Goal: Task Accomplishment & Management: Manage account settings

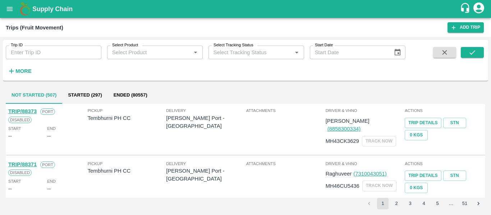
click at [46, 57] on input "Trip ID" at bounding box center [54, 53] width 96 height 14
paste input "88225"
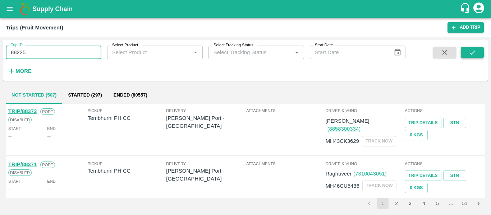
type input "88225"
click at [471, 51] on icon "submit" at bounding box center [473, 53] width 8 height 8
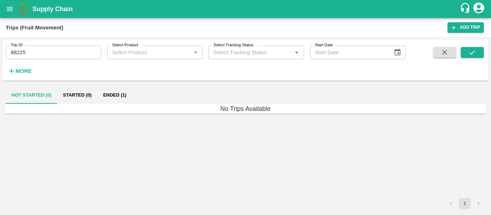
click at [119, 96] on button "Ended (1)" at bounding box center [114, 95] width 35 height 17
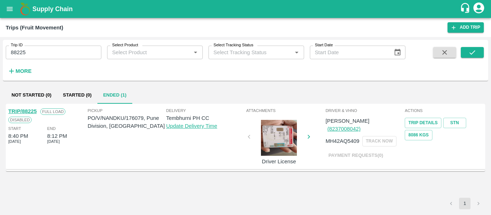
click at [33, 110] on link "TRIP/88225" at bounding box center [22, 112] width 28 height 6
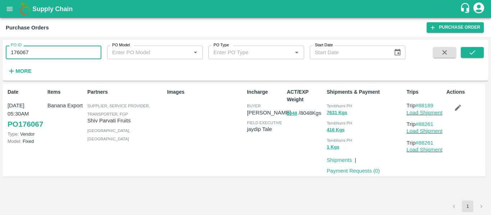
click at [38, 51] on input "176067" at bounding box center [54, 53] width 96 height 14
paste input "text"
type input "176079"
click at [469, 50] on icon "submit" at bounding box center [473, 53] width 8 height 8
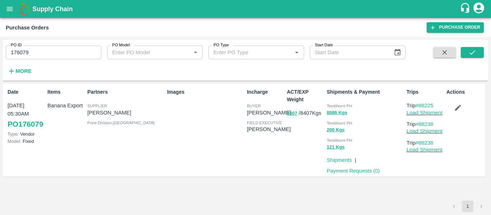
click at [461, 112] on button "button" at bounding box center [458, 108] width 23 height 12
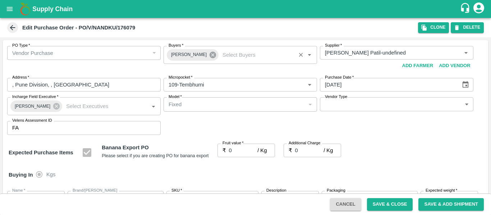
click at [210, 56] on icon at bounding box center [213, 55] width 6 height 6
click at [188, 57] on input "Buyers   *" at bounding box center [234, 52] width 137 height 9
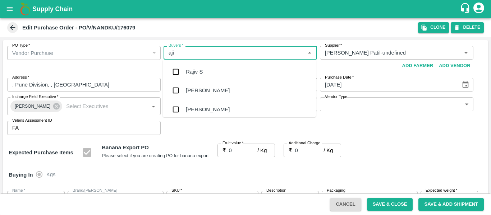
type input "ajit"
click at [190, 72] on div "Ajit Otari" at bounding box center [208, 72] width 44 height 8
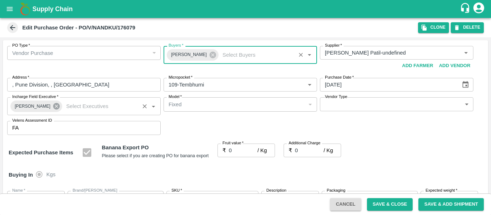
click at [55, 109] on icon at bounding box center [56, 106] width 6 height 6
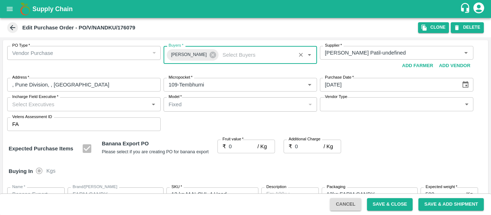
click at [29, 108] on input "Incharge Field Executive   *" at bounding box center [77, 104] width 137 height 9
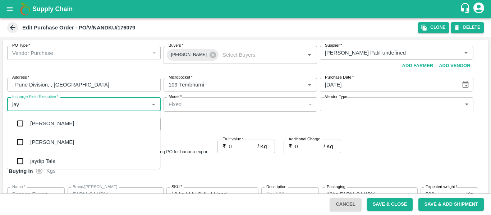
type input "jayd"
click at [32, 120] on div "jaydip Tale" at bounding box center [42, 124] width 25 height 8
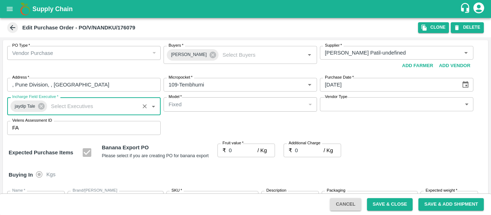
click at [236, 152] on input "0" at bounding box center [243, 151] width 29 height 14
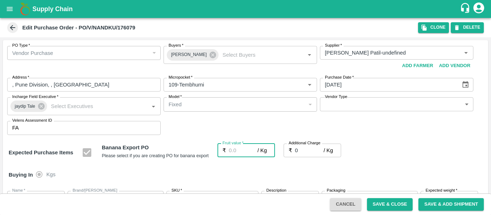
type input "2"
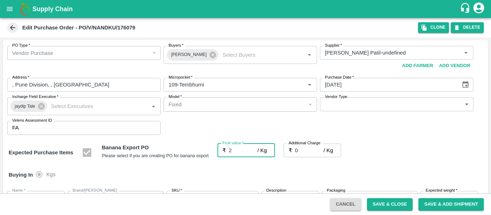
type input "2"
type input "21"
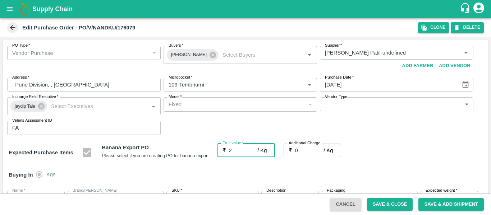
type input "21"
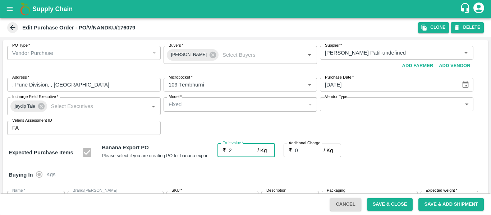
type input "21"
click at [306, 154] on input "0" at bounding box center [309, 151] width 29 height 14
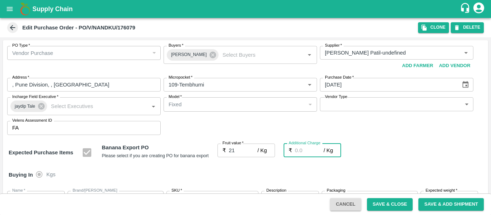
type input "2"
type input "23"
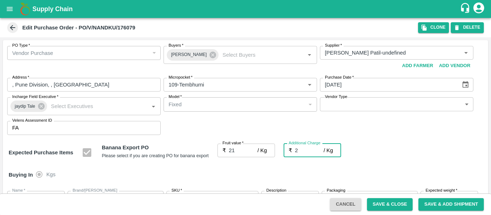
type input "23"
type input "2.7"
type input "23.7"
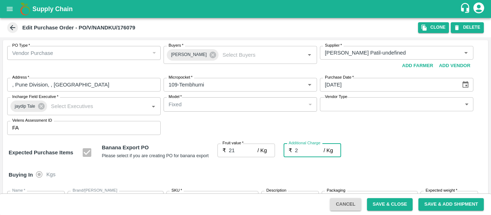
type input "23.7"
type input "2.75"
type input "23.75"
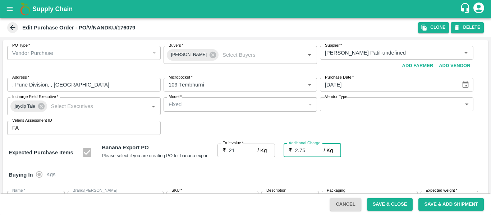
type input "23.75"
type input "2.75"
click at [388, 158] on div "Expected Purchase Items Banana Export PO Please select if you are creating PO f…" at bounding box center [246, 153] width 474 height 18
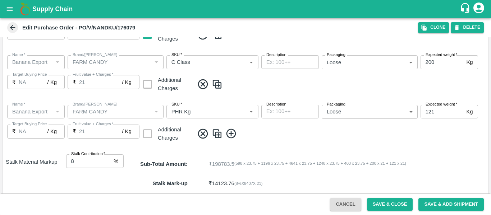
scroll to position [429, 0]
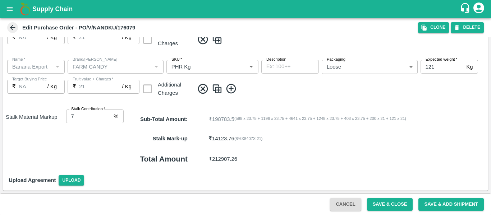
click at [108, 118] on input "7" at bounding box center [88, 117] width 45 height 14
type input "6"
click at [108, 118] on input "6" at bounding box center [88, 117] width 45 height 14
click at [382, 209] on button "Save & Close" at bounding box center [390, 204] width 46 height 13
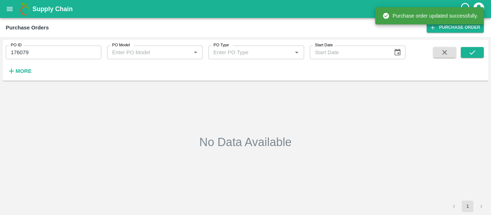
type input "176079"
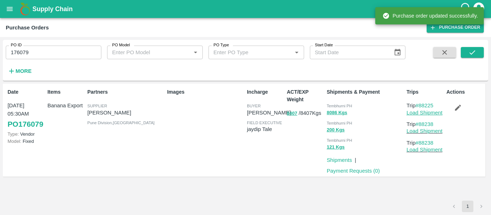
click at [427, 110] on link "Load Shipment" at bounding box center [425, 113] width 36 height 6
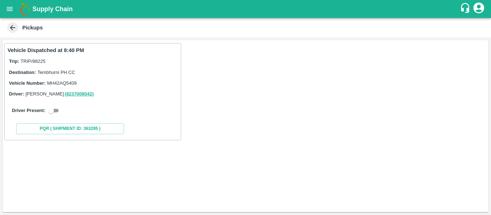
click at [55, 108] on input "checkbox" at bounding box center [51, 110] width 26 height 9
checkbox input "true"
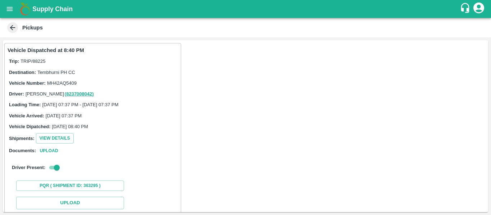
scroll to position [101, 0]
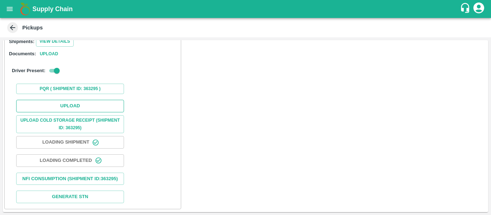
click at [65, 101] on button "Upload" at bounding box center [70, 106] width 108 height 13
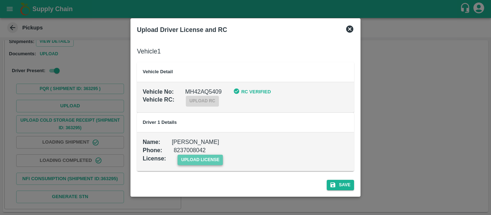
click at [206, 158] on span "upload license" at bounding box center [201, 160] width 46 height 10
click at [0, 0] on input "upload license" at bounding box center [0, 0] width 0 height 0
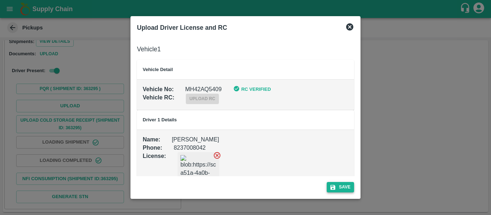
click at [347, 187] on button "Save" at bounding box center [340, 187] width 27 height 10
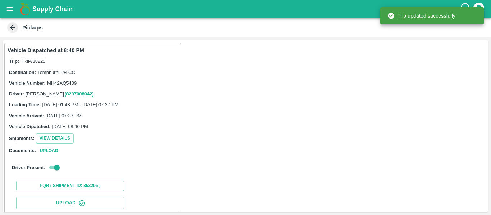
scroll to position [124, 0]
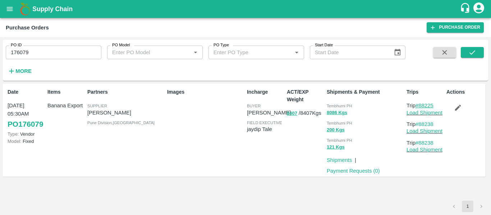
drag, startPoint x: 438, startPoint y: 104, endPoint x: 420, endPoint y: 107, distance: 18.9
click at [420, 107] on p "Trip #88225" at bounding box center [425, 106] width 37 height 8
copy link "88225"
click at [33, 50] on input "176079" at bounding box center [54, 53] width 96 height 14
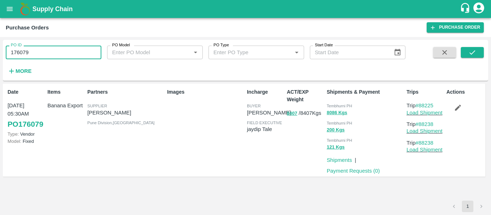
paste input "text"
type input "176099"
click at [474, 49] on icon "submit" at bounding box center [473, 53] width 8 height 8
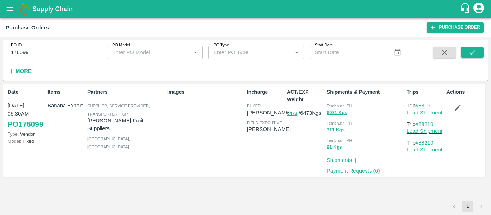
click at [458, 114] on button "button" at bounding box center [458, 108] width 23 height 12
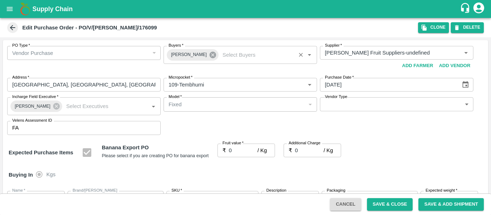
click at [210, 56] on icon at bounding box center [213, 55] width 6 height 6
click at [177, 55] on input "Buyers   *" at bounding box center [234, 52] width 137 height 9
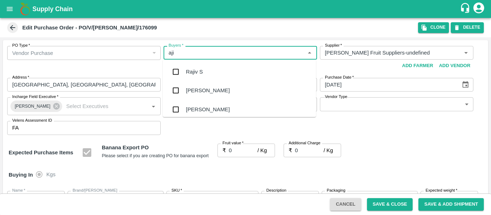
type input "ajit"
click at [178, 65] on input "checkbox" at bounding box center [176, 72] width 14 height 14
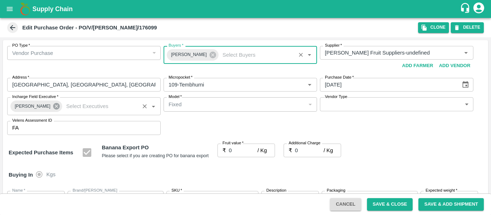
click at [53, 109] on icon at bounding box center [56, 106] width 6 height 6
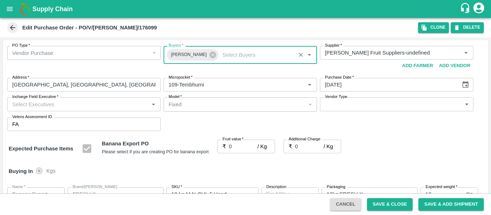
click at [32, 108] on input "Incharge Field Executive   *" at bounding box center [77, 104] width 137 height 9
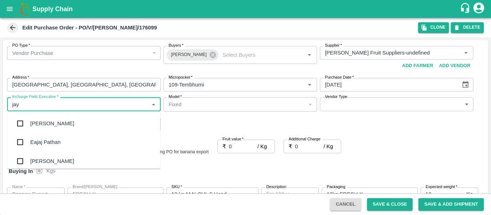
type input "jayd"
click at [38, 126] on div "jaydip Tale" at bounding box center [42, 124] width 25 height 8
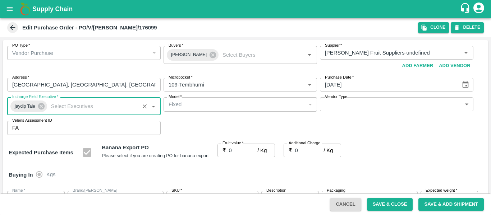
click at [233, 151] on input "0" at bounding box center [243, 151] width 29 height 14
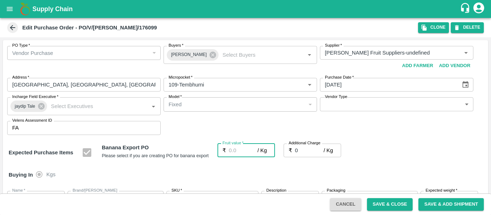
type input "2"
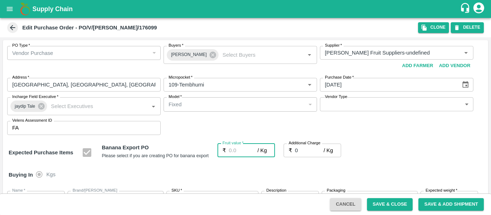
type input "2"
type input "23"
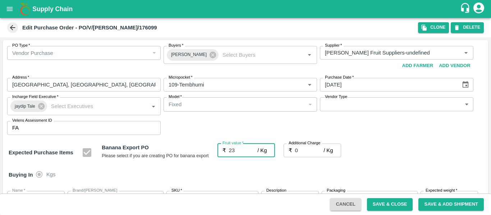
type input "23"
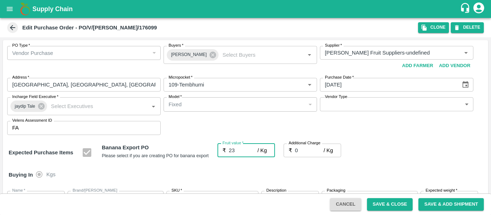
click at [299, 152] on input "0" at bounding box center [309, 151] width 29 height 14
type input "2"
type input "25"
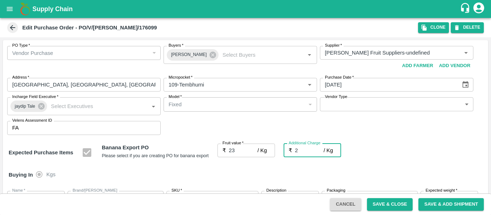
type input "25"
type input "2.7"
type input "25.7"
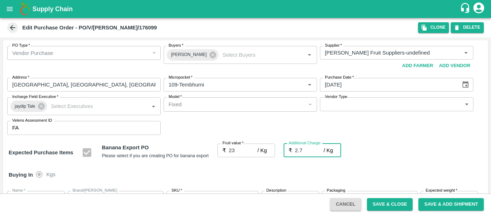
type input "25.7"
type input "2.75"
type input "25.75"
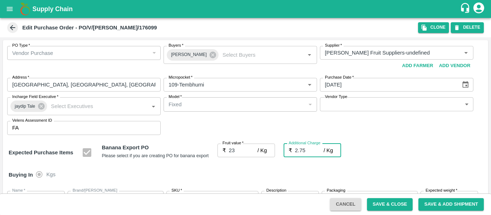
type input "25.75"
type input "2.75"
click at [399, 161] on div "Expected Purchase Items Banana Export PO Please select if you are creating PO f…" at bounding box center [246, 153] width 474 height 18
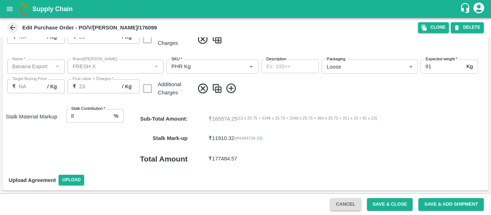
click at [376, 205] on button "Save & Close" at bounding box center [390, 204] width 46 height 13
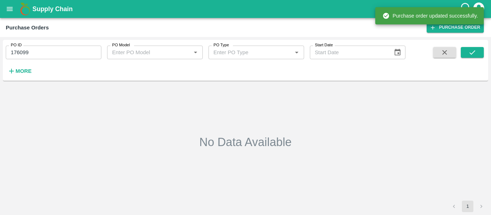
type input "176099"
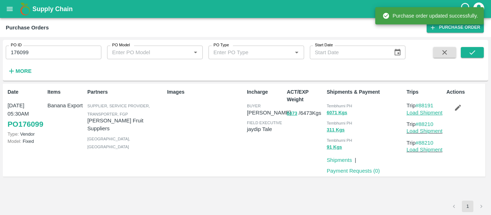
click at [419, 115] on link "Load Shipment" at bounding box center [425, 113] width 36 height 6
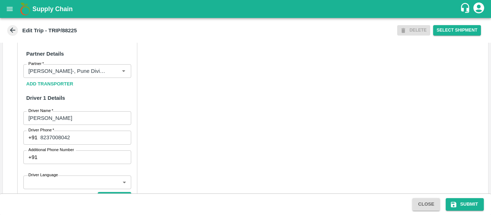
scroll to position [327, 0]
click at [117, 75] on icon "Clear" at bounding box center [115, 71] width 7 height 7
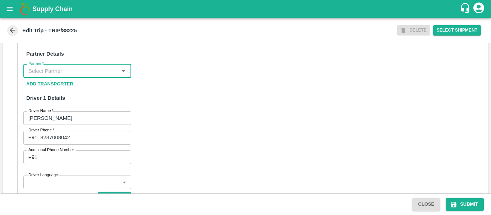
click at [57, 76] on input "Partner   *" at bounding box center [72, 71] width 92 height 9
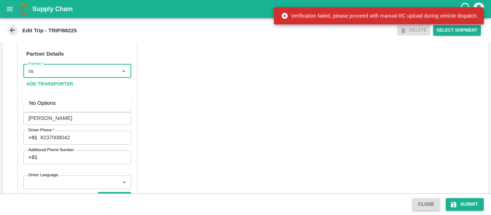
type input "r"
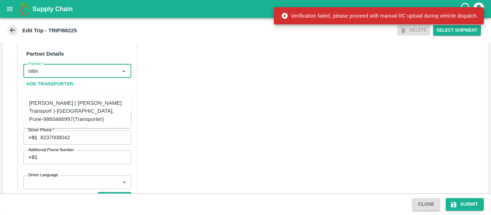
click at [70, 113] on div "[PERSON_NAME] ( [PERSON_NAME] Transport )-[GEOGRAPHIC_DATA], Pune-9860466997(Tr…" at bounding box center [77, 111] width 96 height 24
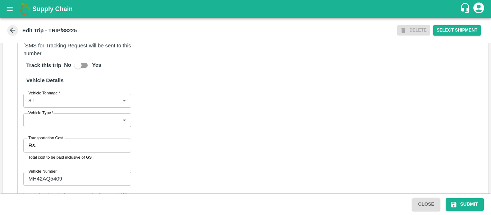
scroll to position [548, 0]
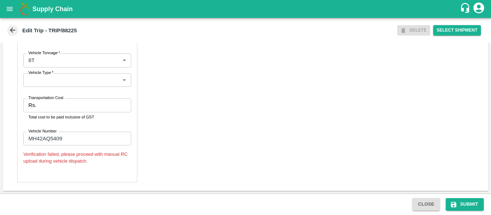
type input "[PERSON_NAME] ( [PERSON_NAME] Transport )-[GEOGRAPHIC_DATA], Pune-9860466997(Tr…"
click at [56, 96] on label "Transportation Cost" at bounding box center [45, 98] width 35 height 6
click at [56, 99] on input "Transportation Cost" at bounding box center [85, 106] width 92 height 14
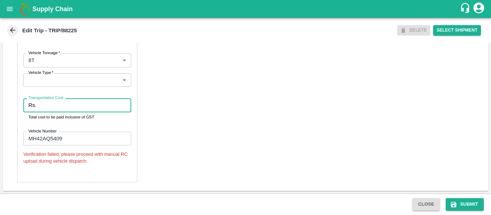
click at [57, 105] on input "Transportation Cost" at bounding box center [85, 106] width 92 height 14
type input "5000"
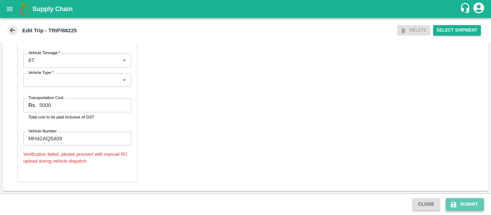
click at [469, 203] on button "Submit" at bounding box center [465, 204] width 38 height 13
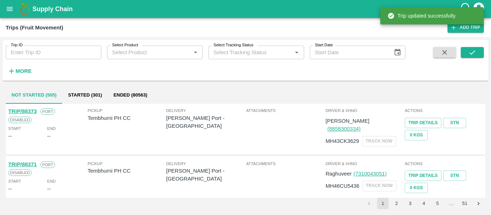
click at [52, 58] on input "Trip ID" at bounding box center [54, 53] width 96 height 14
paste input "88191"
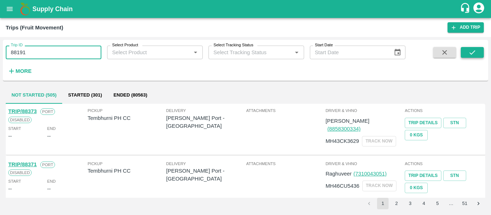
type input "88191"
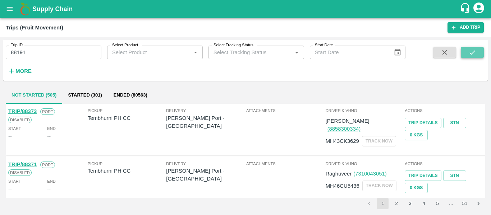
click at [468, 57] on button "submit" at bounding box center [472, 52] width 23 height 11
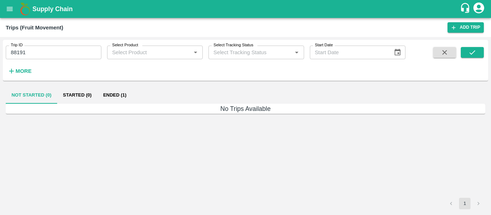
click at [113, 96] on button "Ended (1)" at bounding box center [114, 95] width 35 height 17
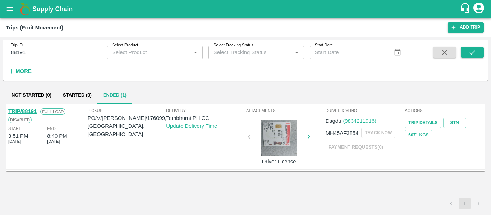
click at [28, 111] on link "TRIP/88191" at bounding box center [22, 112] width 28 height 6
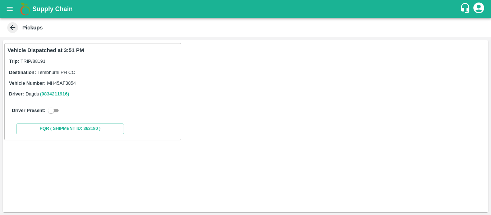
click at [59, 109] on input "checkbox" at bounding box center [51, 110] width 26 height 9
checkbox input "true"
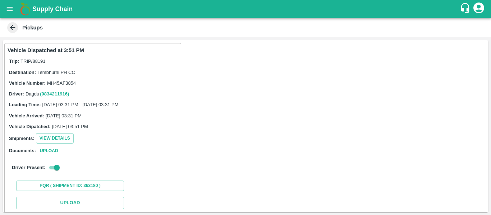
scroll to position [105, 0]
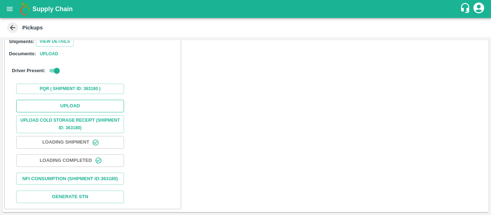
click at [77, 102] on button "Upload" at bounding box center [70, 106] width 108 height 13
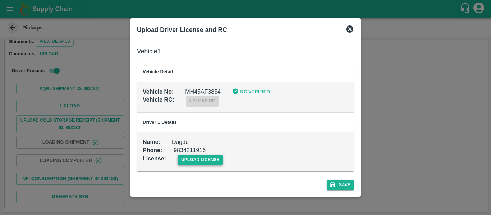
click at [187, 159] on span "upload license" at bounding box center [201, 160] width 46 height 10
click at [0, 0] on input "upload license" at bounding box center [0, 0] width 0 height 0
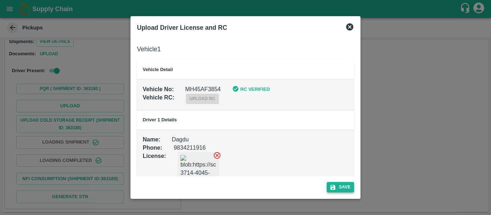
click at [344, 186] on button "Save" at bounding box center [340, 187] width 27 height 10
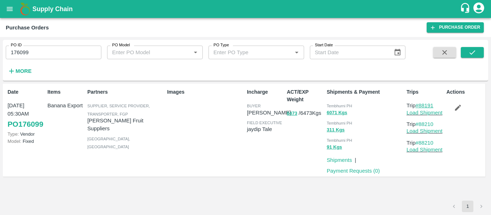
drag, startPoint x: 439, startPoint y: 108, endPoint x: 420, endPoint y: 108, distance: 19.1
click at [420, 108] on p "Trip #88191" at bounding box center [425, 106] width 37 height 8
copy link "88191"
click at [42, 47] on input "176099" at bounding box center [54, 53] width 96 height 14
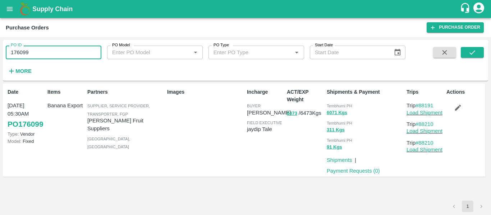
paste input "text"
type input "176105"
click at [470, 57] on button "submit" at bounding box center [472, 52] width 23 height 11
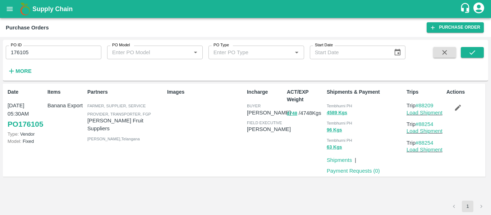
drag, startPoint x: 454, startPoint y: 106, endPoint x: 109, endPoint y: 1, distance: 361.6
click at [454, 106] on icon "button" at bounding box center [458, 108] width 8 height 8
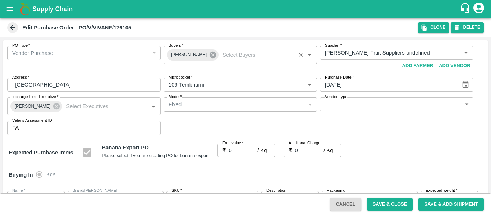
click at [209, 55] on icon at bounding box center [213, 55] width 8 height 8
click at [182, 55] on input "Buyers   *" at bounding box center [234, 52] width 137 height 9
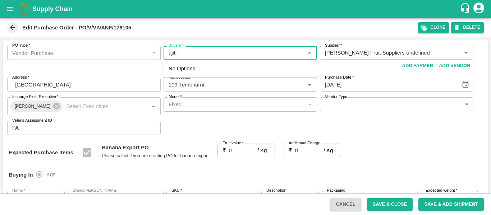
type input "ajit"
click at [186, 70] on div "Ajit Otari" at bounding box center [208, 72] width 44 height 8
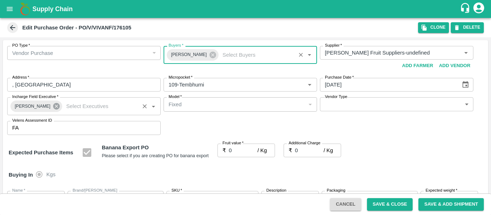
click at [54, 109] on icon at bounding box center [56, 106] width 6 height 6
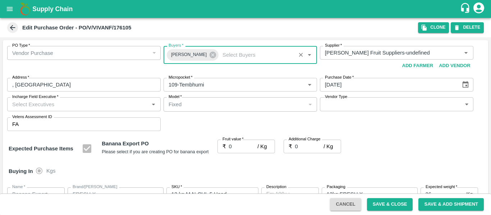
click at [45, 109] on input "Incharge Field Executive   *" at bounding box center [77, 104] width 137 height 9
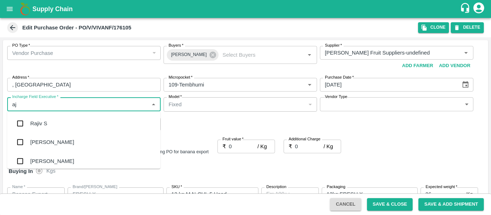
type input "a"
type input "jayd"
click at [46, 161] on div "jaydip Tale" at bounding box center [42, 161] width 25 height 8
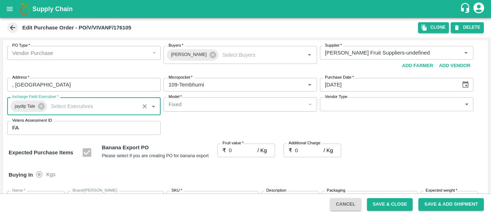
click at [244, 150] on input "0" at bounding box center [243, 151] width 29 height 14
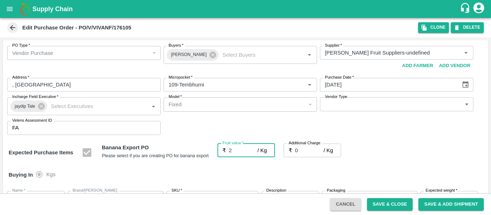
type input "26"
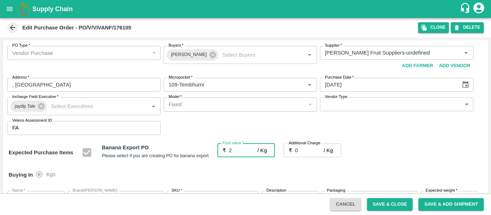
type input "26"
click at [303, 151] on input "0" at bounding box center [309, 151] width 29 height 14
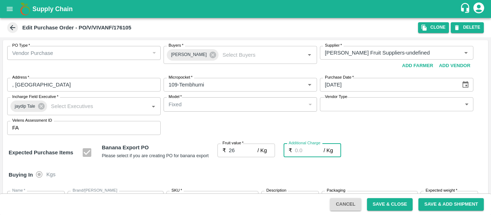
type input "2"
type input "28"
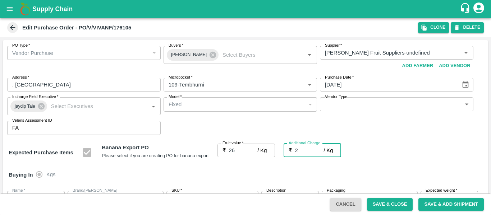
type input "2.7"
type input "28.7"
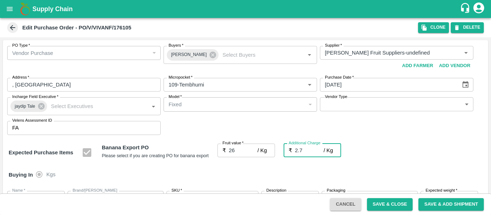
type input "2.75"
type input "28.75"
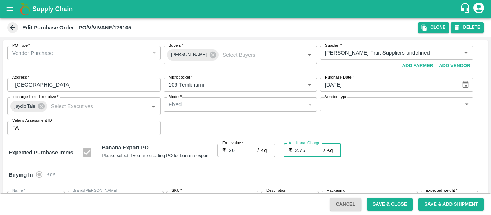
type input "2.75"
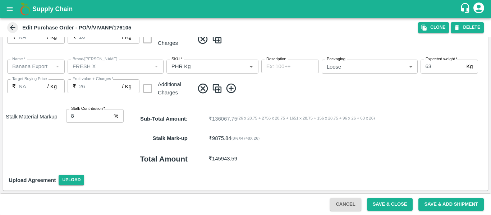
click at [366, 207] on div "Cancel Save & Close Save & Add Shipment" at bounding box center [407, 204] width 160 height 13
click at [376, 208] on button "Save & Close" at bounding box center [390, 204] width 46 height 13
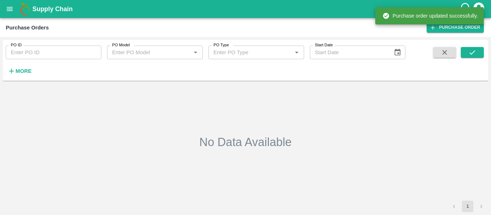
type input "176105"
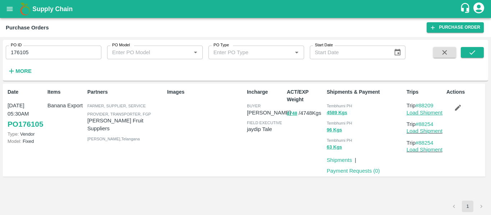
click at [438, 114] on link "Load Shipment" at bounding box center [425, 113] width 36 height 6
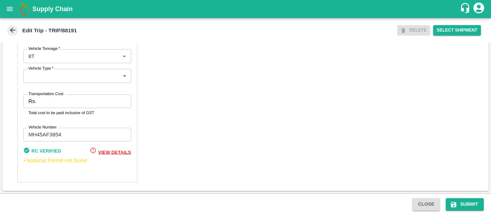
scroll to position [560, 0]
click at [57, 96] on label "Transportation Cost" at bounding box center [45, 94] width 35 height 6
click at [57, 96] on input "Transportation Cost" at bounding box center [85, 102] width 92 height 14
click at [57, 97] on div "Transportation Cost Rs. Transportation Cost Please enter Actual Transportation …" at bounding box center [77, 106] width 108 height 22
click at [57, 97] on input "Transportation Cost" at bounding box center [85, 102] width 92 height 14
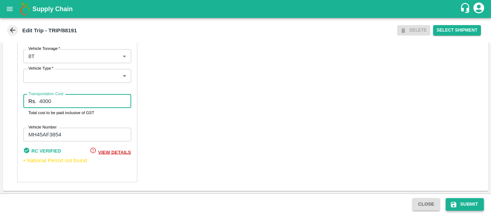
type input "4000"
click at [459, 199] on button "Submit" at bounding box center [465, 204] width 38 height 13
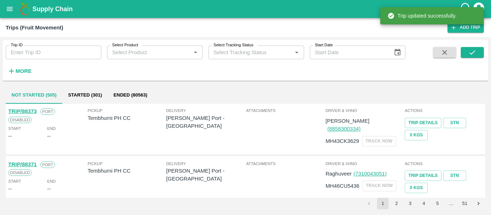
click at [56, 37] on div "Trips (Fruit Movement) Add Trip" at bounding box center [245, 27] width 491 height 19
click at [61, 46] on input "Trip ID" at bounding box center [54, 53] width 96 height 14
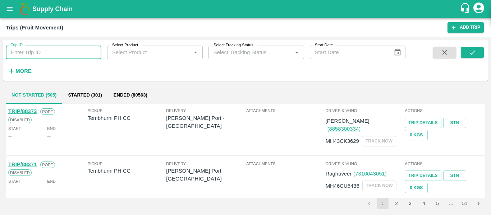
paste input "88209"
type input "88209"
click at [465, 46] on div "Trip ID 88209 Trip ID Select Product Select Product   * Select Tracking Status …" at bounding box center [245, 60] width 485 height 35
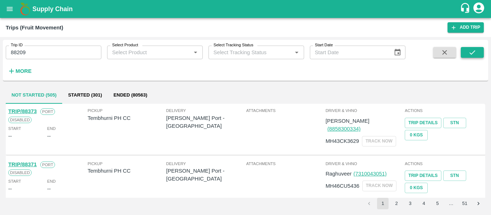
click at [466, 49] on button "submit" at bounding box center [472, 52] width 23 height 11
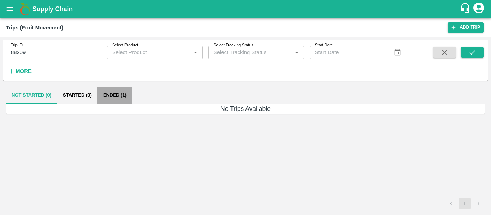
click at [110, 92] on button "Ended (1)" at bounding box center [114, 95] width 35 height 17
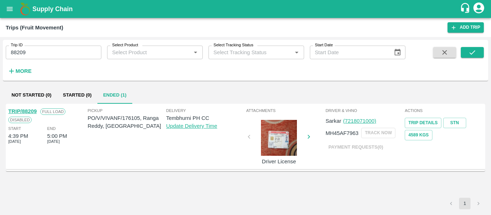
click at [24, 112] on link "TRIP/88209" at bounding box center [22, 112] width 28 height 6
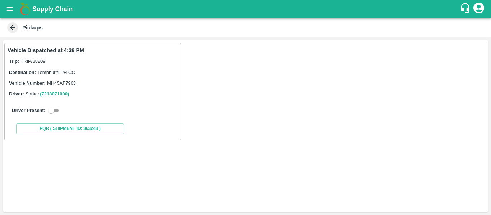
click at [59, 114] on input "checkbox" at bounding box center [51, 110] width 26 height 9
checkbox input "true"
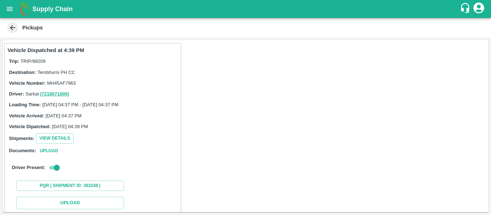
scroll to position [79, 0]
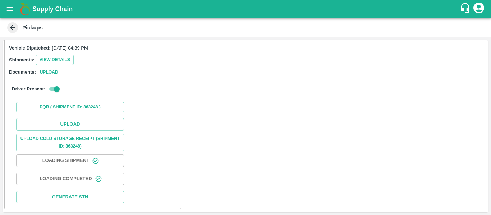
click at [72, 115] on div "Upload Upload Cold Storage Receipt (SHIPMENT ID: 363248) Loading Shipment Loadi…" at bounding box center [93, 160] width 170 height 91
click at [72, 123] on button "Upload" at bounding box center [70, 124] width 108 height 13
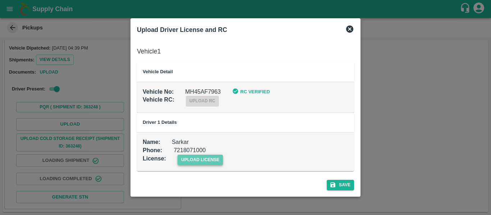
click at [212, 161] on span "upload license" at bounding box center [201, 160] width 46 height 10
click at [0, 0] on input "upload license" at bounding box center [0, 0] width 0 height 0
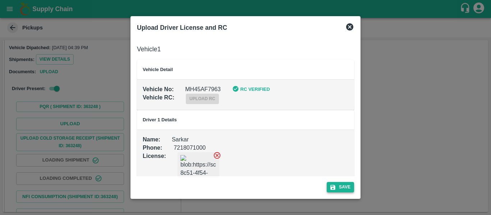
click at [343, 186] on button "Save" at bounding box center [340, 187] width 27 height 10
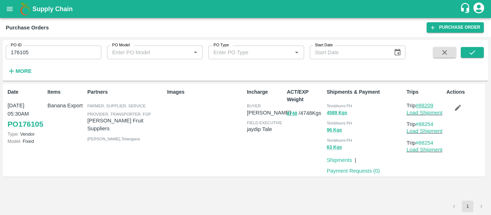
drag, startPoint x: 438, startPoint y: 106, endPoint x: 420, endPoint y: 108, distance: 18.7
click at [420, 108] on p "Trip #88209" at bounding box center [425, 106] width 37 height 8
copy link "88209"
click at [28, 52] on input "176105" at bounding box center [54, 53] width 96 height 14
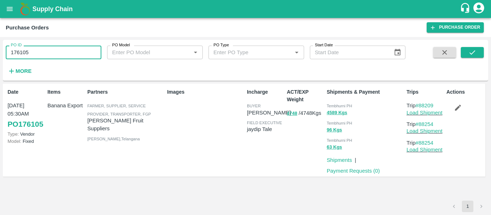
paste input "text"
type input "176116"
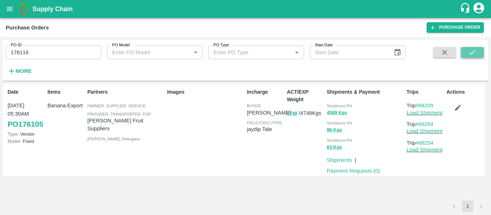
click at [478, 50] on button "submit" at bounding box center [472, 52] width 23 height 11
click at [453, 102] on button "button" at bounding box center [458, 108] width 23 height 12
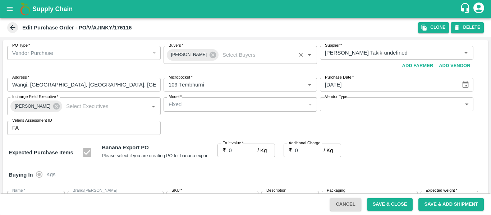
click at [301, 56] on icon "Clear" at bounding box center [301, 55] width 4 height 4
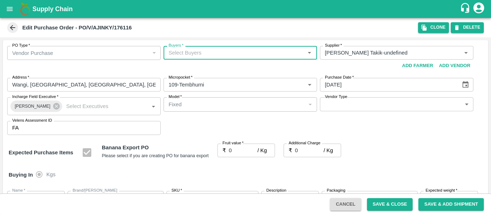
click at [230, 51] on input "Buyers   *" at bounding box center [234, 52] width 137 height 9
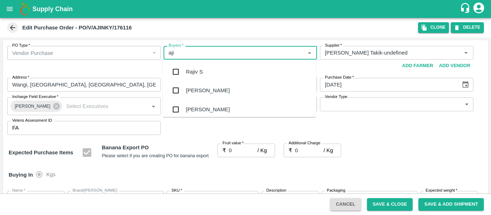
type input "ajit"
click at [228, 68] on div "Ajit Otari" at bounding box center [239, 72] width 153 height 19
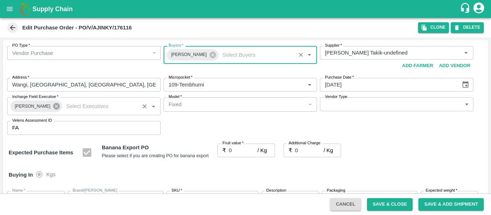
click at [56, 109] on icon at bounding box center [56, 106] width 8 height 8
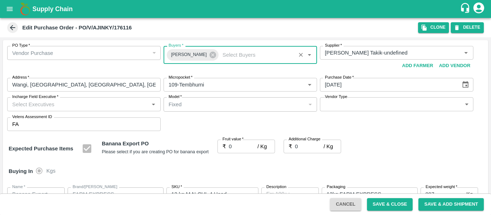
click at [52, 109] on input "Incharge Field Executive   *" at bounding box center [77, 104] width 137 height 9
click at [45, 108] on input "Incharge Field Executive   *" at bounding box center [77, 104] width 137 height 9
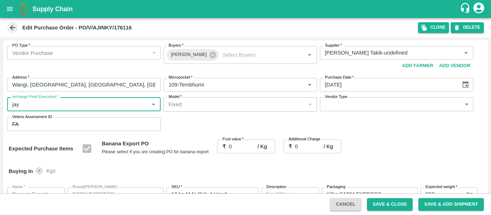
type input "jayd"
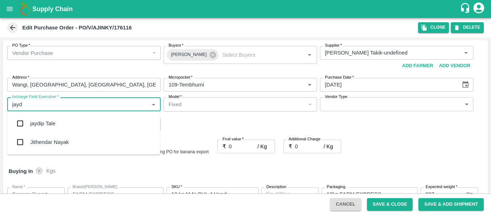
click at [46, 118] on div "jaydip Tale" at bounding box center [83, 123] width 153 height 19
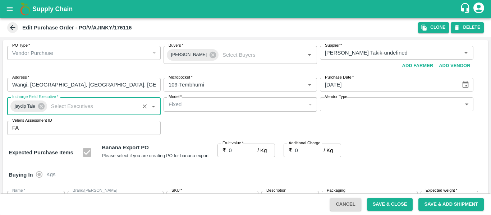
click at [233, 153] on input "0" at bounding box center [243, 151] width 29 height 14
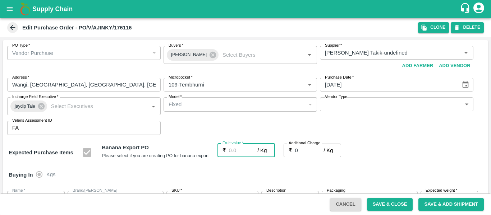
type input "2"
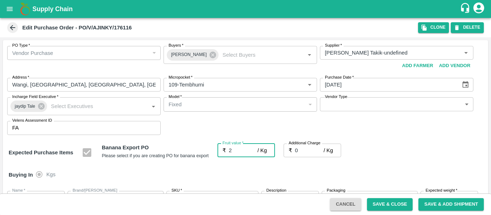
type input "2"
type input "26"
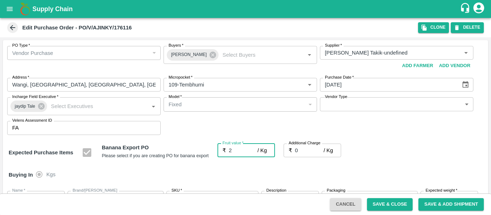
type input "26"
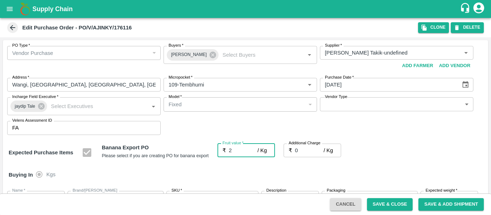
type input "26"
click at [303, 151] on input "0" at bounding box center [309, 151] width 29 height 14
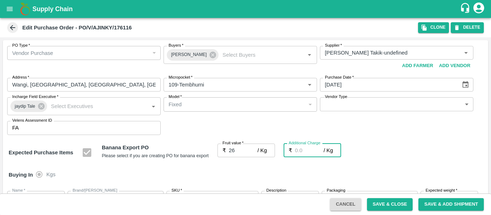
type input "2"
type input "28"
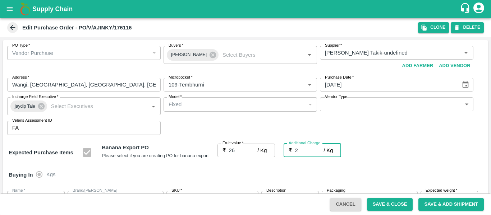
type input "28"
type input "2.7"
type input "28.7"
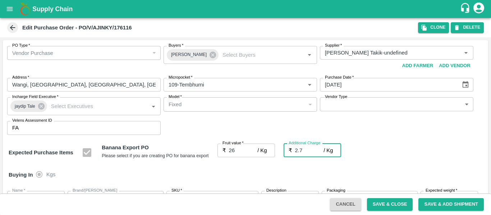
type input "28.7"
type input "2.75"
type input "28.75"
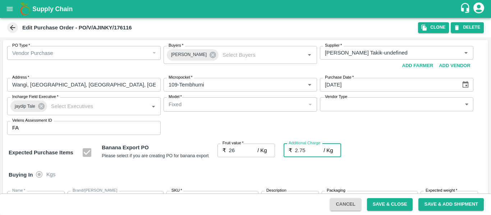
type input "28.75"
type input "2.75"
click at [389, 152] on div "Expected Purchase Items Banana Export PO Please select if you are creating PO f…" at bounding box center [246, 153] width 474 height 18
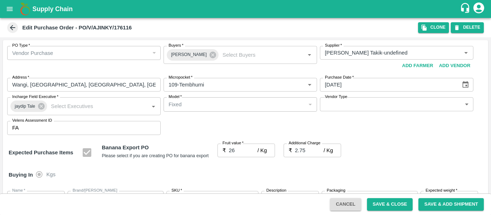
scroll to position [429, 0]
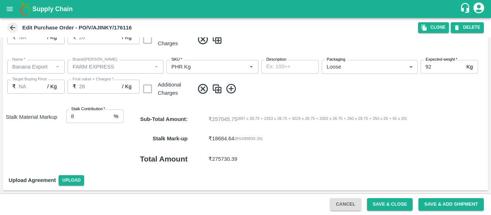
click at [373, 212] on div "Cancel Save & Close Save & Add Shipment" at bounding box center [245, 205] width 491 height 22
click at [380, 207] on button "Save & Close" at bounding box center [390, 204] width 46 height 13
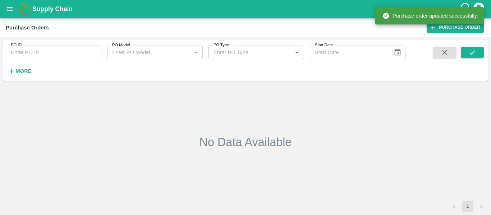
type input "176116"
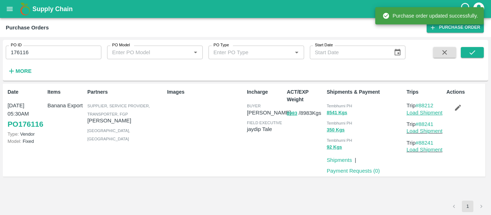
click at [416, 113] on link "Load Shipment" at bounding box center [425, 113] width 36 height 6
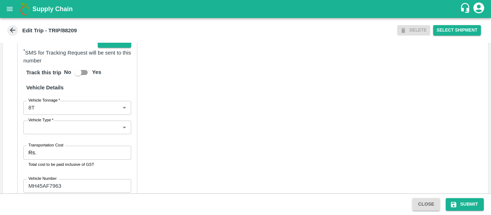
scroll to position [543, 0]
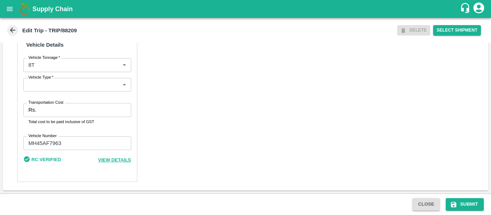
click at [61, 116] on input "Transportation Cost" at bounding box center [85, 110] width 92 height 14
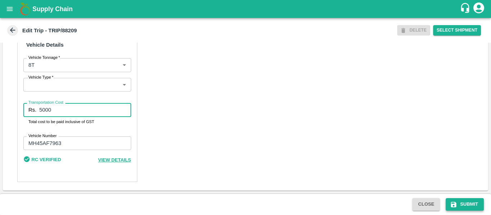
type input "5000"
click at [461, 204] on button "Submit" at bounding box center [465, 204] width 38 height 13
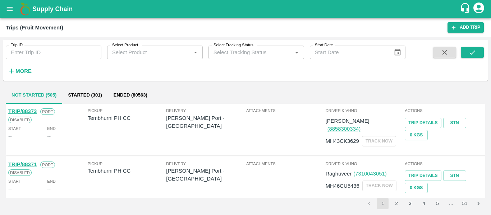
click at [43, 55] on input "Trip ID" at bounding box center [54, 53] width 96 height 14
paste input "88212"
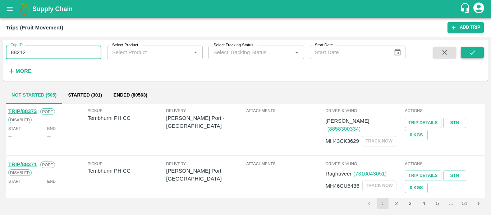
type input "88212"
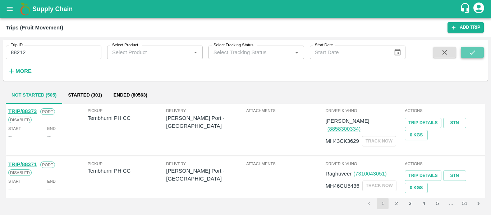
click at [476, 56] on icon "submit" at bounding box center [473, 53] width 8 height 8
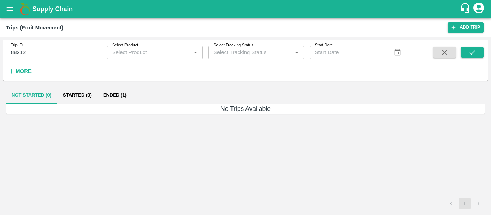
click at [115, 98] on button "Ended (1)" at bounding box center [114, 95] width 35 height 17
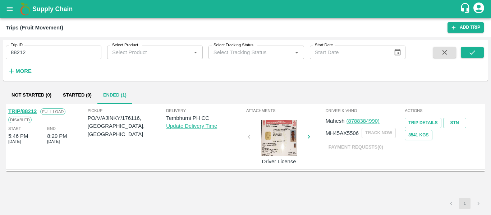
click at [23, 113] on link "TRIP/88212" at bounding box center [22, 112] width 28 height 6
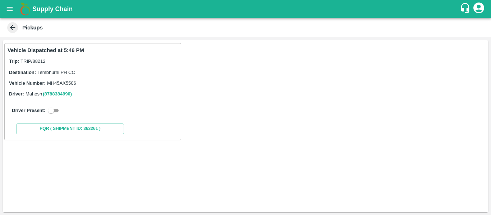
click at [57, 113] on input "checkbox" at bounding box center [51, 110] width 26 height 9
checkbox input "true"
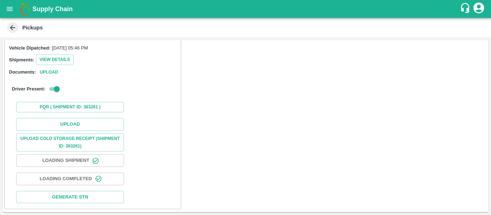
scroll to position [78, 0]
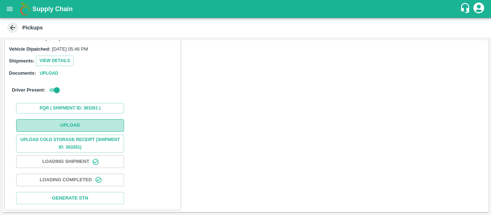
click at [76, 126] on button "Upload" at bounding box center [70, 125] width 108 height 13
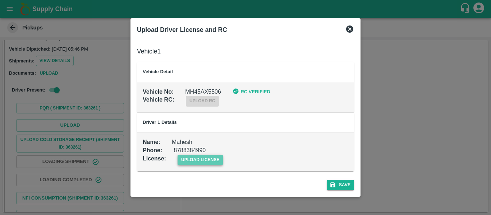
click at [195, 158] on span "upload license" at bounding box center [201, 160] width 46 height 10
click at [0, 0] on input "upload license" at bounding box center [0, 0] width 0 height 0
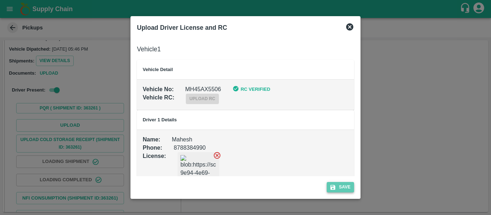
click at [351, 188] on button "Save" at bounding box center [340, 187] width 27 height 10
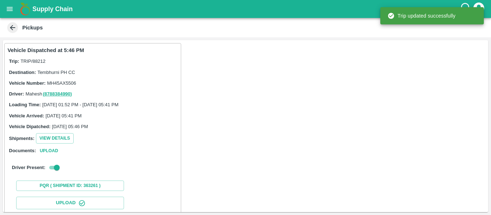
scroll to position [97, 0]
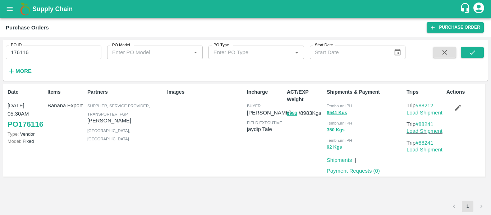
drag, startPoint x: 438, startPoint y: 105, endPoint x: 421, endPoint y: 107, distance: 17.0
click at [421, 107] on p "Trip #88212" at bounding box center [425, 106] width 37 height 8
copy link "88212"
click at [57, 51] on input "176116" at bounding box center [54, 53] width 96 height 14
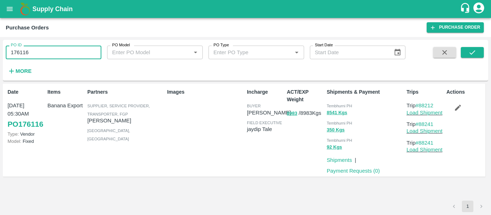
paste input "text"
type input "176174"
click at [467, 56] on button "submit" at bounding box center [472, 52] width 23 height 11
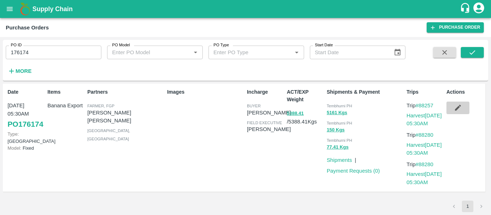
drag, startPoint x: 467, startPoint y: 113, endPoint x: 104, endPoint y: 5, distance: 378.9
click at [467, 113] on button "button" at bounding box center [458, 108] width 23 height 12
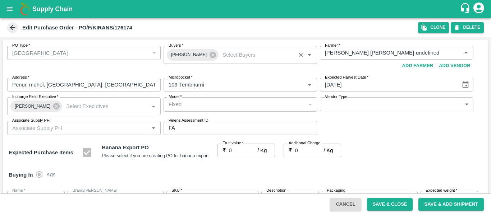
click at [210, 55] on icon at bounding box center [213, 55] width 6 height 6
click at [182, 55] on input "Buyers   *" at bounding box center [234, 52] width 137 height 9
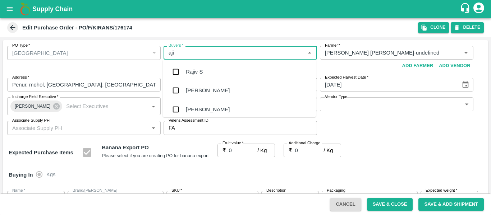
type input "ajit"
click at [186, 70] on div "[PERSON_NAME]" at bounding box center [239, 72] width 153 height 19
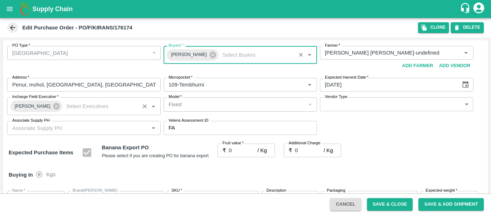
click at [48, 108] on span "[PERSON_NAME]" at bounding box center [32, 107] width 44 height 8
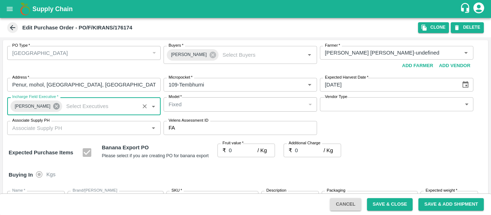
click at [53, 106] on icon at bounding box center [56, 106] width 6 height 6
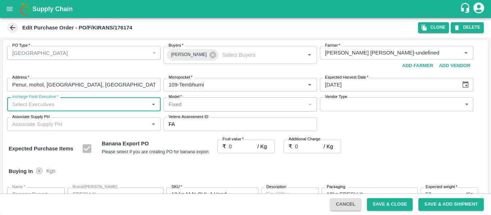
click at [36, 108] on input "Incharge Field Executive   *" at bounding box center [77, 104] width 137 height 9
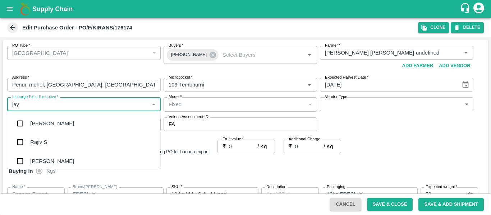
type input "jayd"
click at [40, 128] on div "jaydip Tale" at bounding box center [42, 124] width 25 height 8
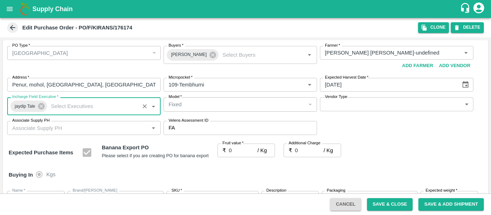
click at [230, 151] on input "0" at bounding box center [243, 151] width 29 height 14
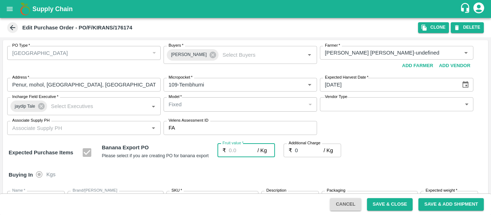
type input "2"
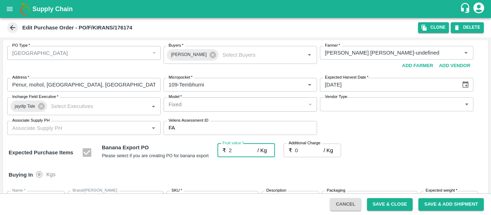
type input "2"
type input "26"
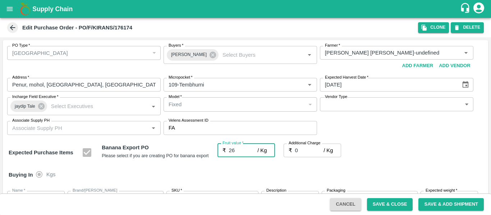
type input "26"
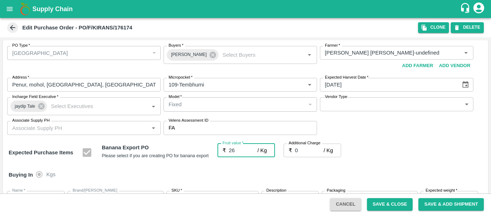
type input "26"
click at [307, 154] on input "0" at bounding box center [309, 151] width 29 height 14
click at [410, 145] on div "Expected Purchase Items Banana Export PO Please select if you are creating PO f…" at bounding box center [246, 153] width 474 height 18
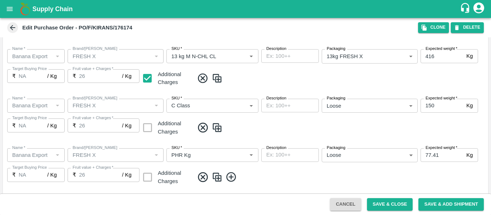
scroll to position [429, 0]
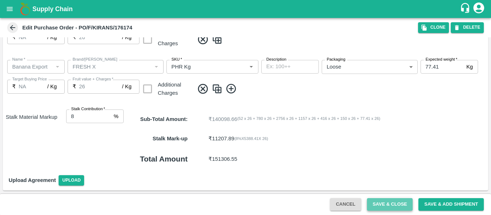
click at [371, 199] on button "Save & Close" at bounding box center [390, 204] width 46 height 13
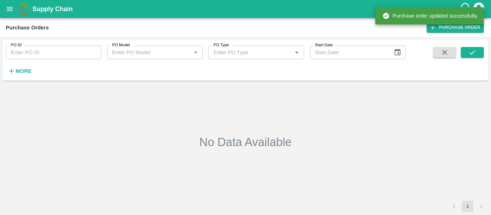
type input "176174"
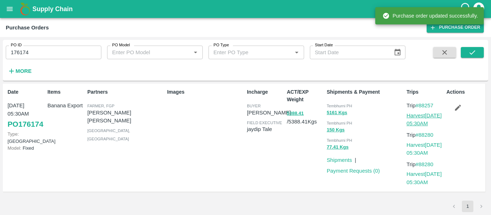
click at [417, 117] on link "Harvest 14 Sep, 05:30AM" at bounding box center [424, 120] width 35 height 14
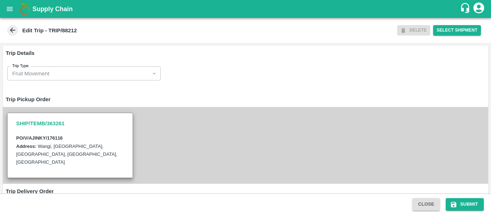
scroll to position [560, 0]
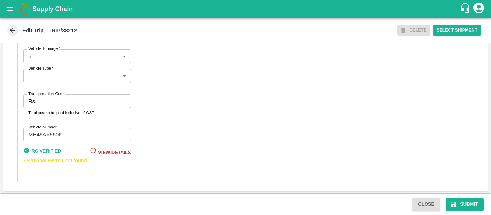
click at [46, 110] on p "Total cost to be paid inclusive of GST" at bounding box center [77, 113] width 98 height 6
click at [39, 99] on div "Rs. Transportation Cost" at bounding box center [77, 102] width 108 height 14
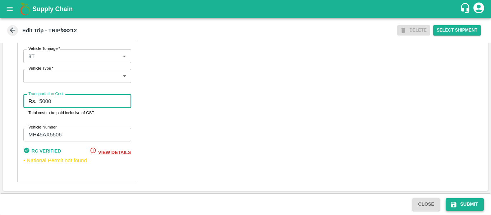
type input "5000"
click at [468, 204] on button "Submit" at bounding box center [465, 204] width 38 height 13
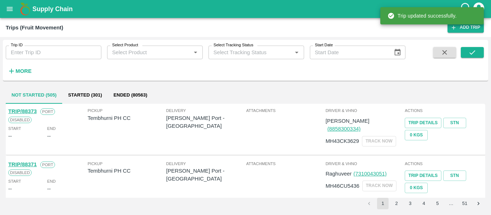
click at [83, 43] on div "Trip ID Trip ID" at bounding box center [50, 49] width 101 height 19
click at [83, 52] on input "Trip ID" at bounding box center [54, 53] width 96 height 14
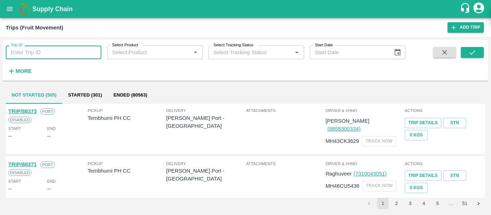
paste input "88280"
type input "88280"
click at [477, 50] on button "submit" at bounding box center [472, 52] width 23 height 11
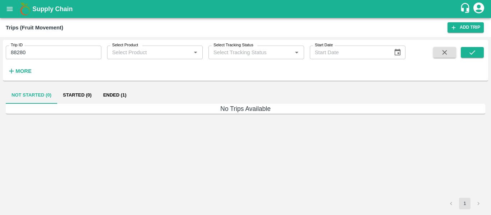
click at [116, 96] on button "Ended (1)" at bounding box center [114, 95] width 35 height 17
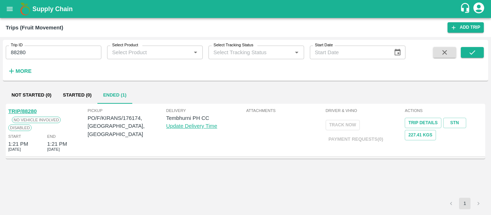
click at [29, 111] on link "TRIP/88280" at bounding box center [22, 112] width 28 height 6
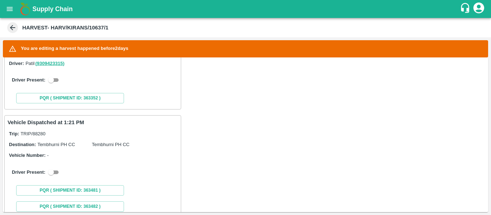
scroll to position [166, 0]
click at [50, 83] on input "checkbox" at bounding box center [51, 80] width 26 height 9
checkbox input "true"
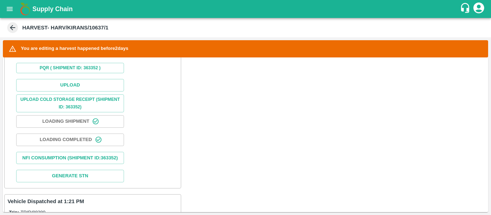
scroll to position [254, 0]
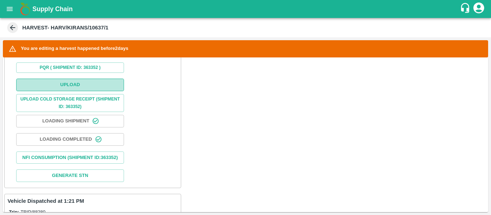
click at [76, 85] on button "Upload" at bounding box center [70, 85] width 108 height 13
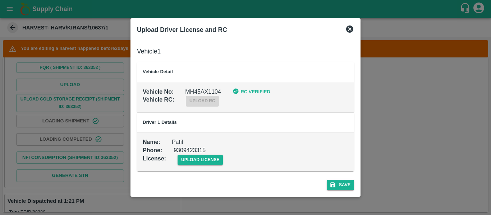
click at [204, 150] on div "upload license" at bounding box center [194, 154] width 57 height 22
click at [204, 159] on span "upload license" at bounding box center [201, 160] width 46 height 10
click at [0, 0] on input "upload license" at bounding box center [0, 0] width 0 height 0
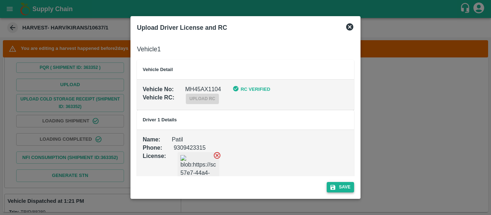
click at [349, 188] on button "Save" at bounding box center [340, 187] width 27 height 10
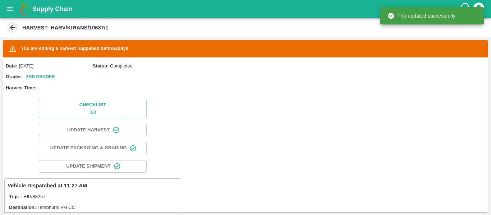
scroll to position [185, 0]
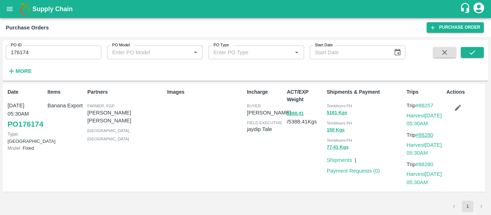
drag, startPoint x: 438, startPoint y: 135, endPoint x: 421, endPoint y: 136, distance: 16.5
click at [421, 136] on p "Trip #88280" at bounding box center [425, 135] width 37 height 8
copy link "88280"
drag, startPoint x: 437, startPoint y: 106, endPoint x: 420, endPoint y: 108, distance: 16.3
click at [420, 108] on p "Trip #88257" at bounding box center [425, 106] width 37 height 8
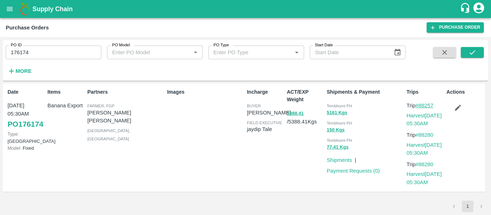
copy link "88257"
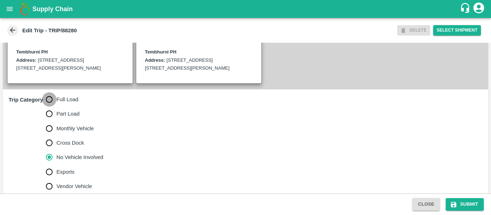
click at [51, 107] on input "Full Load" at bounding box center [49, 99] width 14 height 14
radio input "true"
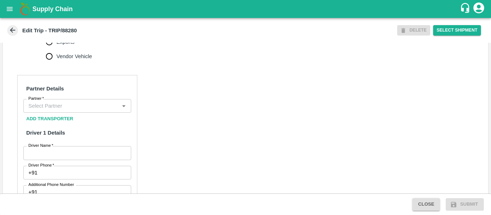
scroll to position [301, 0]
click at [81, 110] on input "Partner   *" at bounding box center [72, 105] width 92 height 9
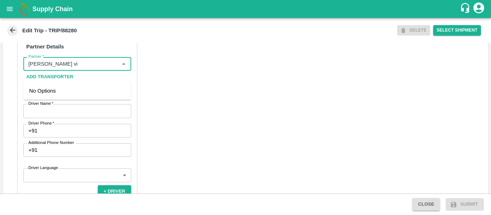
scroll to position [348, 0]
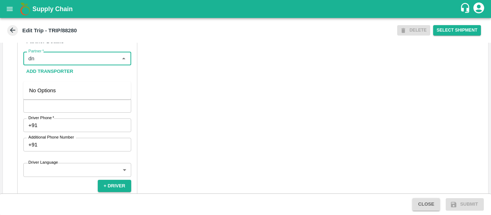
type input "d"
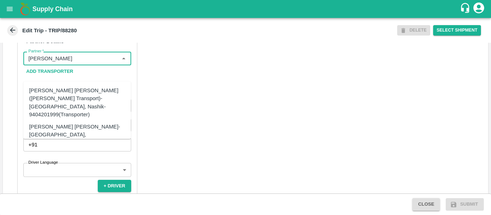
click at [90, 125] on div "[PERSON_NAME] [PERSON_NAME]-[GEOGRAPHIC_DATA], [GEOGRAPHIC_DATA]-9730316755(Tra…" at bounding box center [88, 135] width 118 height 24
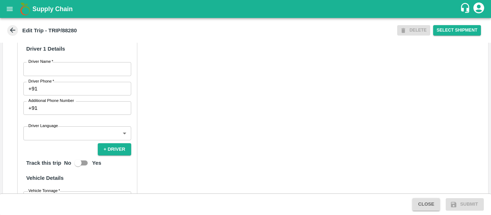
scroll to position [385, 0]
type input "[PERSON_NAME] [PERSON_NAME]-[GEOGRAPHIC_DATA], [GEOGRAPHIC_DATA]-9730316755(Tra…"
click at [114, 95] on input "Driver Phone   *" at bounding box center [85, 89] width 91 height 14
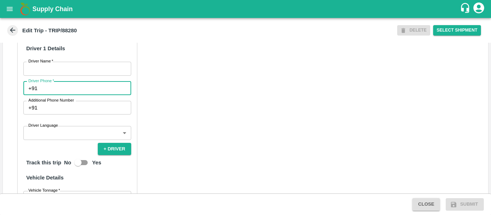
click at [79, 92] on div "Partner Details Partner   * Partner Add Transporter Driver 1 Details Driver Nam…" at bounding box center [77, 154] width 120 height 326
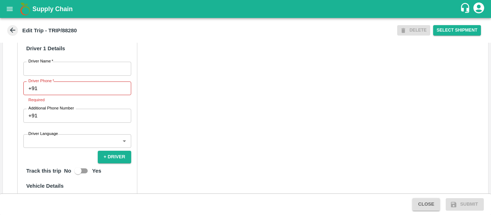
click at [40, 76] on input "Driver Name   *" at bounding box center [77, 69] width 108 height 14
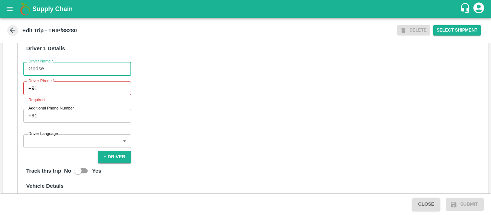
type input "Godse"
click at [46, 95] on input "Driver Phone   *" at bounding box center [85, 89] width 91 height 14
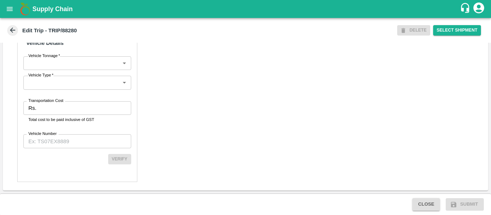
scroll to position [541, 0]
type input "9975017755"
click at [83, 115] on input "Transportation Cost" at bounding box center [85, 108] width 92 height 14
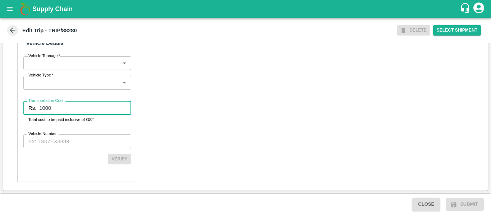
type input "1000"
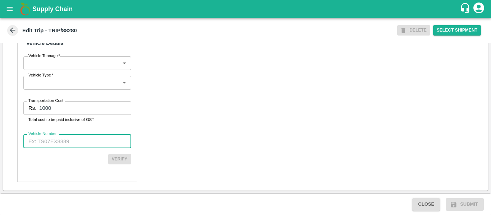
click at [81, 148] on input "Vehicle Number" at bounding box center [77, 141] width 108 height 14
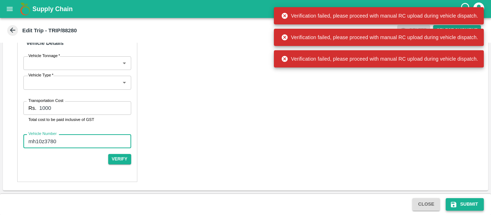
type input "mh10z3780"
click at [468, 206] on button "Submit" at bounding box center [465, 204] width 38 height 13
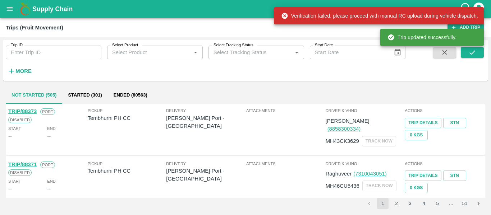
click at [26, 68] on h6 "More" at bounding box center [23, 71] width 16 height 9
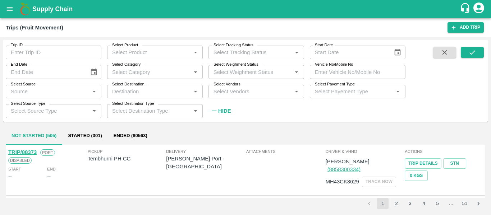
click at [52, 42] on div "Trip ID Trip ID" at bounding box center [50, 49] width 101 height 19
click at [52, 54] on input "Trip ID" at bounding box center [54, 53] width 96 height 14
paste input "88280"
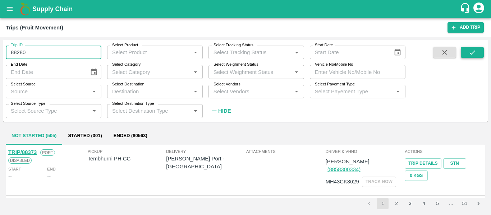
type input "88280"
click at [467, 51] on button "submit" at bounding box center [472, 52] width 23 height 11
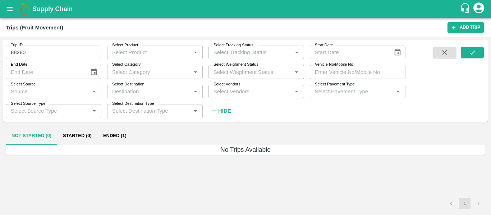
click at [227, 111] on strong "Hide" at bounding box center [224, 111] width 13 height 6
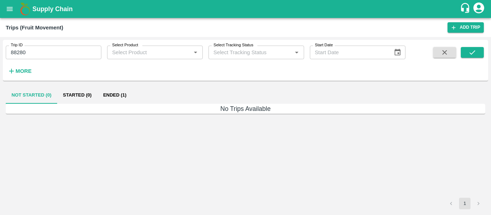
click at [114, 93] on button "Ended (1)" at bounding box center [114, 95] width 35 height 17
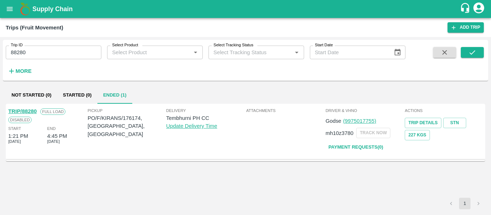
click at [29, 110] on link "TRIP/88280" at bounding box center [22, 112] width 28 height 6
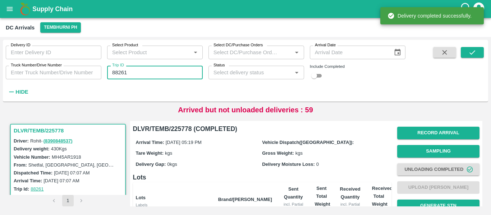
click at [136, 78] on input "88261" at bounding box center [155, 73] width 96 height 14
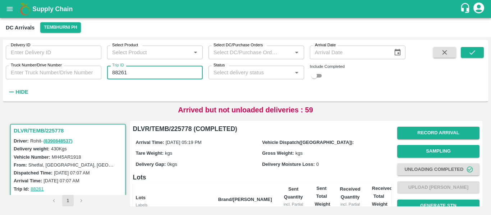
click at [122, 73] on input "88261" at bounding box center [155, 73] width 96 height 14
type input "88280"
click at [463, 45] on div "Delivery ID Delivery ID Select Product Select Product   * Select DC/Purchase Or…" at bounding box center [245, 71] width 485 height 56
click at [464, 47] on button "submit" at bounding box center [472, 52] width 23 height 11
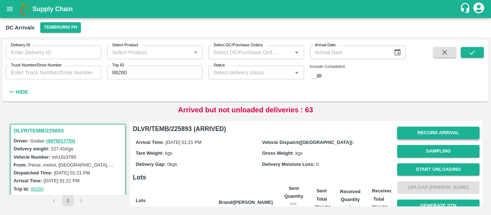
click at [436, 136] on button "Record Arrival" at bounding box center [438, 133] width 82 height 13
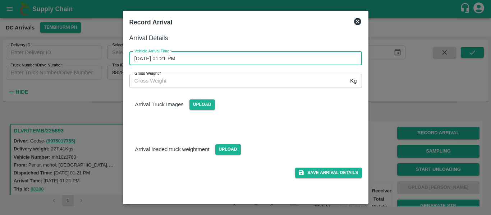
click at [215, 53] on input "[DATE] 01:21 PM" at bounding box center [243, 59] width 228 height 14
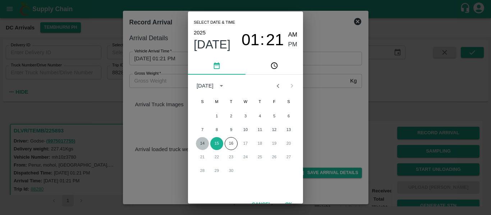
click at [202, 145] on button "14" at bounding box center [202, 143] width 13 height 13
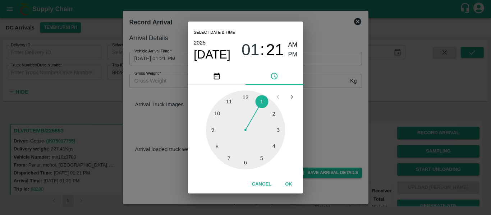
click at [277, 147] on div at bounding box center [245, 130] width 79 height 79
click at [213, 131] on div at bounding box center [245, 130] width 79 height 79
type input "[DATE] 04:45 PM"
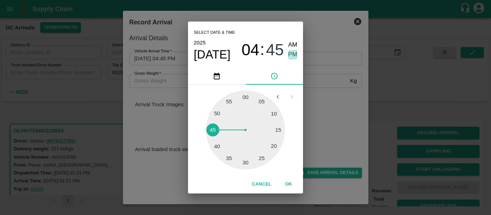
click at [291, 57] on span "PM" at bounding box center [292, 55] width 9 height 10
click at [288, 186] on button "OK" at bounding box center [288, 184] width 23 height 13
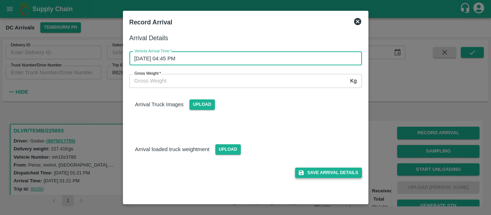
click at [337, 172] on button "Save Arrival Details" at bounding box center [328, 173] width 67 height 10
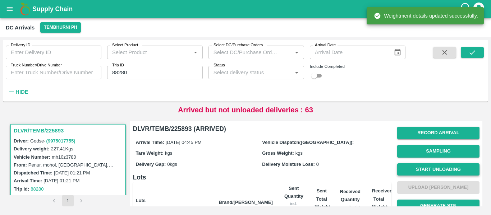
click at [407, 169] on button "Start Unloading" at bounding box center [438, 170] width 82 height 13
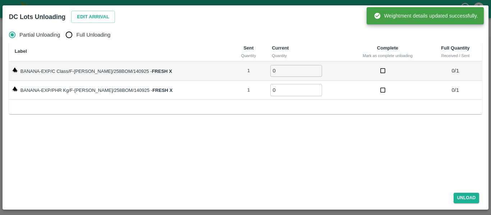
click at [78, 34] on span "Full Unloading" at bounding box center [93, 35] width 34 height 8
click at [76, 34] on input "Full Unloading" at bounding box center [69, 35] width 14 height 14
radio input "true"
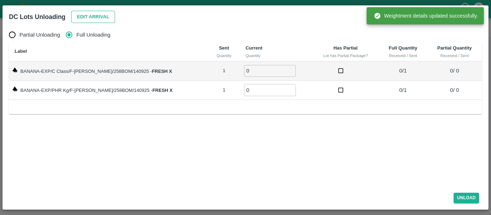
click at [93, 15] on button "Edit Arrival" at bounding box center [93, 17] width 44 height 13
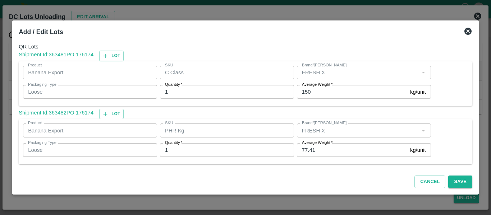
click at [324, 148] on input "77.41" at bounding box center [352, 150] width 110 height 14
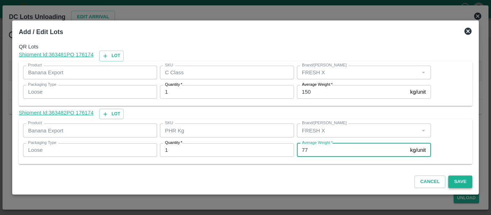
type input "77"
click at [463, 179] on button "Save" at bounding box center [460, 182] width 24 height 13
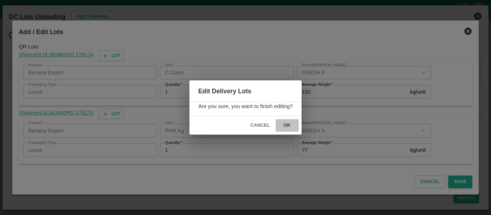
click at [293, 127] on button "ok" at bounding box center [287, 125] width 23 height 13
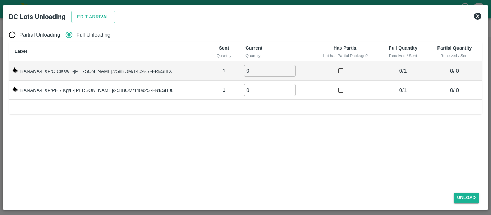
radio input "true"
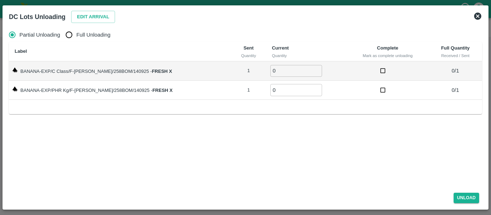
click at [80, 43] on th "Label" at bounding box center [120, 51] width 222 height 19
click at [69, 34] on input "Full Unloading" at bounding box center [69, 35] width 14 height 14
radio input "true"
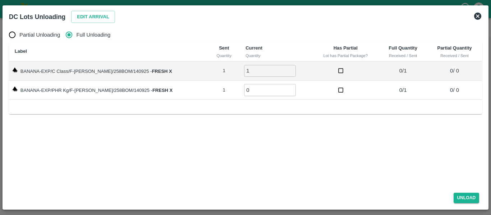
type input "1"
click at [284, 68] on input "1" at bounding box center [270, 71] width 52 height 12
type input "1"
click at [282, 89] on input "1" at bounding box center [270, 90] width 52 height 12
click at [464, 200] on button "Unload" at bounding box center [467, 198] width 26 height 10
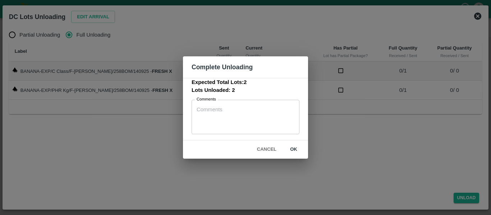
click at [297, 151] on button "ok" at bounding box center [293, 149] width 23 height 13
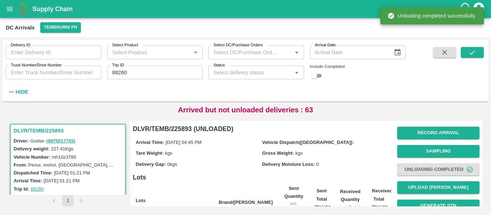
scroll to position [92, 0]
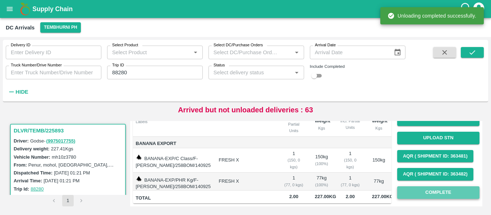
click at [426, 187] on button "Complete" at bounding box center [438, 193] width 82 height 13
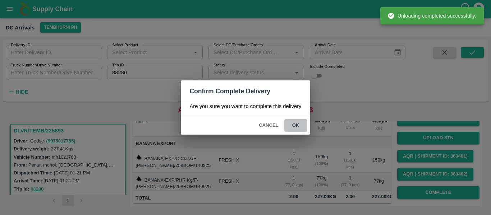
click at [298, 126] on button "ok" at bounding box center [295, 125] width 23 height 13
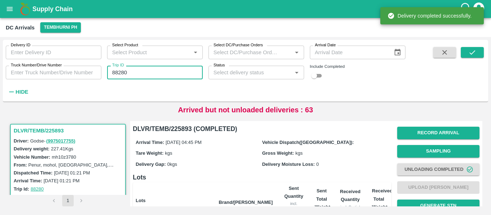
click at [143, 68] on input "88280" at bounding box center [155, 73] width 96 height 14
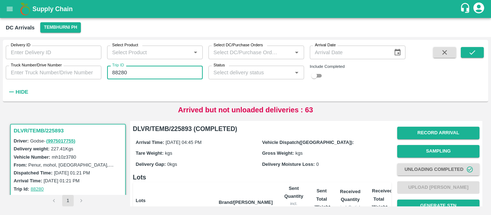
click at [115, 72] on input "88280" at bounding box center [155, 73] width 96 height 14
paste input "text"
type input "88259"
click at [477, 52] on button "submit" at bounding box center [472, 52] width 23 height 11
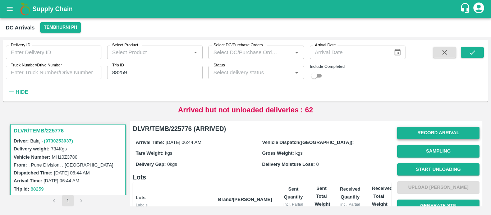
click at [422, 137] on button "Record Arrival" at bounding box center [438, 133] width 82 height 13
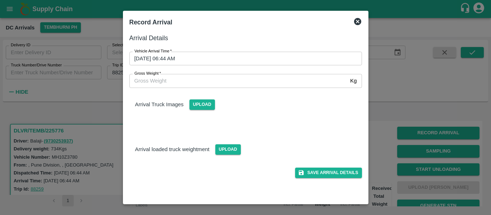
click at [195, 60] on input "15/09/2025 06:44 AM" at bounding box center [243, 59] width 228 height 14
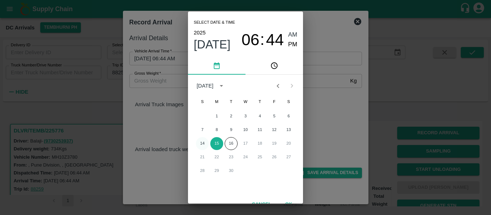
click at [204, 143] on button "14" at bounding box center [202, 143] width 13 height 13
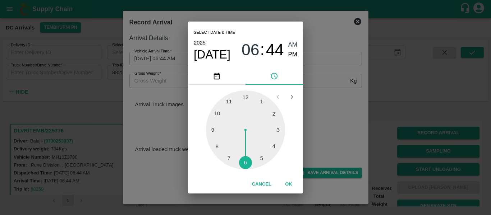
click at [242, 163] on div at bounding box center [245, 130] width 79 height 79
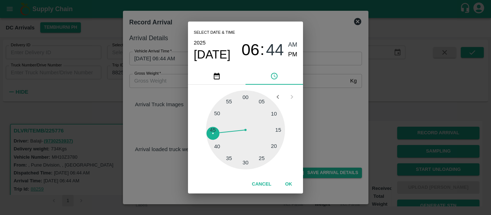
click at [214, 146] on div at bounding box center [245, 130] width 79 height 79
click at [294, 55] on span "PM" at bounding box center [292, 55] width 9 height 10
type input "14/09/2025 06:41 PM"
click at [292, 183] on button "OK" at bounding box center [288, 184] width 23 height 13
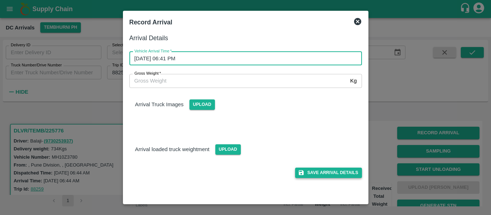
click at [332, 174] on button "Save Arrival Details" at bounding box center [328, 173] width 67 height 10
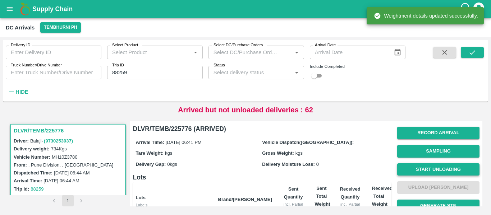
click at [433, 170] on button "Start Unloading" at bounding box center [438, 170] width 82 height 13
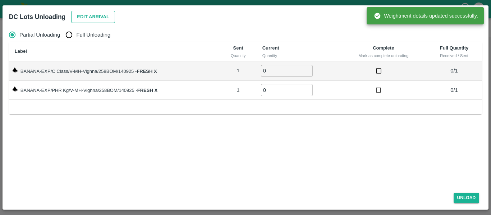
click at [106, 15] on button "Edit Arrival" at bounding box center [93, 17] width 44 height 13
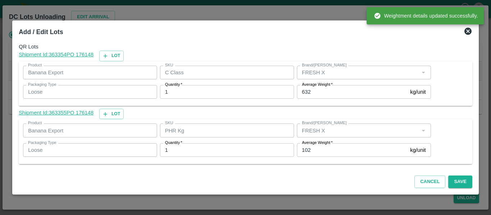
click at [322, 155] on input "102" at bounding box center [352, 150] width 110 height 14
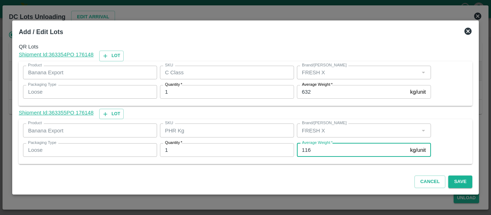
type input "116"
click at [317, 93] on input "632" at bounding box center [352, 92] width 110 height 14
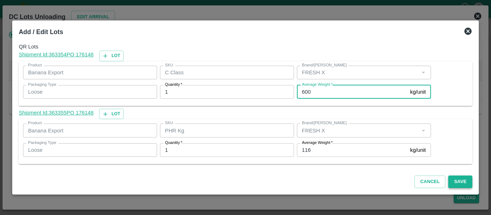
type input "600"
click at [465, 185] on button "Save" at bounding box center [460, 182] width 24 height 13
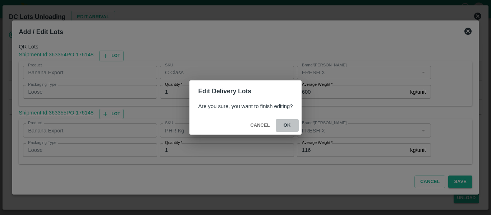
click at [291, 125] on button "ok" at bounding box center [287, 125] width 23 height 13
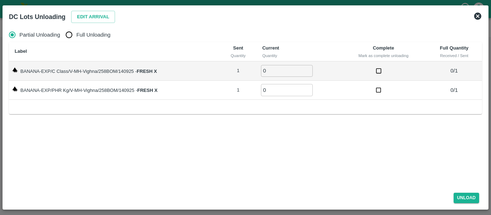
click at [78, 36] on span "Full Unloading" at bounding box center [93, 35] width 34 height 8
click at [76, 36] on input "Full Unloading" at bounding box center [69, 35] width 14 height 14
radio input "true"
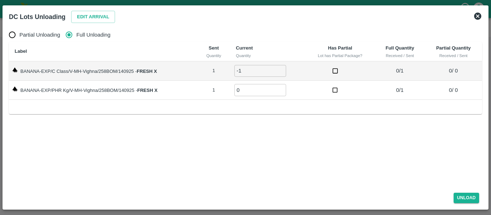
click at [283, 71] on input "-1" at bounding box center [260, 71] width 52 height 12
click at [282, 68] on input "0" at bounding box center [260, 71] width 52 height 12
type input "1"
click at [282, 68] on input "1" at bounding box center [260, 71] width 52 height 12
click at [283, 89] on input "1" at bounding box center [260, 90] width 52 height 12
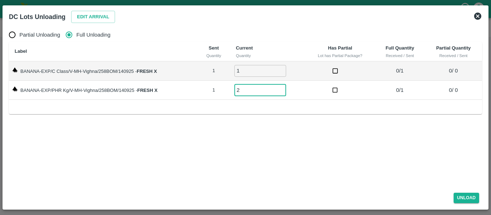
click at [283, 89] on input "2" at bounding box center [260, 90] width 52 height 12
click at [282, 92] on input "1" at bounding box center [260, 90] width 52 height 12
click at [282, 92] on input "0" at bounding box center [260, 90] width 52 height 12
type input "1"
click at [282, 88] on input "1" at bounding box center [260, 90] width 52 height 12
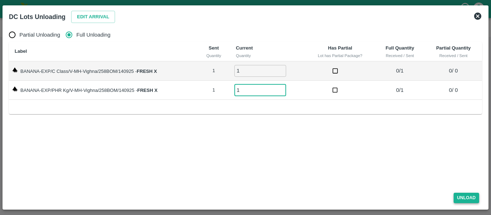
click at [471, 198] on button "Unload" at bounding box center [467, 198] width 26 height 10
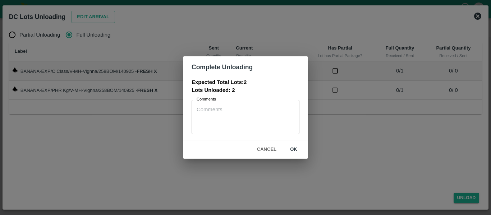
click at [290, 148] on button "ok" at bounding box center [293, 149] width 23 height 13
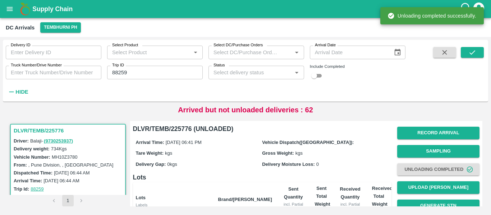
scroll to position [99, 0]
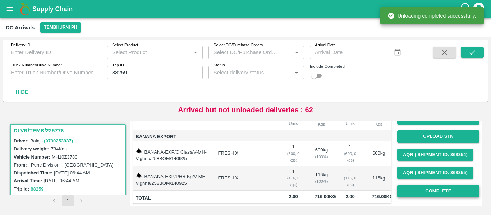
click at [422, 185] on button "Complete" at bounding box center [438, 191] width 82 height 13
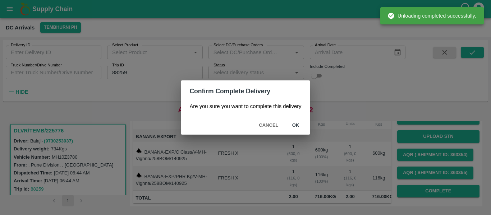
click at [300, 120] on button "ok" at bounding box center [295, 125] width 23 height 13
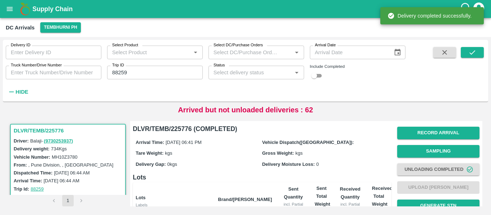
click at [131, 76] on input "88259" at bounding box center [155, 73] width 96 height 14
paste input "text"
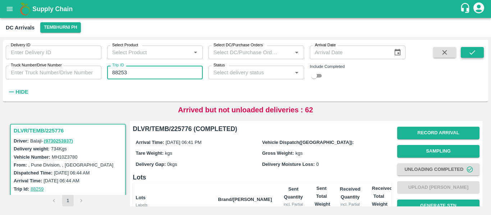
type input "88253"
click at [470, 47] on button "submit" at bounding box center [472, 52] width 23 height 11
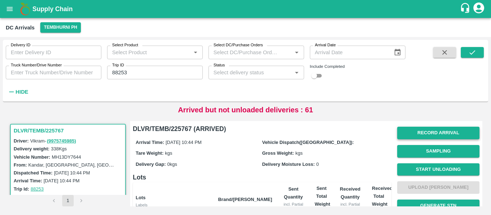
click at [430, 133] on button "Record Arrival" at bounding box center [438, 133] width 82 height 13
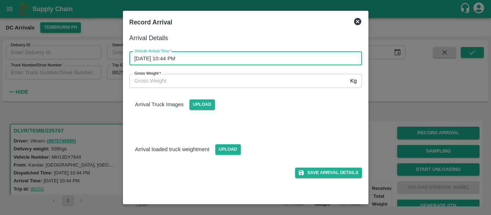
click at [192, 56] on input "14/09/2025 10:44 PM" at bounding box center [243, 59] width 228 height 14
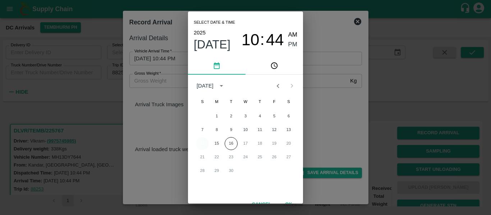
click at [202, 143] on button "14" at bounding box center [202, 143] width 13 height 13
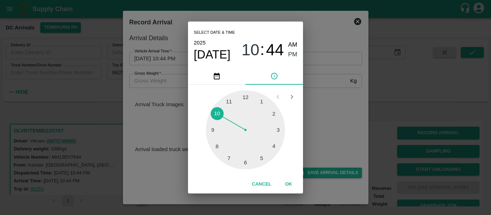
click at [264, 156] on div at bounding box center [245, 130] width 79 height 79
click at [275, 116] on div at bounding box center [245, 130] width 79 height 79
type input "14/09/2025 05:11 PM"
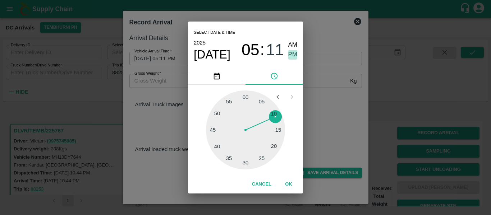
click at [289, 58] on span "PM" at bounding box center [292, 55] width 9 height 10
click at [293, 186] on button "OK" at bounding box center [288, 184] width 23 height 13
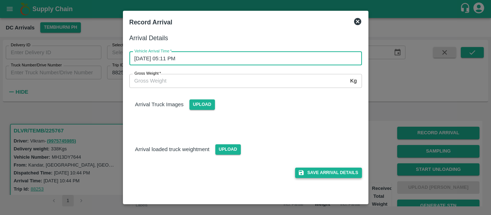
click at [333, 170] on button "Save Arrival Details" at bounding box center [328, 173] width 67 height 10
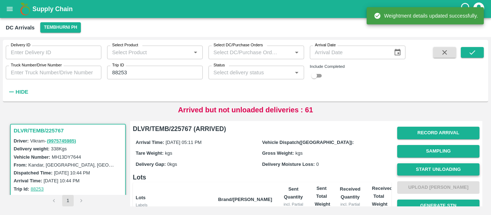
click at [422, 168] on button "Start Unloading" at bounding box center [438, 170] width 82 height 13
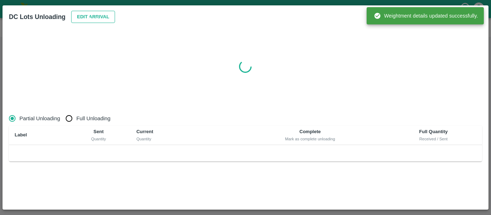
click at [76, 22] on button "Edit Arrival" at bounding box center [93, 17] width 44 height 13
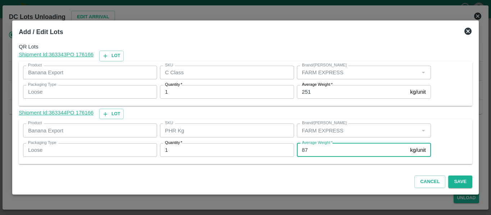
click at [310, 149] on input "87" at bounding box center [352, 150] width 110 height 14
type input "8"
type input "100"
click at [458, 182] on button "Save" at bounding box center [460, 182] width 24 height 13
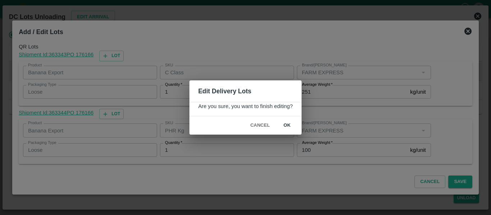
click at [285, 126] on button "ok" at bounding box center [287, 125] width 23 height 13
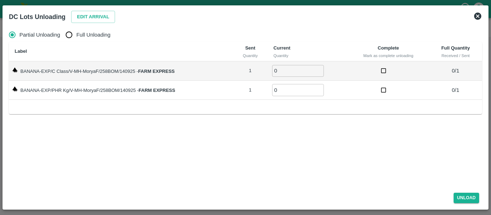
click at [81, 33] on span "Full Unloading" at bounding box center [93, 35] width 34 height 8
click at [76, 33] on input "Full Unloading" at bounding box center [69, 35] width 14 height 14
radio input "true"
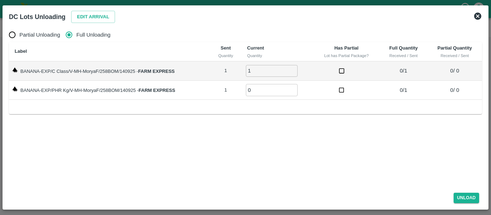
type input "1"
click at [294, 69] on input "1" at bounding box center [272, 71] width 52 height 12
type input "1"
click at [294, 88] on input "1" at bounding box center [272, 90] width 52 height 12
click at [457, 197] on button "Unload" at bounding box center [467, 198] width 26 height 10
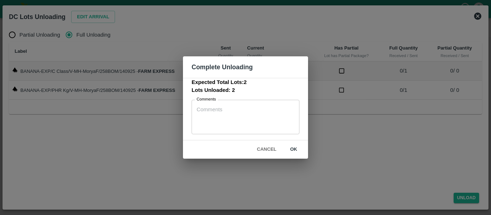
click at [291, 147] on button "ok" at bounding box center [293, 149] width 23 height 13
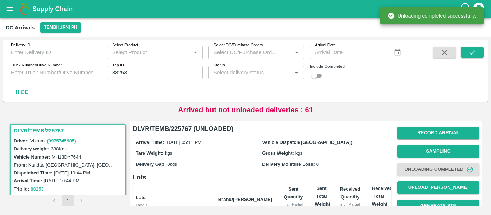
scroll to position [99, 0]
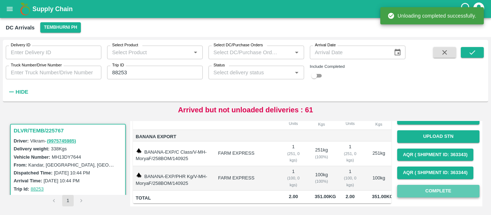
click at [452, 185] on button "Complete" at bounding box center [438, 191] width 82 height 13
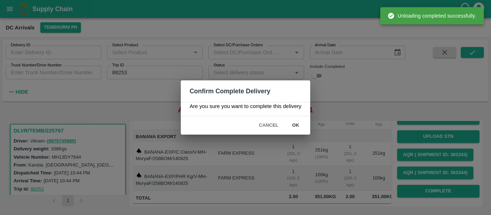
click at [302, 121] on button "ok" at bounding box center [295, 125] width 23 height 13
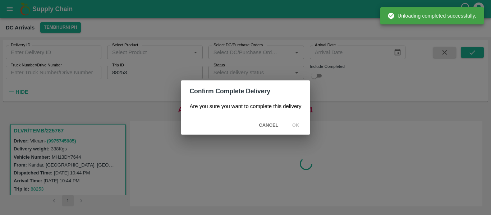
scroll to position [0, 0]
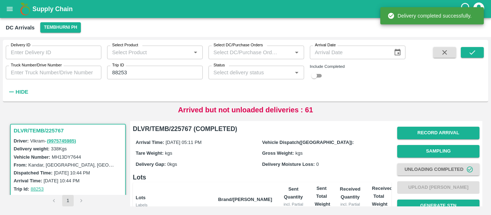
click at [132, 74] on input "88253" at bounding box center [155, 73] width 96 height 14
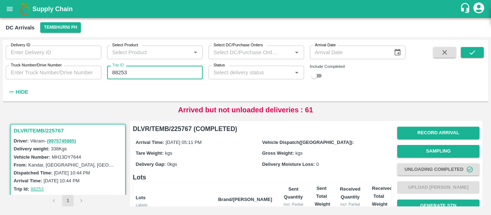
paste input "text"
type input "88252"
click at [471, 51] on icon "submit" at bounding box center [473, 53] width 8 height 8
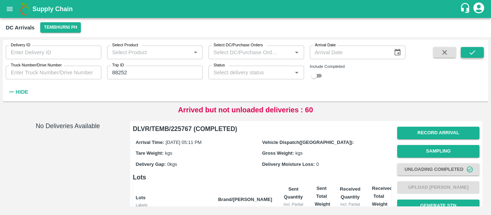
click at [469, 50] on icon "submit" at bounding box center [473, 53] width 8 height 8
click at [119, 76] on input "88252" at bounding box center [155, 73] width 96 height 14
click at [463, 51] on button "submit" at bounding box center [472, 52] width 23 height 11
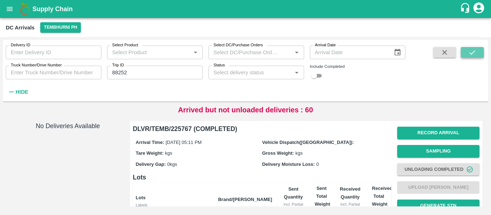
click at [474, 51] on icon "submit" at bounding box center [473, 53] width 8 height 8
click at [321, 77] on input "checkbox" at bounding box center [314, 76] width 26 height 9
checkbox input "true"
click at [477, 52] on button "submit" at bounding box center [472, 52] width 23 height 11
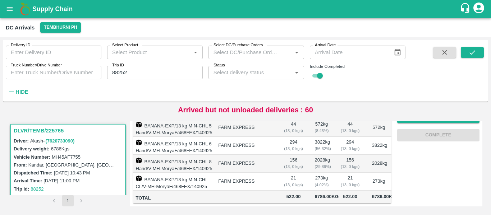
scroll to position [166, 0]
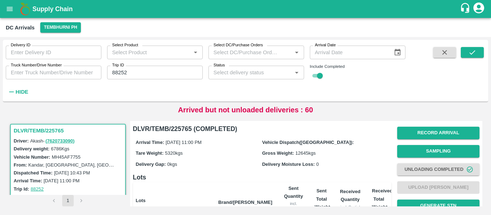
click at [127, 74] on input "88252" at bounding box center [155, 73] width 96 height 14
paste input "text"
type input "88253"
click at [463, 52] on button "submit" at bounding box center [472, 52] width 23 height 11
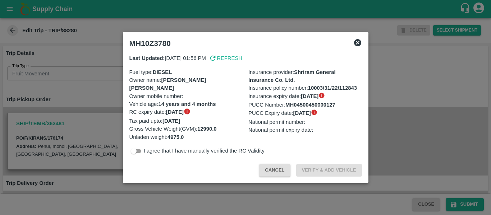
click at [437, 120] on div at bounding box center [245, 107] width 491 height 215
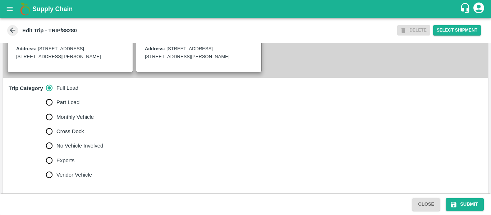
scroll to position [182, 0]
click at [74, 153] on label "No Vehicle Involved" at bounding box center [72, 145] width 61 height 14
click at [56, 153] on input "No Vehicle Involved" at bounding box center [49, 145] width 14 height 14
radio input "true"
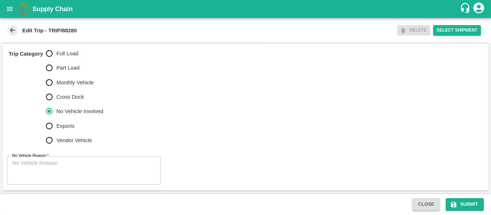
click at [89, 165] on textarea "No Vehicle Reason   *" at bounding box center [83, 171] width 143 height 23
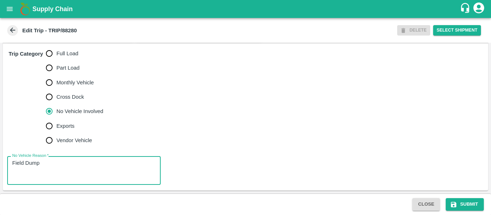
type textarea "Field Dump"
click at [458, 198] on div "Close Submit" at bounding box center [245, 205] width 491 height 22
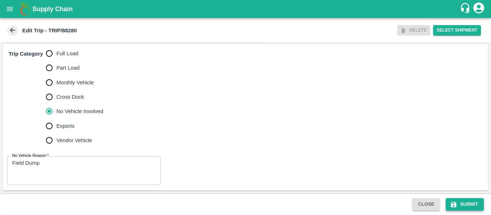
click at [465, 204] on button "Submit" at bounding box center [465, 204] width 38 height 13
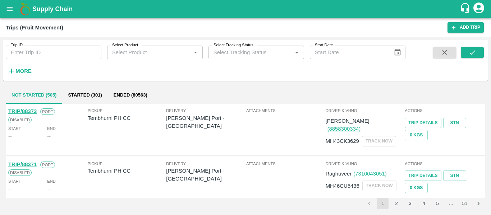
click at [46, 51] on input "Trip ID" at bounding box center [54, 53] width 96 height 14
paste input "88257"
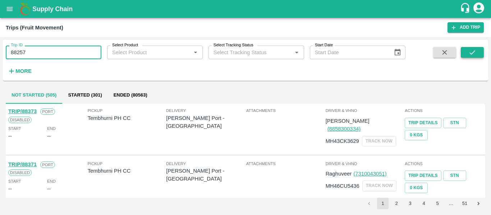
type input "88257"
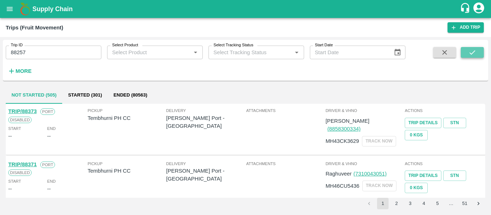
click at [466, 53] on button "submit" at bounding box center [472, 52] width 23 height 11
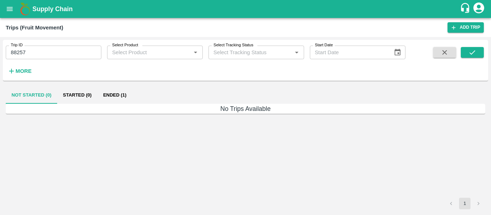
click at [109, 98] on button "Ended (1)" at bounding box center [114, 95] width 35 height 17
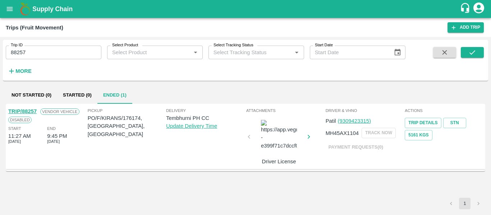
click at [14, 111] on link "TRIP/88257" at bounding box center [22, 112] width 28 height 6
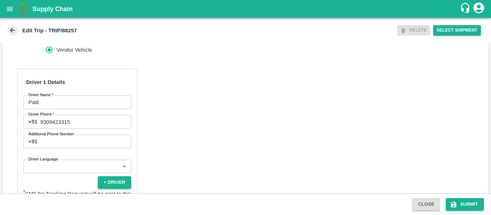
scroll to position [302, 0]
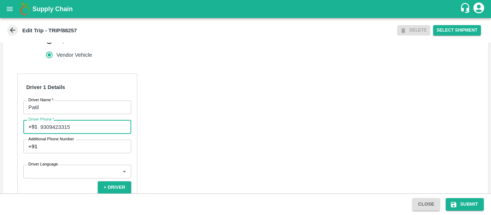
drag, startPoint x: 72, startPoint y: 145, endPoint x: 41, endPoint y: 144, distance: 30.2
click at [41, 134] on input "9309423315" at bounding box center [85, 127] width 91 height 14
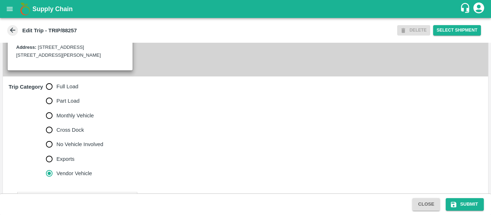
scroll to position [182, 0]
click at [60, 91] on span "Full Load" at bounding box center [67, 87] width 22 height 8
click at [56, 95] on input "Full Load" at bounding box center [49, 87] width 14 height 14
radio input "true"
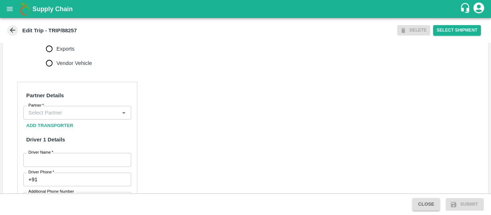
scroll to position [293, 0]
click at [64, 118] on input "Partner   *" at bounding box center [72, 112] width 92 height 9
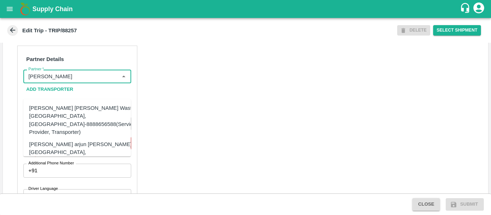
scroll to position [330, 0]
click at [63, 112] on div "[PERSON_NAME] [PERSON_NAME] Wasti, [GEOGRAPHIC_DATA], [GEOGRAPHIC_DATA]-8888656…" at bounding box center [82, 120] width 106 height 32
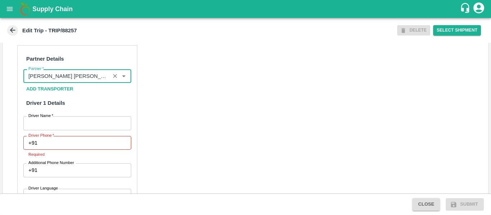
type input "[PERSON_NAME] [PERSON_NAME] Wasti, [GEOGRAPHIC_DATA], [GEOGRAPHIC_DATA]-8888656…"
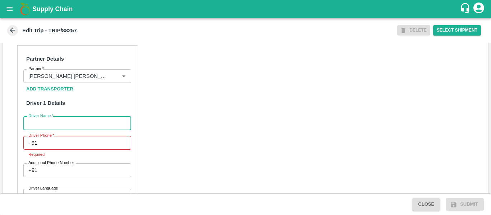
click at [86, 130] on input "Driver Name   *" at bounding box center [77, 123] width 108 height 14
type input "Patil"
click at [87, 150] on input "Driver Phone   *" at bounding box center [85, 143] width 91 height 14
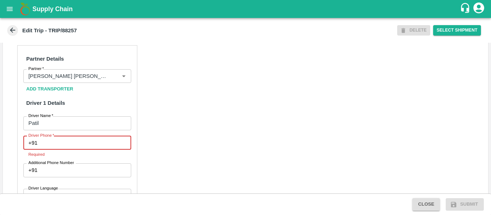
paste input "9309423315"
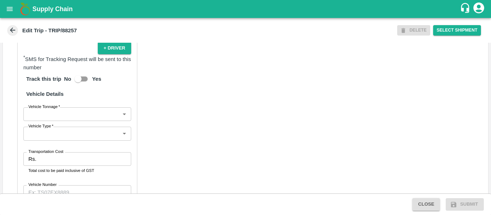
scroll to position [486, 0]
type input "9309423315"
click at [82, 133] on body "Supply Chain Edit Trip - TRIP/88257 DELETE Select Shipment Trip Details Trip Ty…" at bounding box center [245, 107] width 491 height 215
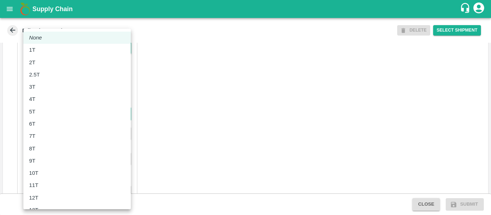
click at [31, 147] on p "8T" at bounding box center [32, 149] width 6 height 8
type input "8000"
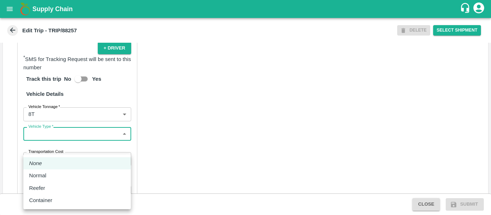
click at [68, 152] on body "Supply Chain Edit Trip - TRIP/88257 DELETE Select Shipment Trip Details Trip Ty…" at bounding box center [245, 107] width 491 height 215
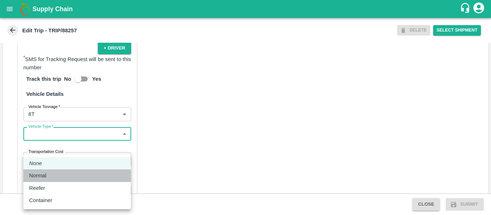
click at [49, 175] on div "Normal" at bounding box center [39, 176] width 21 height 8
type input "Normal"
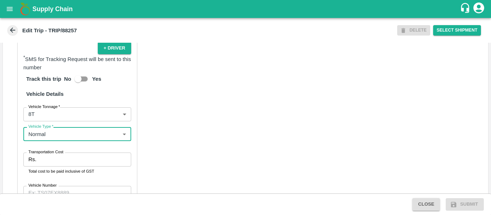
scroll to position [553, 0]
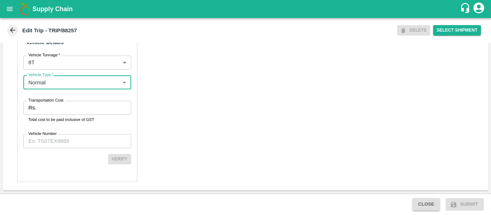
click at [55, 142] on input "Vehicle Number" at bounding box center [77, 141] width 108 height 14
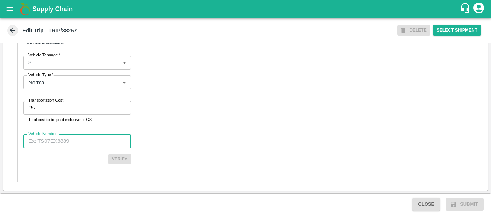
click at [37, 143] on input "Vehicle Number" at bounding box center [77, 141] width 108 height 14
paste input "MH45AX1104"
type input "MH45AX1104"
click at [58, 115] on div "Transportation Cost Rs. Transportation Cost Total cost to be paid inclusive of …" at bounding box center [77, 112] width 108 height 22
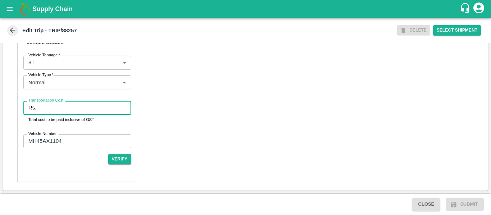
click at [50, 108] on input "Transportation Cost" at bounding box center [85, 108] width 92 height 14
type input "6791"
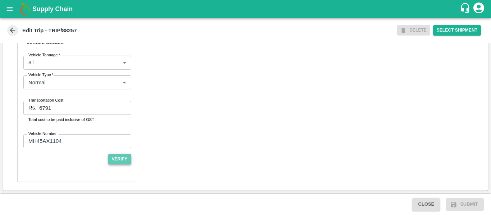
click at [122, 161] on button "Verify" at bounding box center [119, 159] width 23 height 10
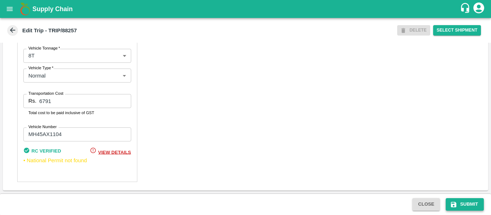
click at [458, 202] on button "Submit" at bounding box center [465, 204] width 38 height 13
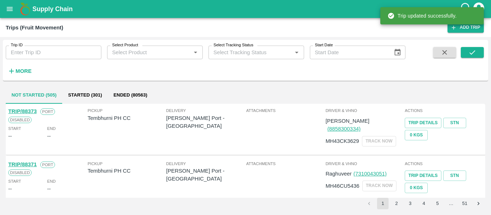
click at [34, 50] on input "Trip ID" at bounding box center [54, 53] width 96 height 14
paste input "88215"
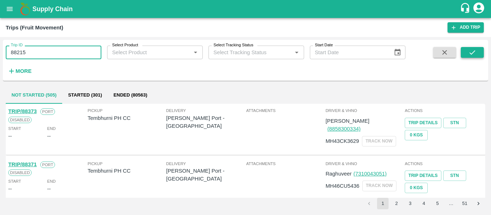
type input "88215"
click at [466, 56] on button "submit" at bounding box center [472, 52] width 23 height 11
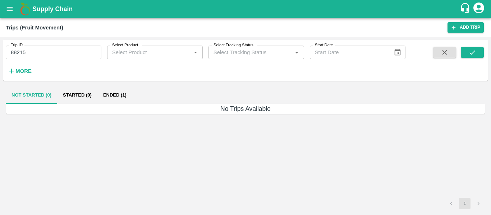
click at [114, 97] on button "Ended (1)" at bounding box center [114, 95] width 35 height 17
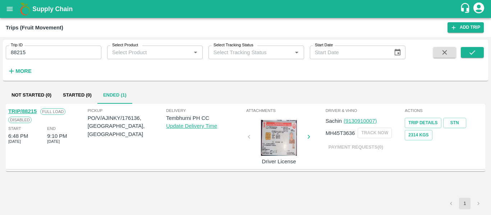
click at [29, 111] on link "TRIP/88215" at bounding box center [22, 112] width 28 height 6
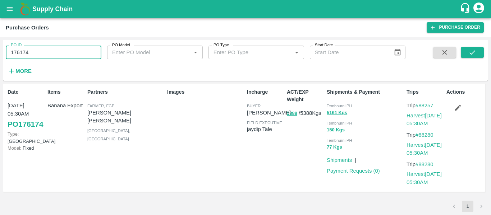
click at [44, 55] on input "176174" at bounding box center [54, 53] width 96 height 14
paste input "text"
type input "176136"
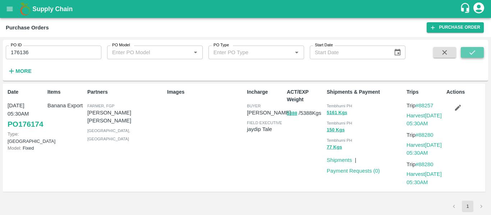
click at [474, 55] on icon "submit" at bounding box center [473, 53] width 8 height 8
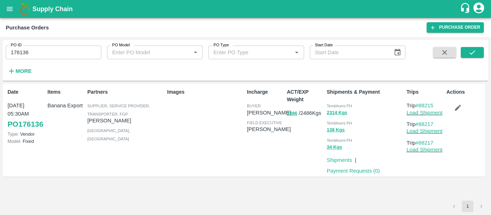
click at [465, 105] on button "button" at bounding box center [458, 108] width 23 height 12
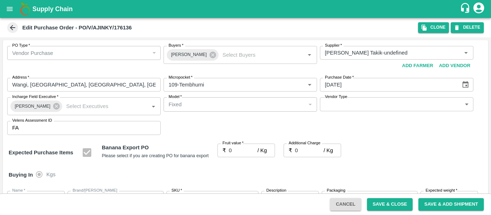
click at [241, 149] on input "0" at bounding box center [243, 151] width 29 height 14
type input "2"
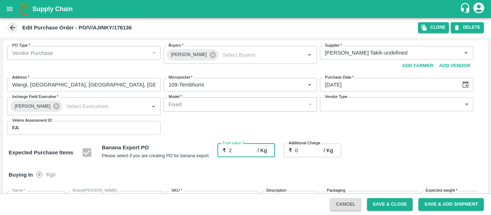
type input "2"
type input "22"
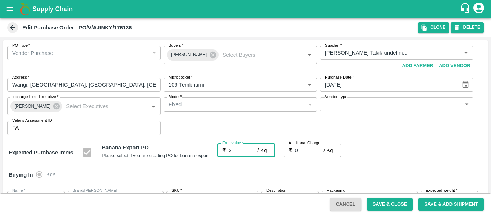
type input "22"
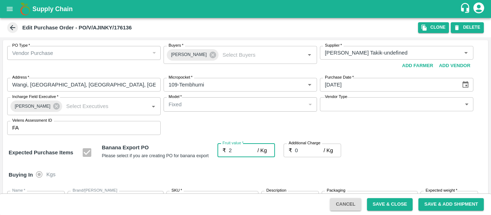
type input "22"
type input "22.5"
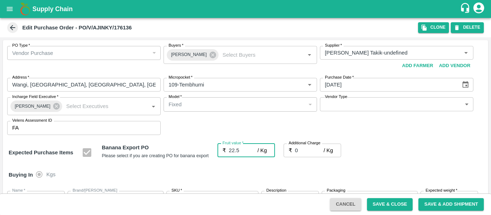
type input "22.5"
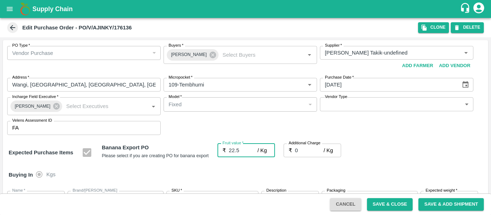
type input "22.5"
click at [307, 148] on input "0" at bounding box center [309, 151] width 29 height 14
type input "2"
type input "24.5"
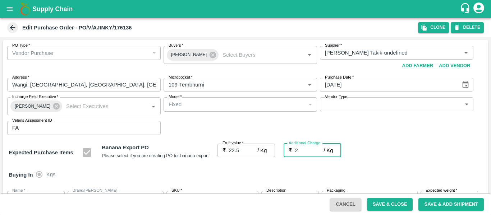
type input "24.5"
type input "2.7"
type input "25.2"
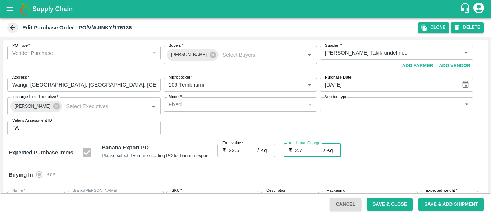
type input "25.2"
type input "2.75"
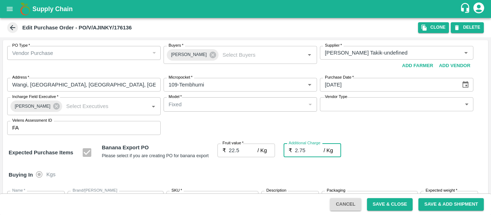
type input "25.25"
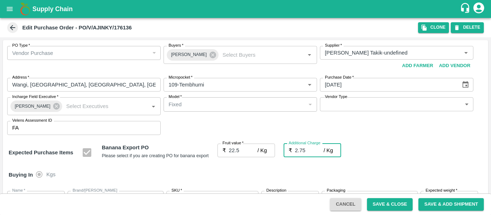
type input "2.75"
click at [394, 151] on div "Expected Purchase Items Banana Export PO Please select if you are creating PO f…" at bounding box center [246, 153] width 474 height 18
click at [300, 56] on icon "Clear" at bounding box center [301, 55] width 7 height 7
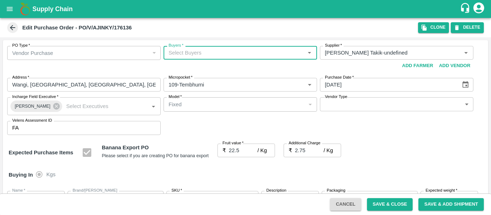
click at [204, 55] on input "Buyers   *" at bounding box center [234, 52] width 137 height 9
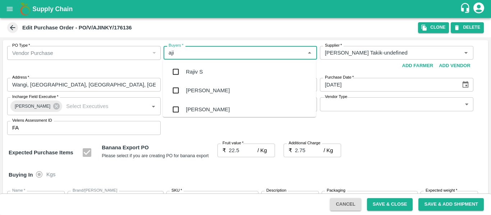
type input "ajit"
click at [202, 76] on div "[PERSON_NAME]" at bounding box center [239, 72] width 153 height 19
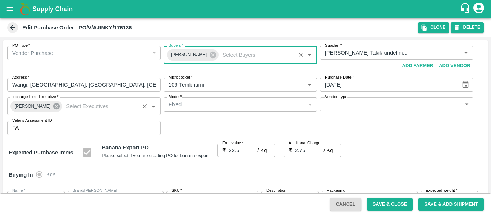
click at [53, 107] on icon at bounding box center [56, 106] width 6 height 6
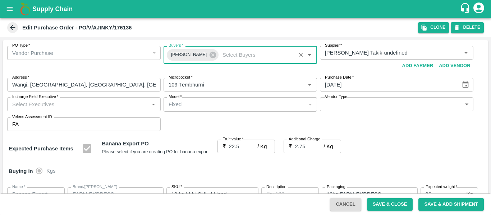
click at [44, 106] on input "Incharge Field Executive   *" at bounding box center [77, 104] width 137 height 9
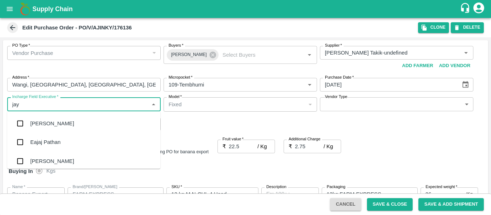
type input "jayd"
click at [45, 118] on div "jaydip Tale" at bounding box center [83, 123] width 153 height 19
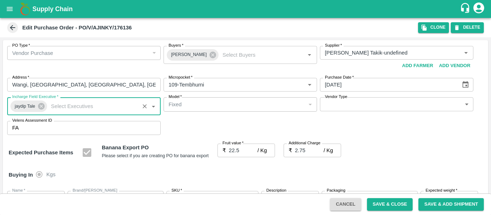
click at [387, 205] on button "Save & Close" at bounding box center [390, 204] width 46 height 13
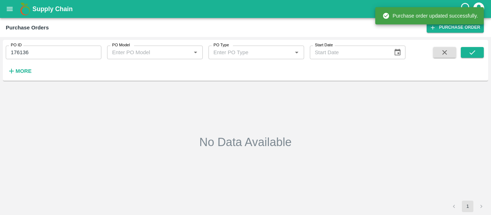
type input "176136"
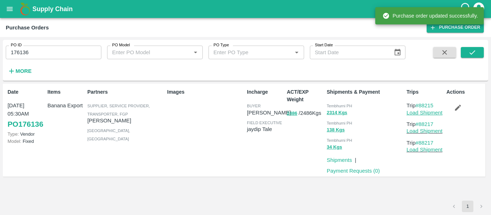
click at [417, 114] on link "Load Shipment" at bounding box center [425, 113] width 36 height 6
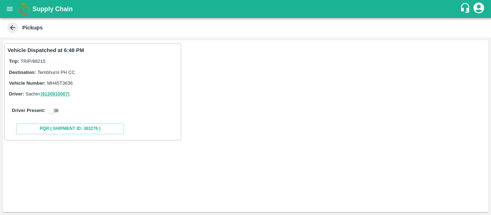
click at [55, 112] on input "checkbox" at bounding box center [51, 110] width 26 height 9
checkbox input "true"
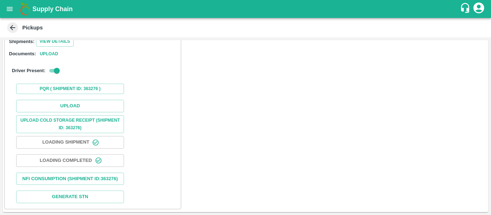
scroll to position [105, 0]
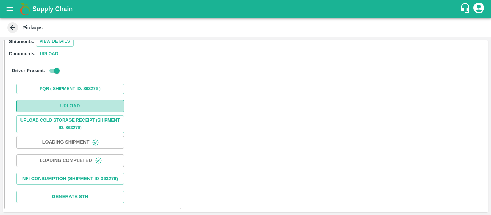
click at [84, 100] on button "Upload" at bounding box center [70, 106] width 108 height 13
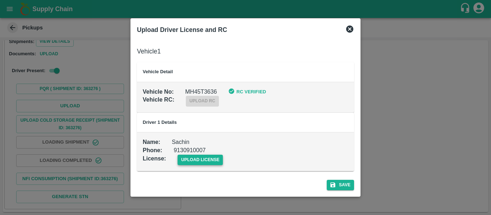
click at [190, 157] on span "upload license" at bounding box center [201, 160] width 46 height 10
click at [0, 0] on input "upload license" at bounding box center [0, 0] width 0 height 0
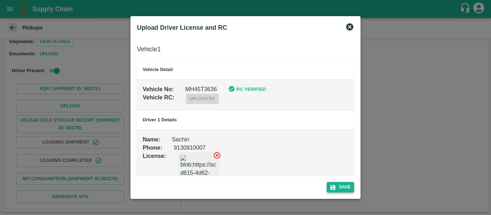
click at [339, 188] on button "Save" at bounding box center [340, 187] width 27 height 10
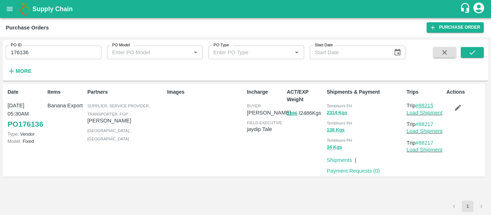
drag, startPoint x: 440, startPoint y: 104, endPoint x: 421, endPoint y: 107, distance: 19.3
click at [421, 107] on p "Trip #88215" at bounding box center [425, 106] width 37 height 8
copy link "88215"
click at [50, 46] on input "176136" at bounding box center [54, 53] width 96 height 14
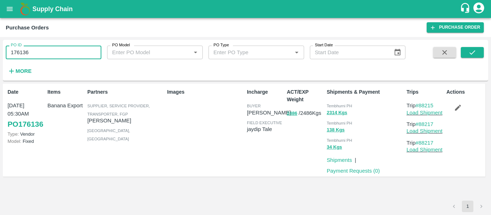
paste input "text"
type input "176148"
click at [480, 52] on button "submit" at bounding box center [472, 52] width 23 height 11
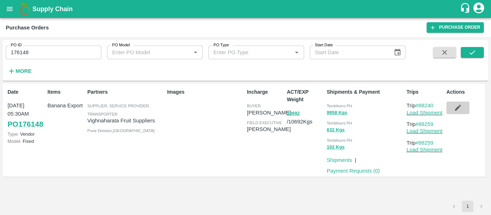
click at [468, 108] on button "button" at bounding box center [458, 108] width 23 height 12
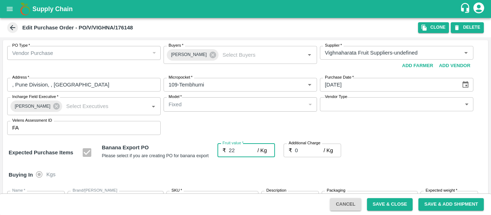
type input "22"
click at [302, 149] on input "0" at bounding box center [309, 151] width 29 height 14
type input "2"
type input "24"
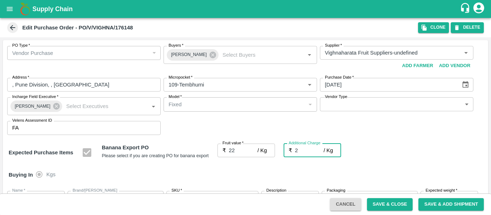
type input "24"
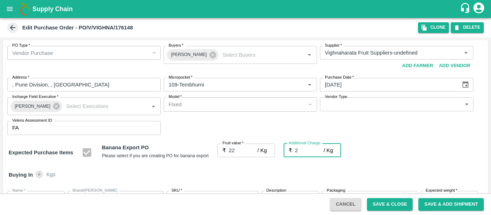
type input "24"
type input "2.75"
type input "24.75"
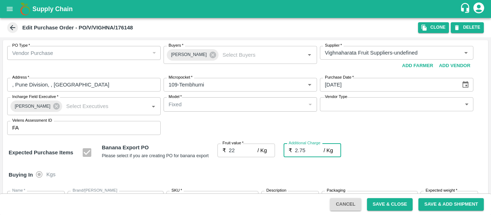
type input "24.75"
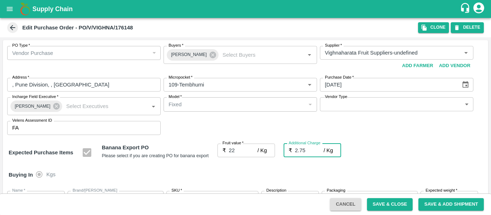
type input "24.75"
click at [210, 56] on icon at bounding box center [213, 55] width 6 height 6
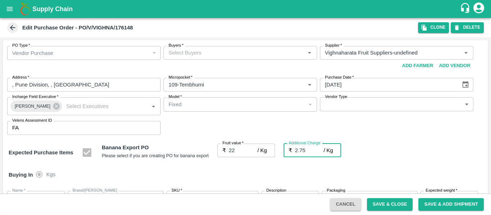
type input "2.75"
click at [188, 55] on input "Buyers   *" at bounding box center [234, 52] width 137 height 9
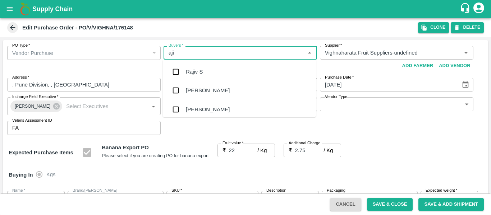
type input "ajit"
click at [189, 69] on div "Ajit Otari" at bounding box center [208, 72] width 44 height 8
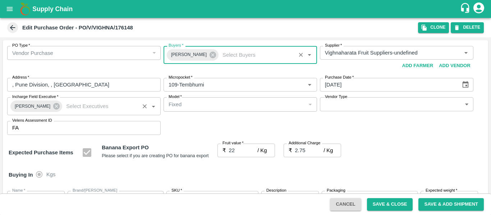
click at [53, 108] on icon at bounding box center [56, 106] width 6 height 6
click at [63, 107] on input "Incharge Field Executive   *" at bounding box center [100, 106] width 74 height 9
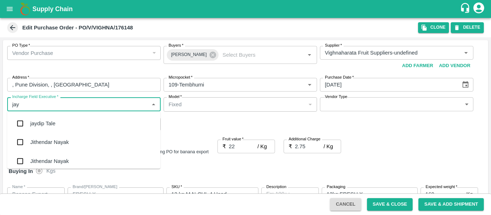
type input "jayd"
click at [43, 122] on div "jaydip Tale" at bounding box center [42, 124] width 25 height 8
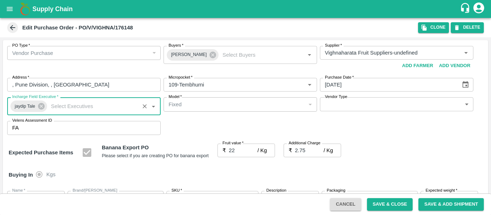
click at [364, 122] on div "PO Type   * Vendor Purchase 2 PO Type Buyers   * Ajit Otari Buyers   * Supplier…" at bounding box center [245, 90] width 485 height 101
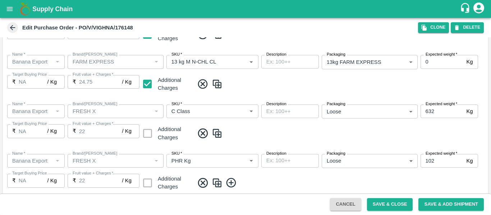
scroll to position [682, 0]
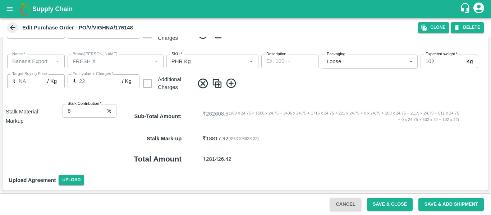
click at [371, 199] on button "Save & Close" at bounding box center [390, 204] width 46 height 13
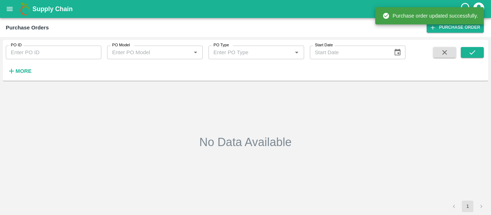
type input "176148"
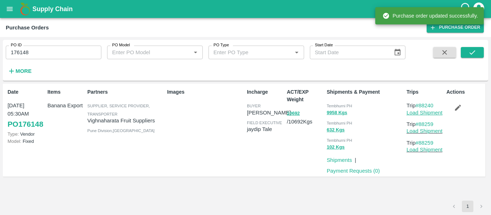
click at [426, 112] on link "Load Shipment" at bounding box center [425, 113] width 36 height 6
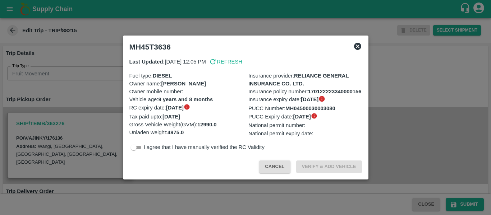
click at [89, 90] on div at bounding box center [245, 107] width 491 height 215
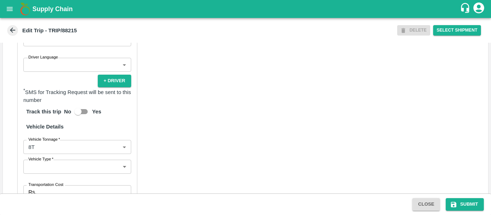
scroll to position [553, 0]
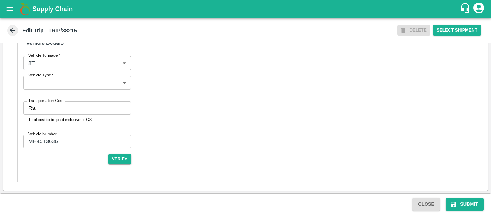
click at [69, 108] on input "Transportation Cost" at bounding box center [85, 108] width 92 height 14
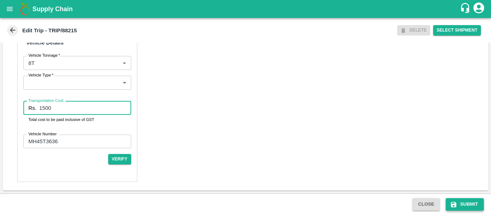
type input "1500"
click at [471, 211] on button "Submit" at bounding box center [465, 204] width 38 height 13
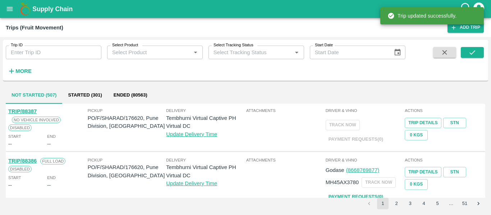
click at [53, 63] on div "Trip ID Trip ID Select Product Select Product   * Select Tracking Status Select…" at bounding box center [203, 58] width 406 height 37
click at [41, 55] on input "Trip ID" at bounding box center [54, 53] width 96 height 14
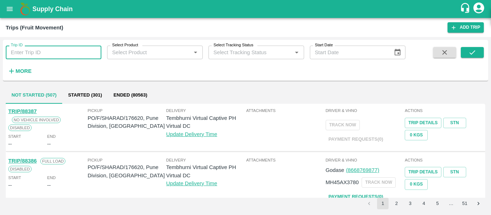
paste input "88259"
type input "88259"
click at [472, 49] on icon "submit" at bounding box center [473, 53] width 8 height 8
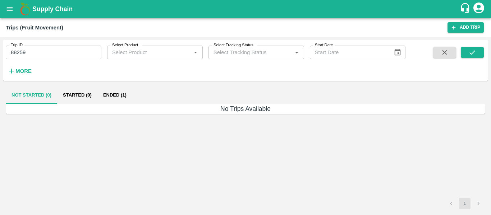
click at [119, 100] on button "Ended (1)" at bounding box center [114, 95] width 35 height 17
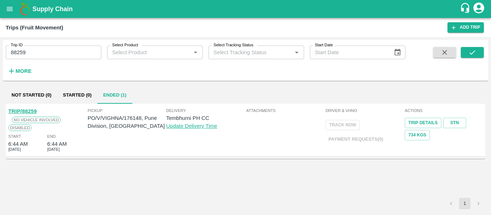
click at [25, 111] on link "TRIP/88259" at bounding box center [22, 112] width 28 height 6
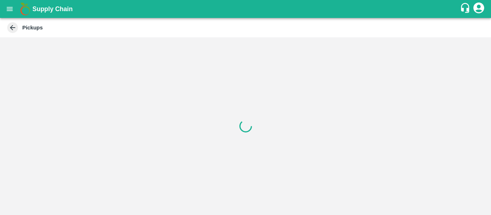
click at [87, 110] on div at bounding box center [245, 126] width 491 height 178
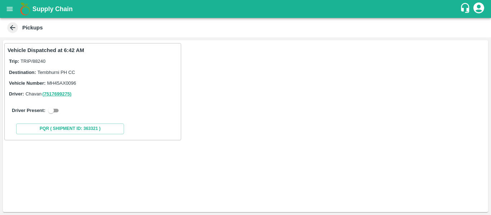
click at [56, 110] on input "checkbox" at bounding box center [51, 110] width 26 height 9
checkbox input "true"
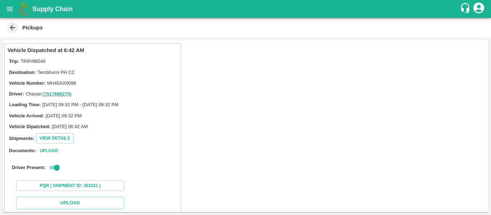
scroll to position [88, 0]
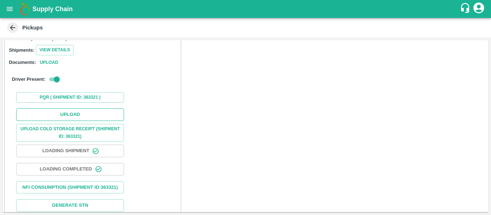
click at [79, 114] on button "Upload" at bounding box center [70, 115] width 108 height 13
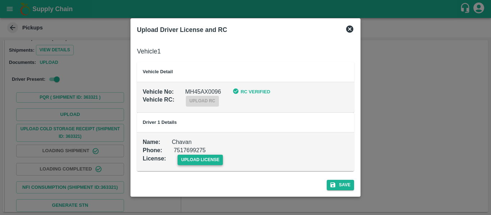
click at [200, 162] on span "upload license" at bounding box center [201, 160] width 46 height 10
click at [0, 0] on input "upload license" at bounding box center [0, 0] width 0 height 0
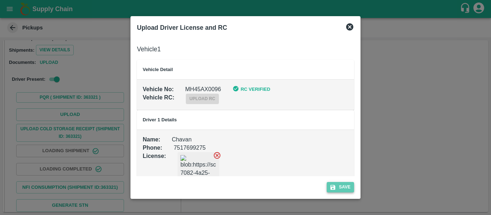
click at [340, 185] on button "Save" at bounding box center [340, 187] width 27 height 10
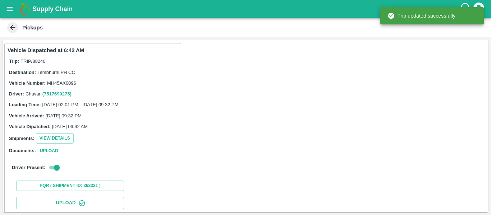
scroll to position [124, 0]
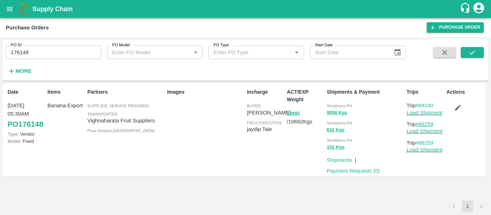
drag, startPoint x: 437, startPoint y: 123, endPoint x: 420, endPoint y: 126, distance: 17.1
click at [420, 126] on p "Trip #88259" at bounding box center [425, 124] width 37 height 8
copy link "88259"
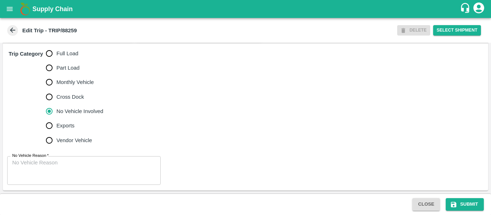
scroll to position [224, 0]
click at [63, 56] on span "Full Load" at bounding box center [67, 54] width 22 height 8
click at [56, 56] on input "Full Load" at bounding box center [49, 53] width 14 height 14
radio input "true"
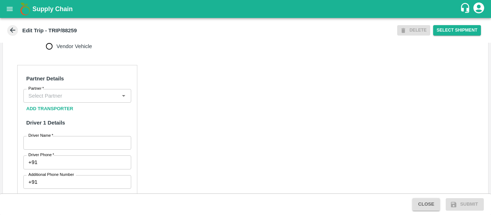
scroll to position [303, 0]
click at [52, 100] on input "Partner   *" at bounding box center [72, 95] width 92 height 9
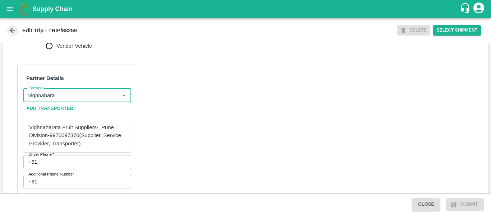
click at [60, 134] on div "Vighnaharata Fruit Suppliers-, Pune Division-9970097370(Supplier, Service Provi…" at bounding box center [77, 136] width 96 height 24
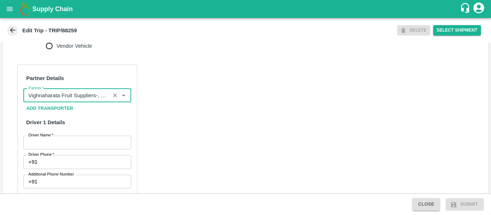
type input "Vighnaharata Fruit Suppliers-, Pune Division-9970097370(Supplier, Service Provi…"
click at [67, 150] on input "Driver Name   *" at bounding box center [77, 143] width 108 height 14
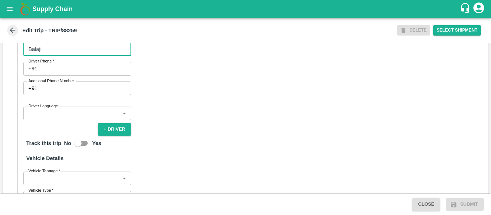
scroll to position [397, 0]
click at [72, 56] on input "Balaji" at bounding box center [77, 49] width 108 height 14
type input "Balaji"
click at [74, 75] on input "Driver Phone   *" at bounding box center [85, 68] width 91 height 14
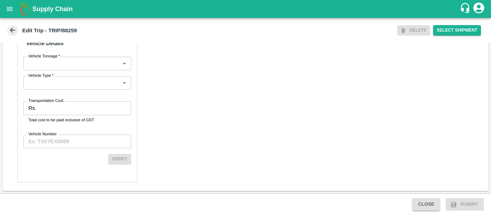
scroll to position [541, 0]
type input "9730253937"
click at [52, 109] on input "Transportation Cost" at bounding box center [85, 108] width 92 height 14
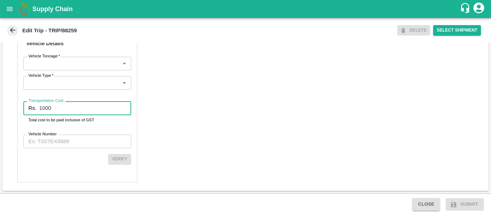
type input "1000"
click at [58, 145] on input "Vehicle Number" at bounding box center [77, 142] width 108 height 14
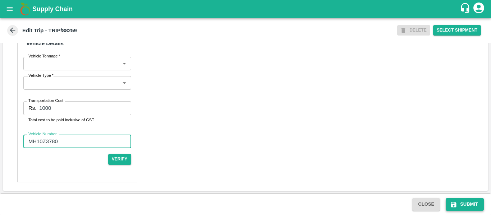
type input "MH10Z3780"
click at [455, 207] on icon "submit" at bounding box center [453, 204] width 5 height 5
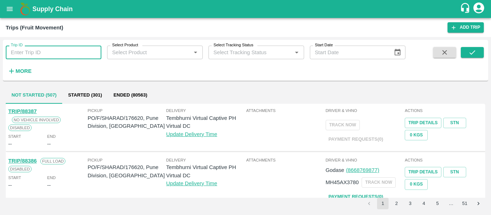
click at [55, 58] on input "Trip ID" at bounding box center [54, 53] width 96 height 14
paste input "88259"
type input "88259"
click at [139, 52] on input "Select Product" at bounding box center [148, 52] width 79 height 9
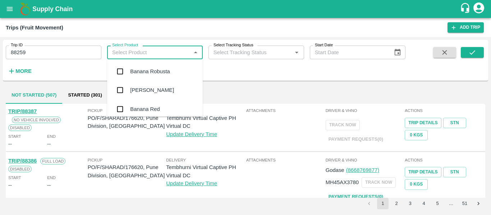
click at [50, 52] on input "88259" at bounding box center [54, 53] width 96 height 14
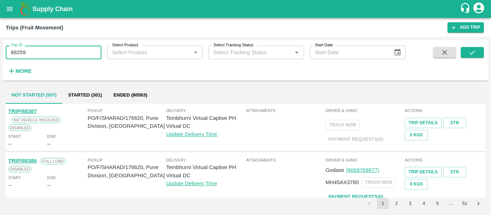
click at [51, 52] on input "88259" at bounding box center [54, 53] width 96 height 14
click at [13, 52] on input "88259" at bounding box center [54, 53] width 96 height 14
click at [481, 51] on button "submit" at bounding box center [472, 52] width 23 height 11
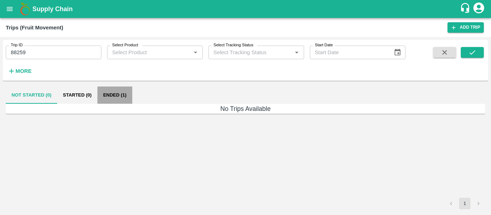
click at [113, 92] on button "Ended (1)" at bounding box center [114, 95] width 35 height 17
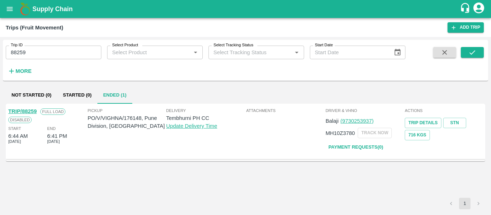
click at [30, 106] on div "TRIP/88259 Full Load Disabled Start 6:44 AM [DATE] End 6:41 PM [DATE]" at bounding box center [47, 132] width 79 height 52
click at [29, 112] on link "TRIP/88259" at bounding box center [22, 112] width 28 height 6
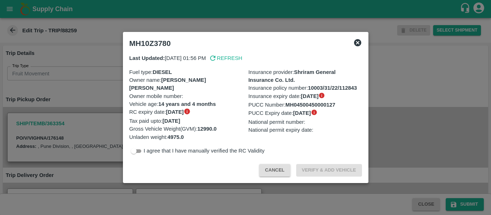
click at [89, 113] on div at bounding box center [245, 107] width 491 height 215
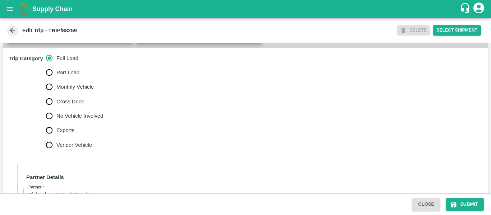
scroll to position [203, 0]
click at [87, 120] on span "No Vehicle Involved" at bounding box center [79, 117] width 47 height 8
click at [56, 124] on input "No Vehicle Involved" at bounding box center [49, 116] width 14 height 14
radio input "true"
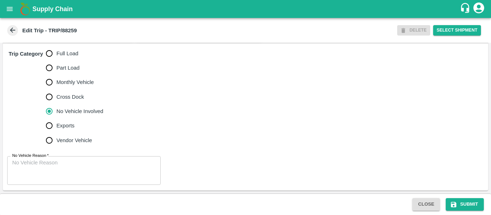
click at [69, 162] on textarea "No Vehicle Reason   *" at bounding box center [83, 170] width 143 height 23
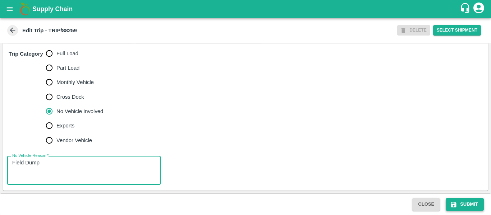
type textarea "Field Dump"
click at [459, 204] on button "Submit" at bounding box center [465, 204] width 38 height 13
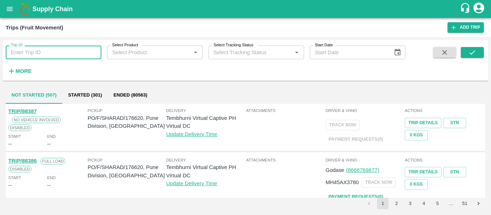
click at [26, 49] on input "Trip ID" at bounding box center [54, 53] width 96 height 14
paste input "88219"
type input "88219"
click at [470, 55] on icon "submit" at bounding box center [473, 53] width 8 height 8
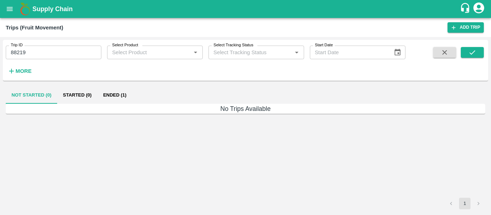
click at [118, 98] on button "Ended (1)" at bounding box center [114, 95] width 35 height 17
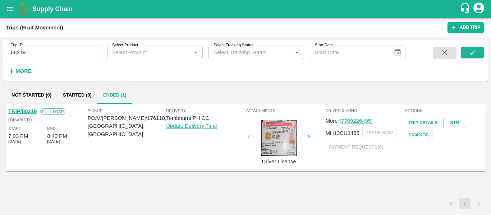
click at [29, 111] on link "TRIP/88219" at bounding box center [22, 112] width 28 height 6
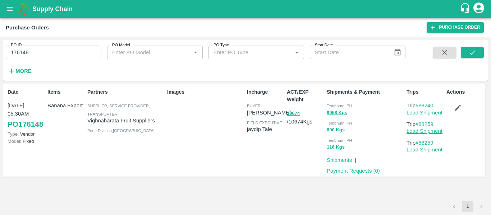
click at [45, 56] on input "176148" at bounding box center [54, 53] width 96 height 14
paste input "text"
type input "176118"
click at [467, 51] on button "submit" at bounding box center [472, 52] width 23 height 11
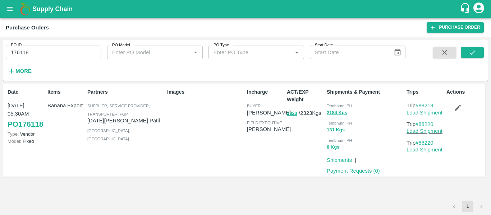
click at [464, 109] on button "button" at bounding box center [458, 108] width 23 height 12
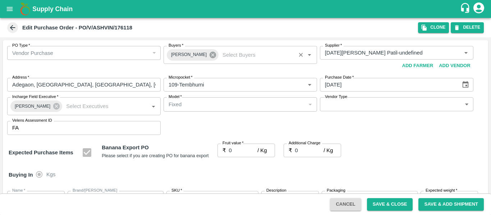
click at [209, 55] on icon at bounding box center [213, 55] width 8 height 8
click at [181, 55] on input "Buyers   *" at bounding box center [234, 52] width 137 height 9
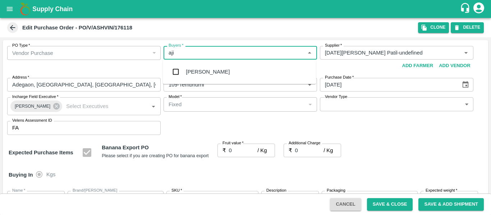
type input "ajit"
click at [185, 70] on div "Ajit Otari" at bounding box center [239, 72] width 153 height 19
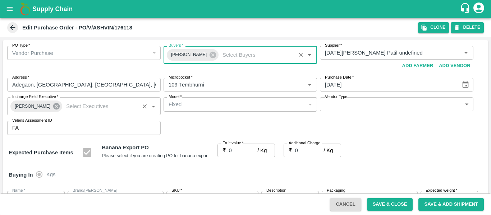
click at [53, 108] on icon at bounding box center [56, 106] width 6 height 6
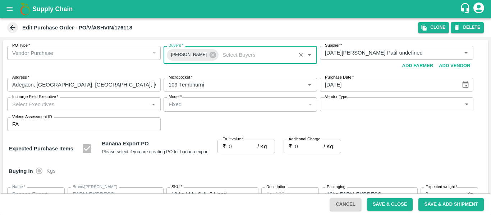
click at [22, 106] on input "Incharge Field Executive   *" at bounding box center [77, 104] width 137 height 9
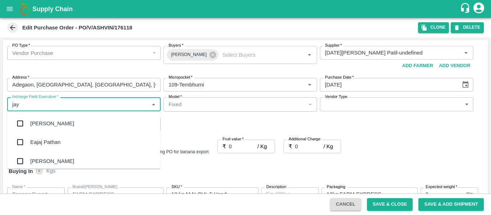
type input "jayd"
click at [42, 122] on div "jaydip Tale" at bounding box center [42, 124] width 25 height 8
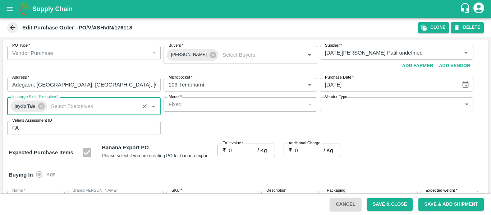
click at [236, 149] on input "0" at bounding box center [243, 151] width 29 height 14
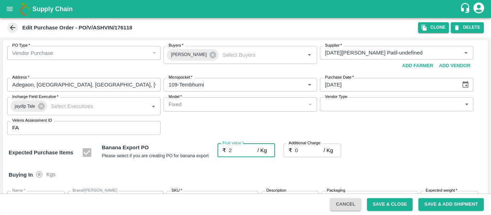
type input "24"
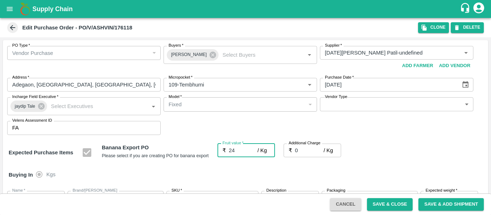
type input "24"
click at [302, 149] on input "0" at bounding box center [309, 151] width 29 height 14
type input "2"
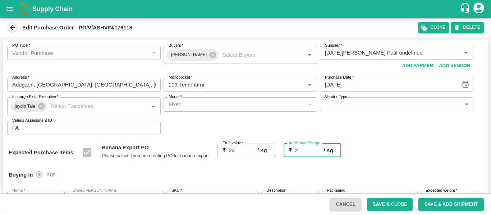
type input "26"
type input "2.7"
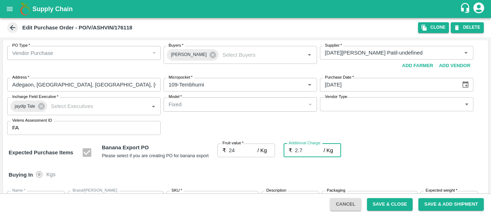
type input "26.7"
type input "2.75"
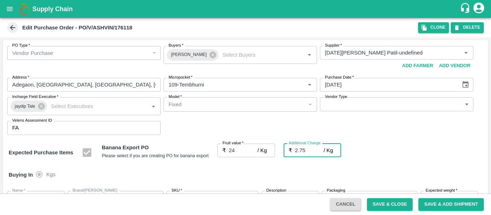
type input "26.75"
type input "2.75"
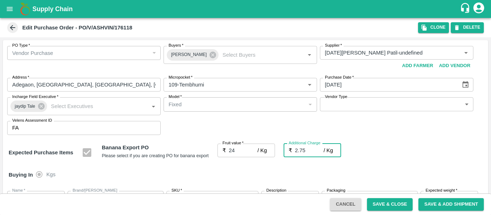
click at [393, 150] on div "Expected Purchase Items Banana Export PO Please select if you are creating PO f…" at bounding box center [246, 153] width 474 height 18
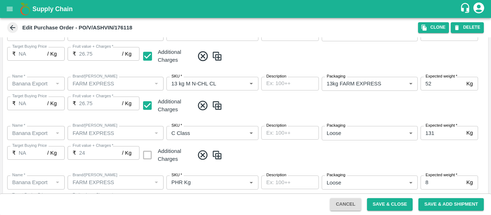
scroll to position [379, 0]
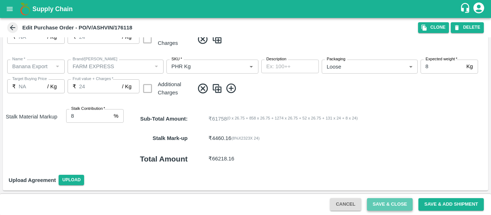
click at [392, 207] on button "Save & Close" at bounding box center [390, 204] width 46 height 13
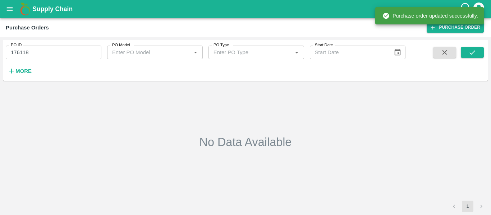
type input "176118"
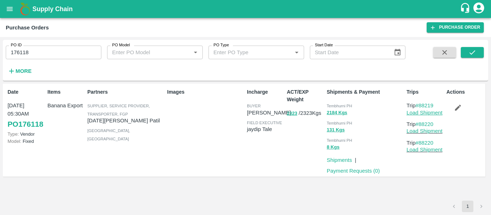
click at [416, 111] on link "Load Shipment" at bounding box center [425, 113] width 36 height 6
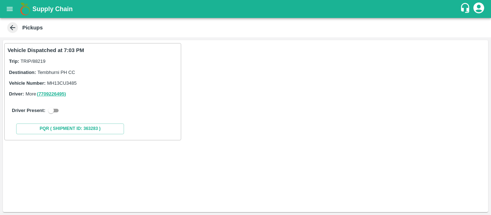
click at [61, 109] on input "checkbox" at bounding box center [51, 110] width 26 height 9
checkbox input "true"
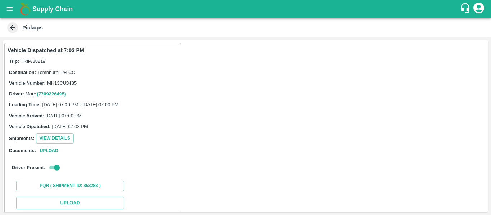
scroll to position [105, 0]
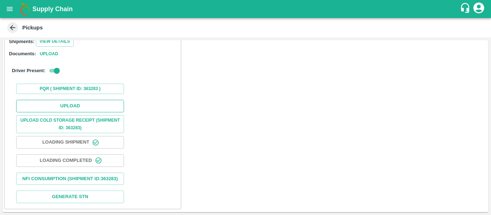
click at [61, 100] on button "Upload" at bounding box center [70, 106] width 108 height 13
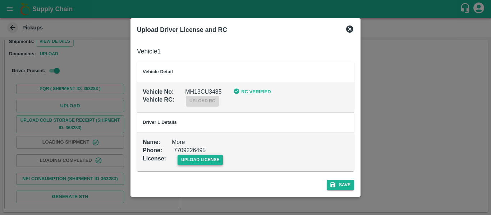
click at [206, 156] on span "upload license" at bounding box center [201, 160] width 46 height 10
click at [0, 0] on input "upload license" at bounding box center [0, 0] width 0 height 0
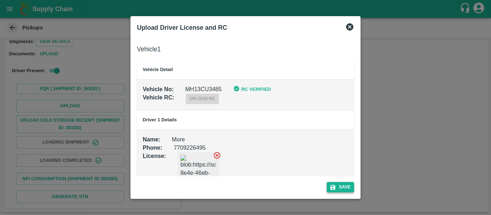
click at [338, 185] on button "Save" at bounding box center [340, 187] width 27 height 10
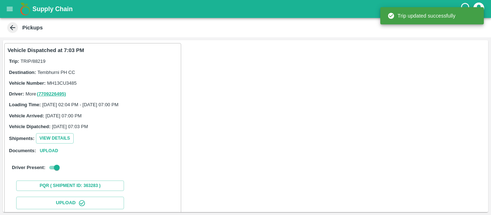
scroll to position [124, 0]
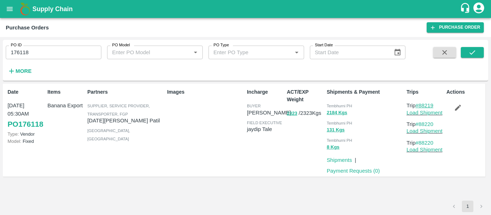
drag, startPoint x: 440, startPoint y: 105, endPoint x: 421, endPoint y: 105, distance: 18.7
click at [421, 105] on p "Trip #88219" at bounding box center [425, 106] width 37 height 8
copy link "88219"
click at [37, 52] on input "176118" at bounding box center [54, 53] width 96 height 14
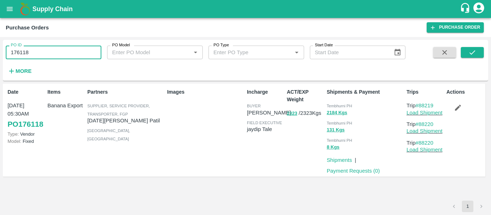
paste input "text"
type input "176137"
click at [472, 50] on icon "submit" at bounding box center [473, 53] width 8 height 8
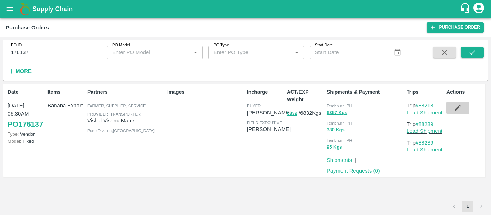
click at [463, 106] on button "button" at bounding box center [458, 108] width 23 height 12
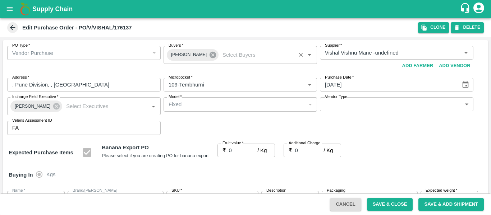
click at [209, 55] on icon at bounding box center [213, 55] width 8 height 8
click at [184, 53] on input "Buyers   *" at bounding box center [234, 52] width 137 height 9
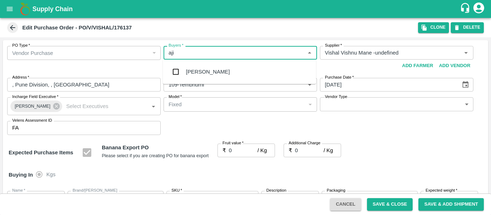
type input "ajit"
click at [189, 69] on div "Ajit Otari" at bounding box center [208, 72] width 44 height 8
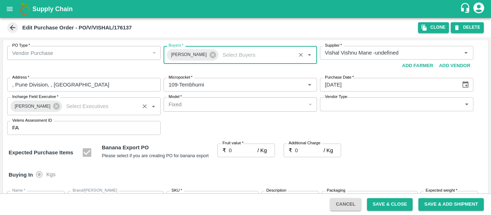
click at [47, 106] on span "Praneeth Kumar" at bounding box center [32, 107] width 44 height 8
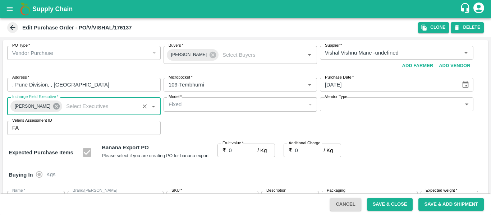
click at [54, 107] on icon at bounding box center [56, 106] width 6 height 6
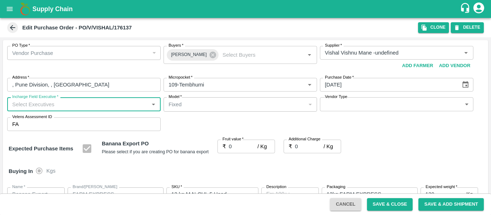
click at [41, 106] on input "Incharge Field Executive   *" at bounding box center [77, 104] width 137 height 9
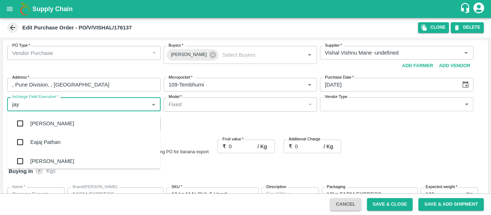
type input "jayd"
click at [45, 122] on div "jaydip Tale" at bounding box center [42, 124] width 25 height 8
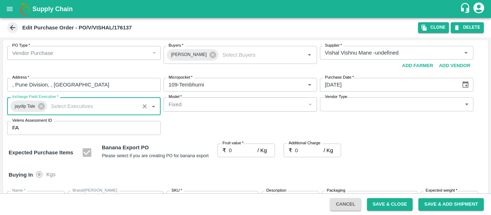
click at [236, 150] on input "0" at bounding box center [243, 151] width 29 height 14
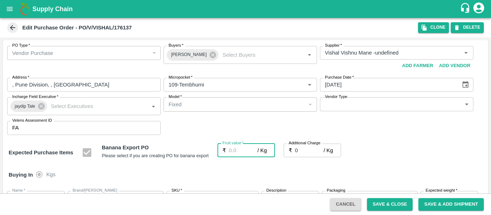
type input "2"
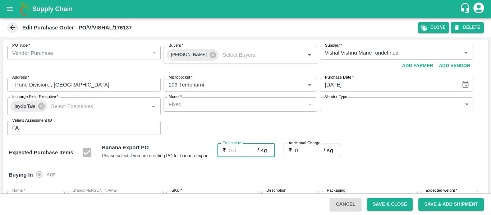
type input "2"
type input "23"
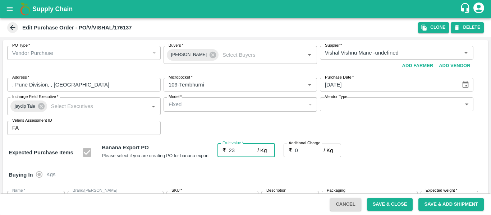
type input "23"
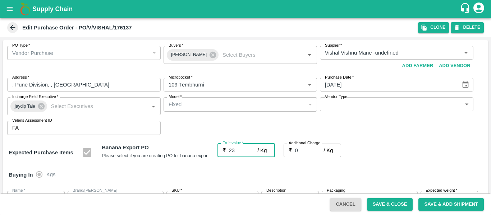
click at [308, 151] on input "0" at bounding box center [309, 151] width 29 height 14
type input "2"
type input "25"
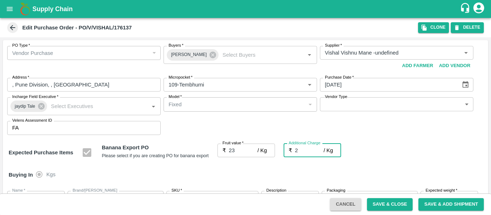
type input "25"
type input "2.7"
type input "25.7"
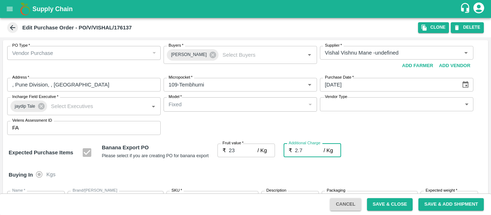
type input "25.7"
type input "2.75"
type input "25.75"
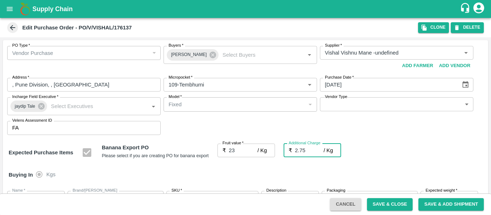
type input "25.75"
type input "2.75"
click at [399, 156] on div "Expected Purchase Items Banana Export PO Please select if you are creating PO f…" at bounding box center [246, 153] width 474 height 18
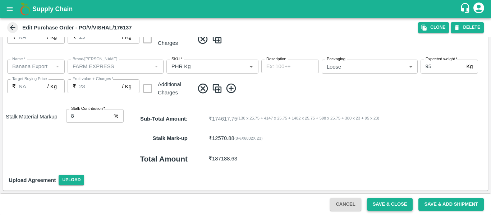
click at [387, 204] on button "Save & Close" at bounding box center [390, 204] width 46 height 13
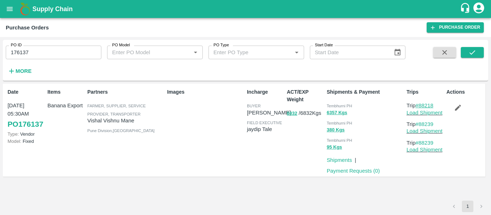
drag, startPoint x: 439, startPoint y: 107, endPoint x: 420, endPoint y: 108, distance: 19.1
click at [420, 108] on p "Trip #88218" at bounding box center [425, 106] width 37 height 8
copy link "88218"
click at [52, 52] on input "176137" at bounding box center [54, 53] width 96 height 14
click at [53, 36] on div "Purchase Orders Purchase Order" at bounding box center [245, 27] width 491 height 19
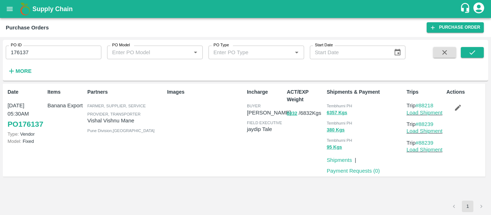
click at [54, 50] on input "176137" at bounding box center [54, 53] width 96 height 14
paste input "text"
type input "176166"
click at [470, 55] on icon "submit" at bounding box center [473, 53] width 8 height 8
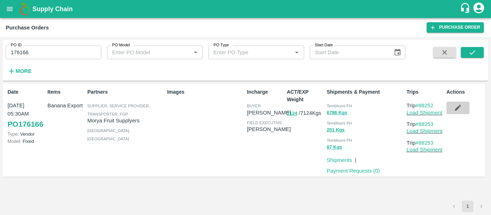
click at [459, 110] on icon "button" at bounding box center [458, 108] width 8 height 8
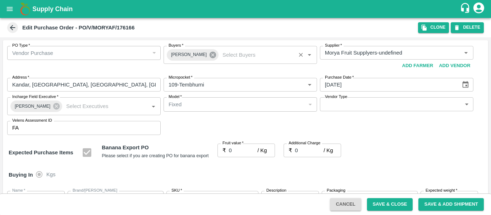
click at [211, 56] on icon at bounding box center [213, 55] width 6 height 6
click at [193, 55] on input "Buyers   *" at bounding box center [234, 52] width 137 height 9
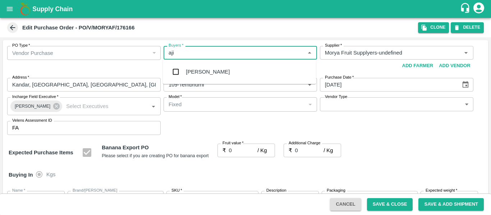
type input "ajit"
click at [194, 69] on div "[PERSON_NAME]" at bounding box center [208, 72] width 44 height 8
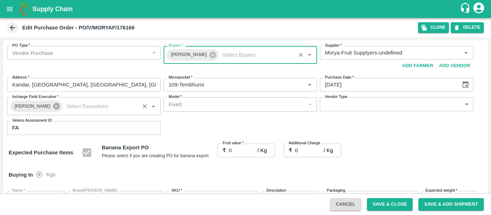
click at [53, 105] on icon at bounding box center [56, 106] width 6 height 6
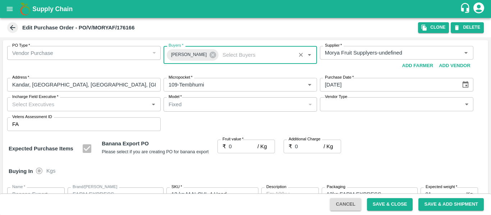
click at [37, 105] on input "Incharge Field Executive   *" at bounding box center [77, 104] width 137 height 9
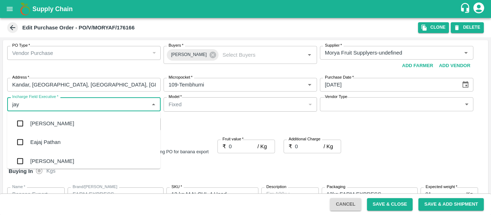
type input "jayd"
click at [40, 125] on div "jaydip Tale" at bounding box center [42, 124] width 25 height 8
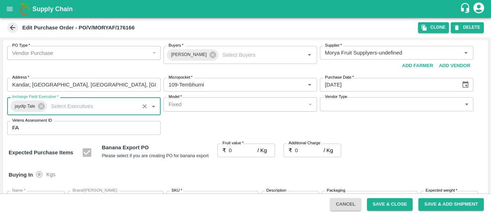
click at [242, 151] on input "0" at bounding box center [243, 151] width 29 height 14
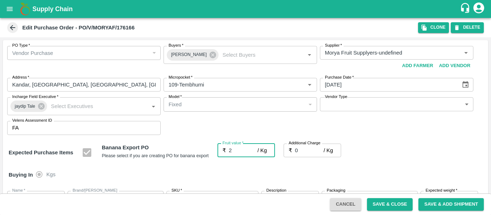
type input "23"
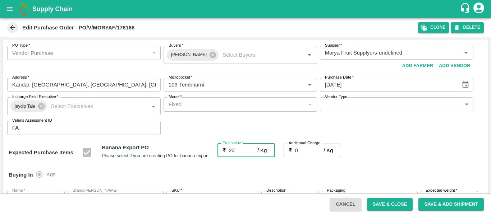
type input "23"
click at [304, 151] on input "0" at bounding box center [309, 151] width 29 height 14
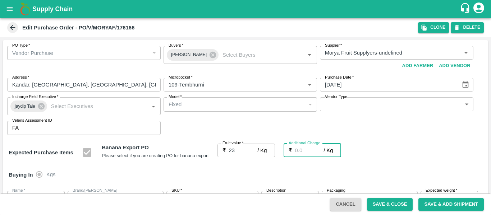
type input "2"
type input "25"
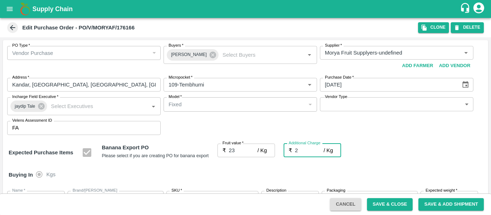
type input "25"
type input "2.7"
type input "25.7"
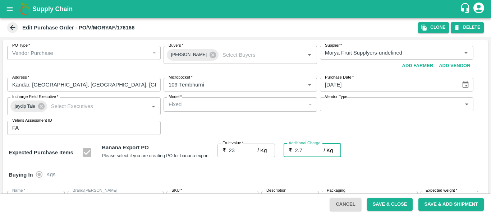
type input "25.7"
type input "2.75"
type input "25.75"
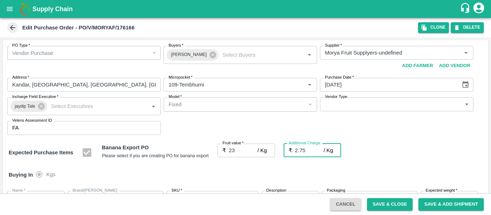
type input "25.75"
type input "2.75"
click at [391, 159] on div "Expected Purchase Items Banana Export PO Please select if you are creating PO f…" at bounding box center [246, 153] width 474 height 18
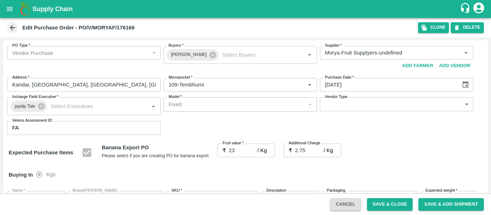
scroll to position [429, 0]
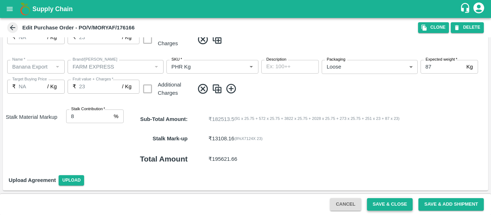
click at [386, 203] on button "Save & Close" at bounding box center [390, 204] width 46 height 13
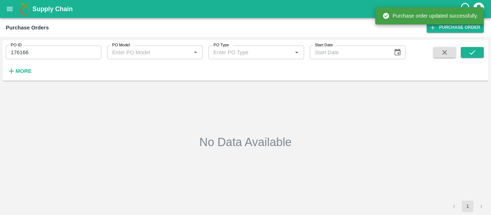
type input "176166"
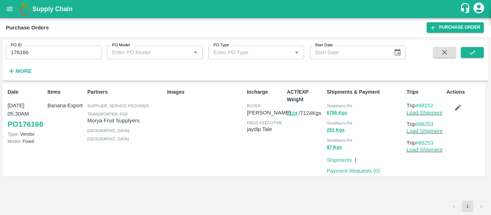
click at [433, 116] on p "Load Shipment" at bounding box center [425, 113] width 37 height 8
click at [431, 111] on link "Load Shipment" at bounding box center [425, 113] width 36 height 6
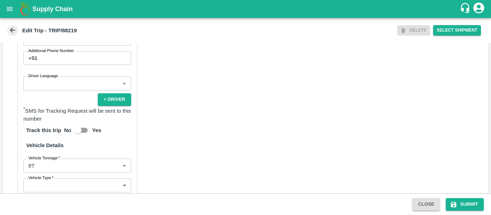
scroll to position [529, 0]
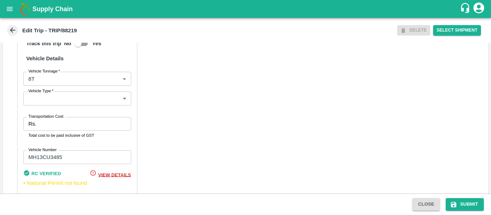
click at [69, 128] on input "Transportation Cost" at bounding box center [85, 124] width 92 height 14
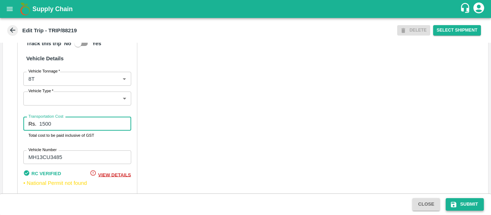
type input "1500"
click at [475, 209] on button "Submit" at bounding box center [465, 204] width 38 height 13
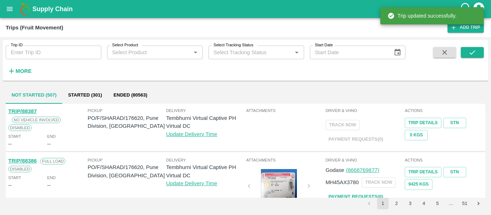
click at [44, 57] on input "Trip ID" at bounding box center [54, 53] width 96 height 14
paste input "88218"
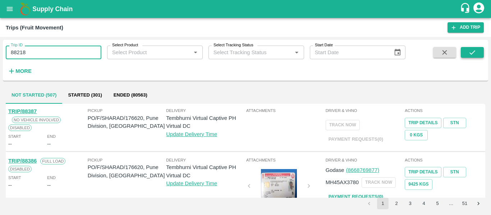
type input "88218"
click at [474, 58] on button "submit" at bounding box center [472, 52] width 23 height 11
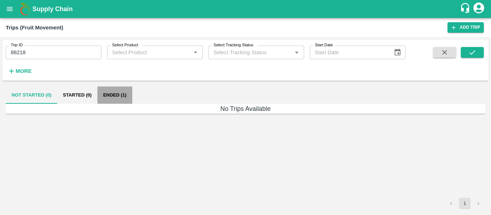
click at [116, 92] on button "Ended (1)" at bounding box center [114, 95] width 35 height 17
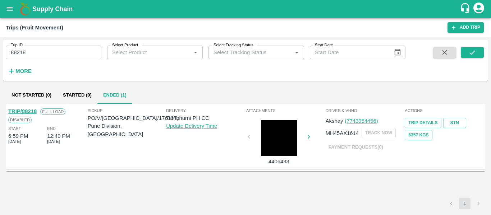
click at [25, 109] on link "TRIP/88218" at bounding box center [22, 112] width 28 height 6
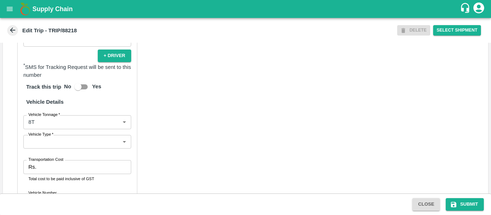
scroll to position [543, 0]
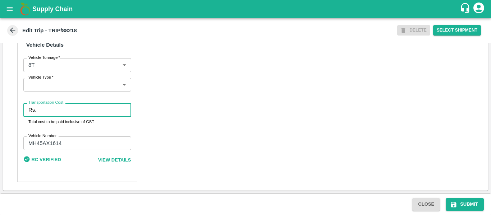
click at [59, 112] on input "Transportation Cost" at bounding box center [85, 110] width 92 height 14
type input "5000"
click at [458, 205] on button "Submit" at bounding box center [465, 204] width 38 height 13
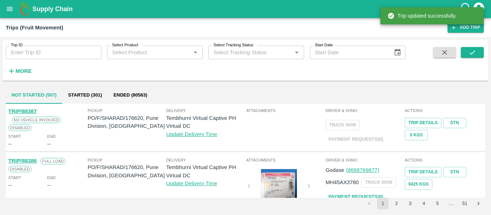
click at [29, 51] on input "Trip ID" at bounding box center [54, 53] width 96 height 14
paste input "88253"
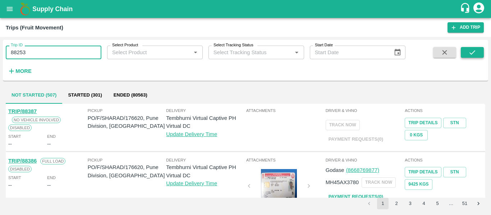
type input "88253"
click at [476, 52] on icon "submit" at bounding box center [473, 53] width 8 height 8
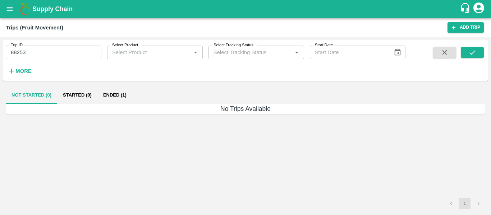
click at [103, 91] on button "Ended (1)" at bounding box center [114, 95] width 35 height 17
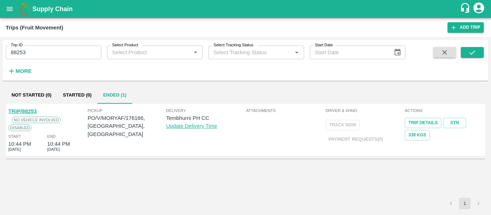
click at [26, 109] on link "TRIP/88253" at bounding box center [22, 112] width 28 height 6
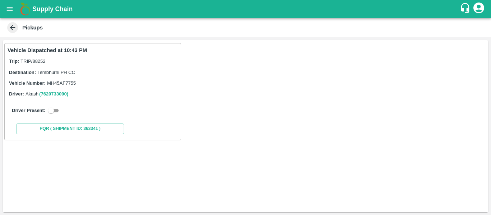
click at [51, 110] on input "checkbox" at bounding box center [51, 110] width 26 height 9
checkbox input "true"
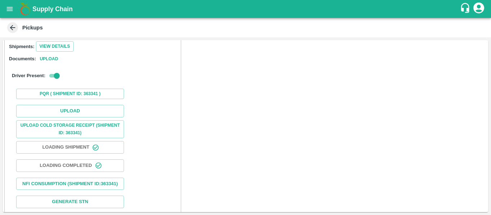
scroll to position [92, 0]
click at [74, 111] on button "Upload" at bounding box center [70, 111] width 108 height 13
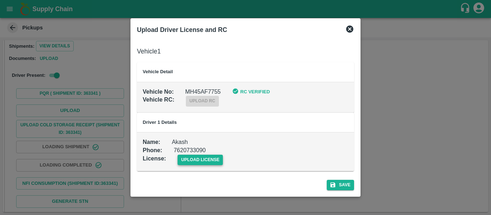
click at [202, 158] on span "upload license" at bounding box center [201, 160] width 46 height 10
click at [0, 0] on input "upload license" at bounding box center [0, 0] width 0 height 0
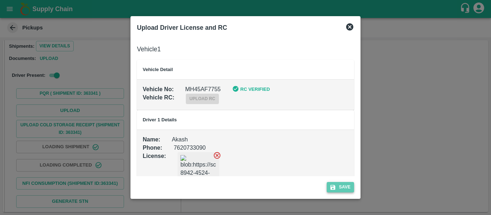
click at [344, 189] on button "Save" at bounding box center [340, 187] width 27 height 10
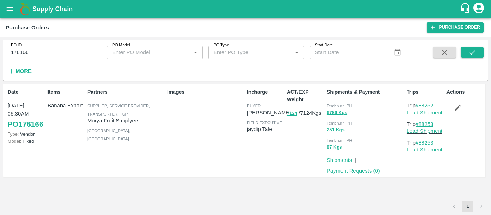
drag, startPoint x: 439, startPoint y: 120, endPoint x: 420, endPoint y: 127, distance: 19.7
click at [420, 127] on p "Trip #88253" at bounding box center [425, 124] width 37 height 8
copy link "88253"
drag, startPoint x: 437, startPoint y: 104, endPoint x: 421, endPoint y: 107, distance: 15.8
click at [421, 107] on p "Trip #88252" at bounding box center [425, 106] width 37 height 8
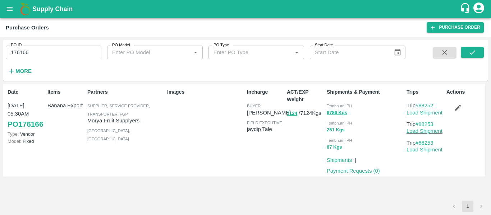
copy link "88252"
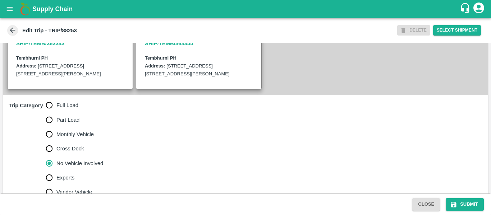
scroll to position [173, 0]
click at [64, 109] on span "Full Load" at bounding box center [67, 105] width 22 height 8
click at [56, 112] on input "Full Load" at bounding box center [49, 105] width 14 height 14
radio input "true"
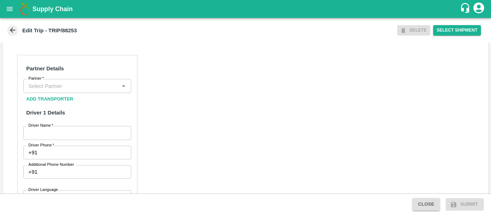
scroll to position [328, 0]
click at [42, 91] on input "Partner   *" at bounding box center [72, 85] width 92 height 9
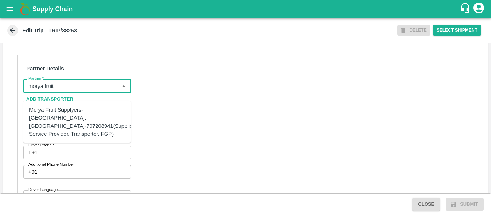
click at [52, 117] on div "Morya Fruit Supplyers-[GEOGRAPHIC_DATA], [GEOGRAPHIC_DATA]-797208941(Supplier, …" at bounding box center [82, 122] width 106 height 32
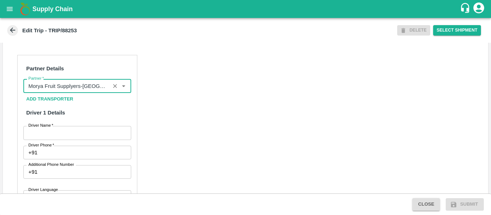
type input "Morya Fruit Supplyers-[GEOGRAPHIC_DATA], [GEOGRAPHIC_DATA]-797208941(Supplier, …"
click at [59, 138] on input "Driver Name   *" at bounding box center [77, 133] width 108 height 14
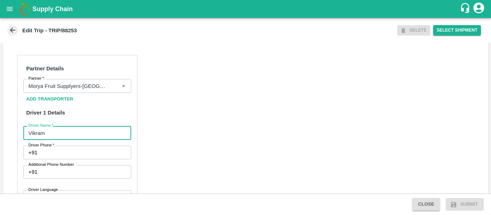
type input "Vikram"
click at [58, 160] on input "Driver Phone   *" at bounding box center [85, 153] width 91 height 14
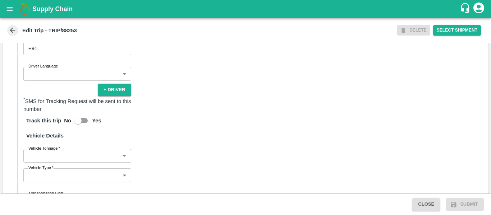
scroll to position [454, 0]
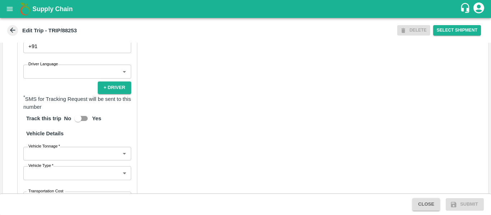
type input "9975745985"
click at [65, 157] on body "Supply Chain Edit Trip - TRIP/88253 DELETE Select Shipment Trip Details Trip Ty…" at bounding box center [245, 107] width 491 height 215
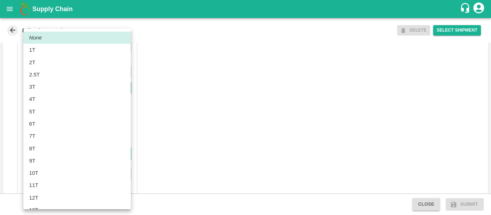
click at [39, 151] on div "8T" at bounding box center [34, 149] width 10 height 8
type input "8000"
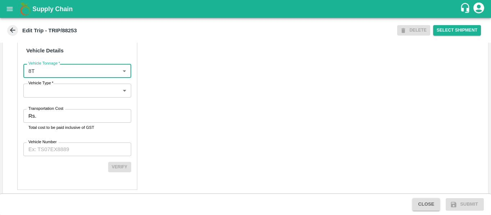
scroll to position [538, 0]
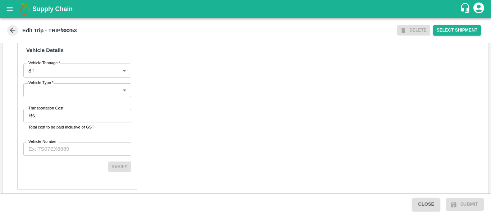
click at [34, 111] on label "Transportation Cost" at bounding box center [45, 109] width 35 height 6
click at [39, 114] on input "Transportation Cost" at bounding box center [85, 116] width 92 height 14
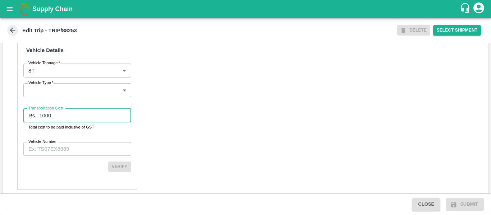
type input "1000"
click at [51, 156] on input "Vehicle Number" at bounding box center [77, 149] width 108 height 14
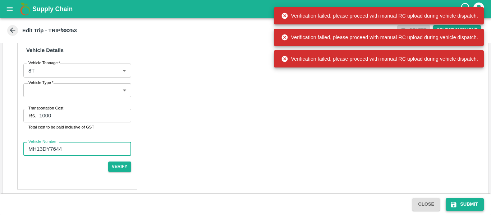
type input "MH13DY7644"
click at [458, 205] on button "Submit" at bounding box center [465, 204] width 38 height 13
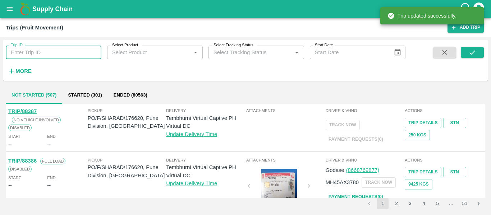
click at [54, 58] on input "Trip ID" at bounding box center [54, 53] width 96 height 14
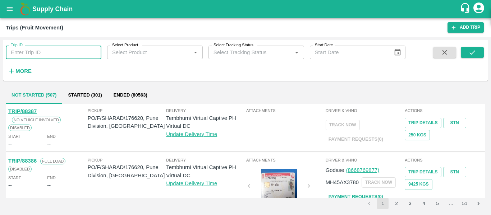
paste input "88253"
type input "88253"
click at [475, 50] on icon "submit" at bounding box center [473, 53] width 8 height 8
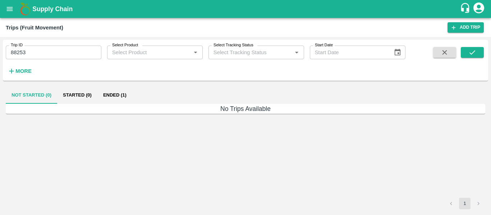
click at [111, 95] on button "Ended (1)" at bounding box center [114, 95] width 35 height 17
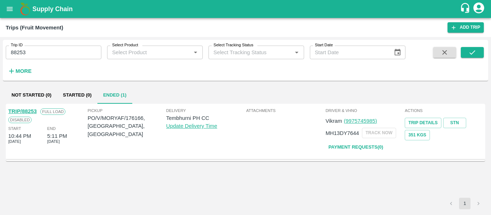
click at [29, 109] on link "TRIP/88253" at bounding box center [22, 112] width 28 height 6
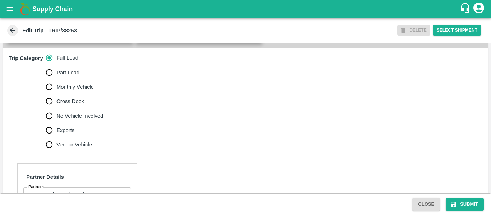
click at [80, 120] on span "No Vehicle Involved" at bounding box center [79, 116] width 47 height 8
click at [56, 122] on input "No Vehicle Involved" at bounding box center [49, 116] width 14 height 14
radio input "true"
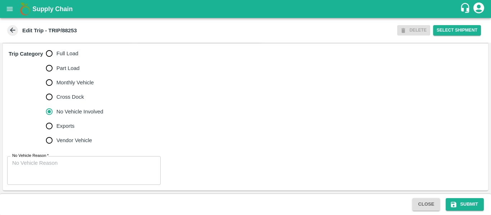
click at [52, 184] on div "x No Vehicle Reason" at bounding box center [84, 170] width 154 height 29
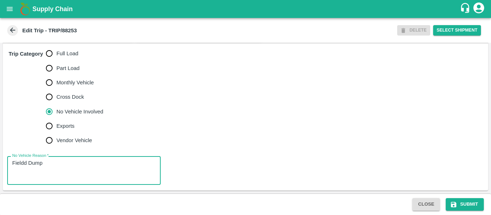
click at [27, 165] on textarea "Fieldd Dump" at bounding box center [83, 171] width 143 height 23
type textarea "Field Dump"
click at [460, 204] on button "Submit" at bounding box center [465, 204] width 38 height 13
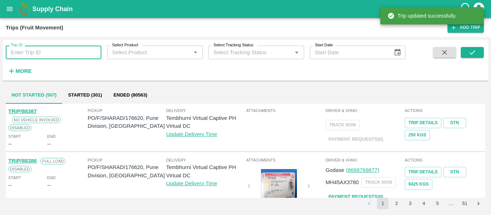
click at [50, 50] on input "Trip ID" at bounding box center [54, 53] width 96 height 14
paste input "88253"
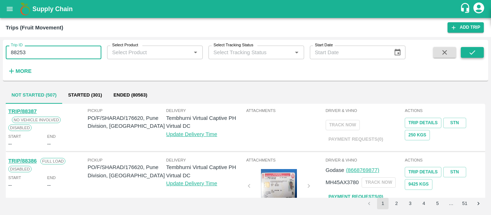
click at [472, 55] on icon "submit" at bounding box center [473, 53] width 8 height 8
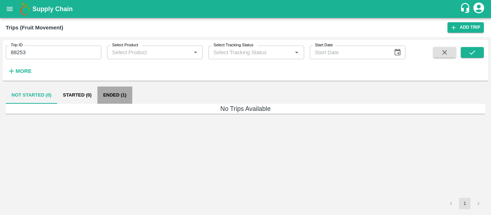
click at [116, 93] on button "Ended (1)" at bounding box center [114, 95] width 35 height 17
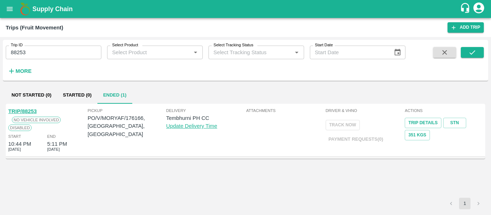
click at [19, 110] on link "TRIP/88253" at bounding box center [22, 112] width 28 height 6
click at [49, 52] on input "88253" at bounding box center [54, 53] width 96 height 14
paste input "text"
type input "88252"
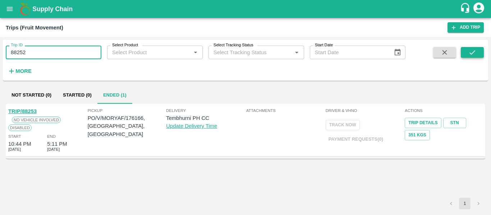
click at [476, 50] on icon "submit" at bounding box center [473, 53] width 8 height 8
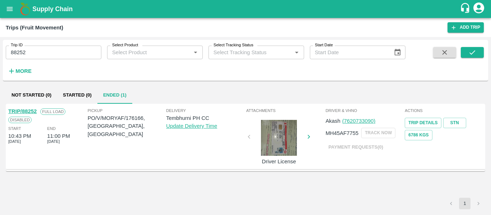
click at [24, 110] on link "TRIP/88252" at bounding box center [22, 112] width 28 height 6
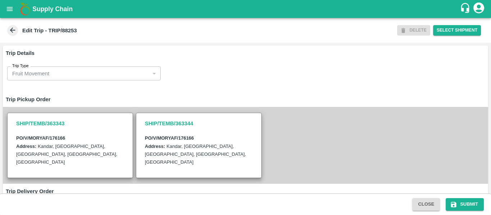
click at [14, 29] on icon at bounding box center [13, 30] width 8 height 8
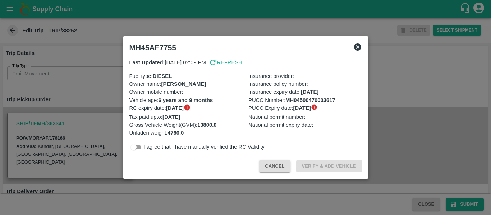
click at [106, 102] on div at bounding box center [245, 107] width 491 height 215
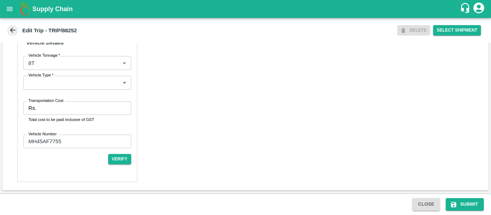
scroll to position [551, 0]
click at [60, 114] on input "Transportation Cost" at bounding box center [85, 108] width 92 height 14
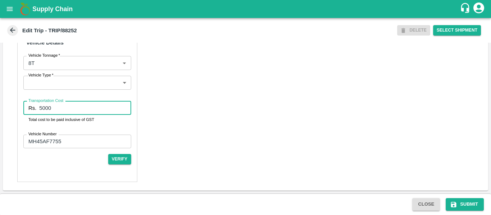
type input "5000"
click at [454, 212] on div "Close Submit" at bounding box center [245, 205] width 491 height 22
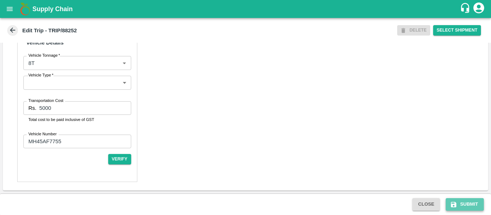
click at [467, 211] on button "Submit" at bounding box center [465, 204] width 38 height 13
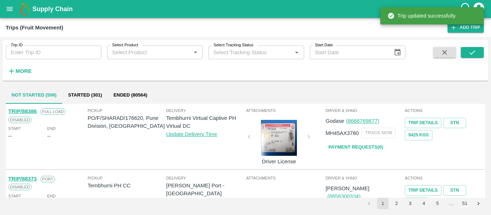
click at [58, 55] on input "Trip ID" at bounding box center [54, 53] width 96 height 14
paste input "88214"
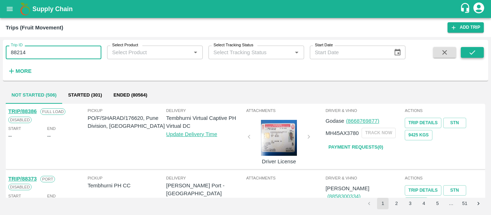
type input "88214"
click at [472, 50] on icon "submit" at bounding box center [473, 53] width 8 height 8
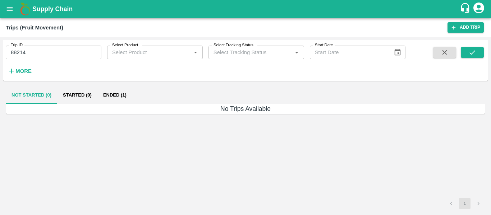
click at [111, 90] on button "Ended (1)" at bounding box center [114, 95] width 35 height 17
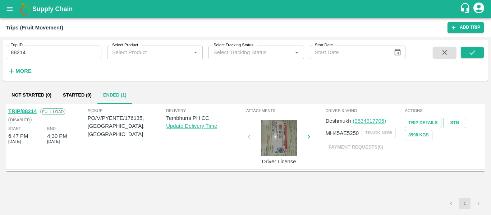
click at [23, 111] on link "TRIP/88214" at bounding box center [22, 112] width 28 height 6
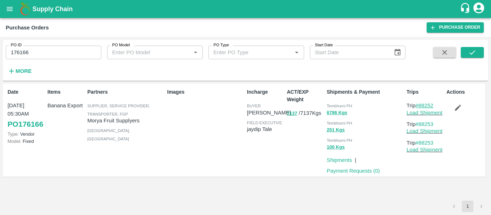
drag, startPoint x: 439, startPoint y: 104, endPoint x: 421, endPoint y: 107, distance: 18.7
click at [421, 107] on p "Trip #88252" at bounding box center [425, 106] width 37 height 8
copy link "88252"
drag, startPoint x: 441, startPoint y: 124, endPoint x: 420, endPoint y: 124, distance: 20.9
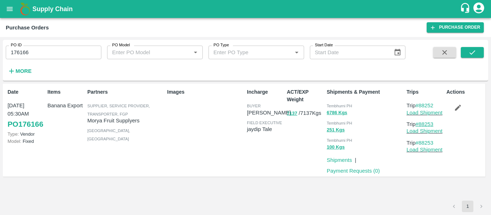
click at [420, 124] on p "Trip #88253" at bounding box center [425, 124] width 37 height 8
copy link "88253"
click at [57, 53] on input "176166" at bounding box center [54, 53] width 96 height 14
paste input "text"
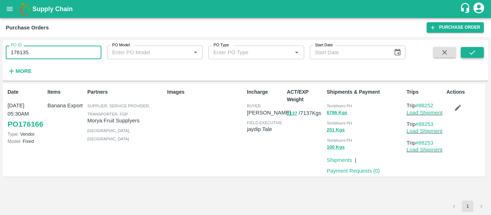
type input "176135"
click at [470, 50] on icon "submit" at bounding box center [473, 53] width 8 height 8
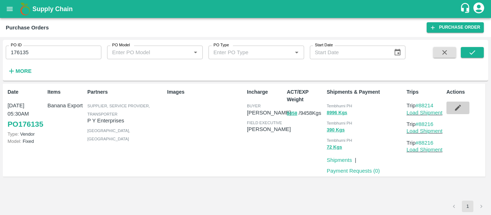
click at [459, 106] on icon "button" at bounding box center [458, 108] width 8 height 8
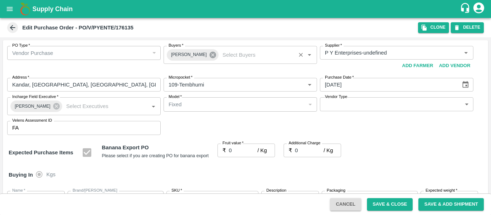
click at [210, 55] on icon at bounding box center [213, 55] width 6 height 6
click at [191, 56] on input "Buyers   *" at bounding box center [234, 52] width 137 height 9
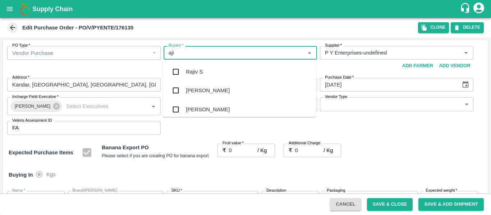
type input "ajit"
click at [193, 70] on div "[PERSON_NAME]" at bounding box center [208, 72] width 44 height 8
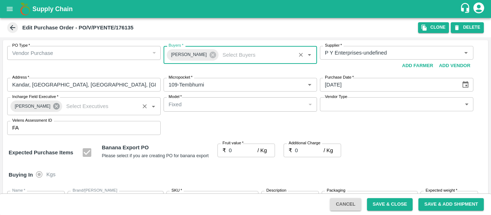
click at [55, 110] on icon at bounding box center [56, 106] width 8 height 8
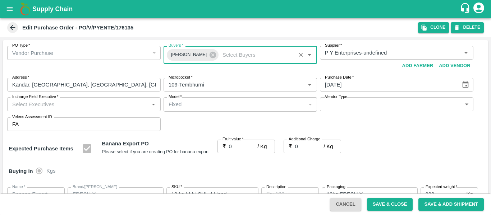
click at [44, 109] on input "Incharge Field Executive   *" at bounding box center [77, 104] width 137 height 9
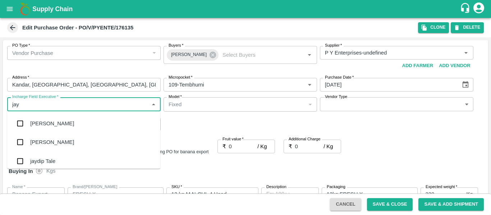
type input "jayd"
click at [47, 123] on div "jaydip Tale" at bounding box center [42, 124] width 25 height 8
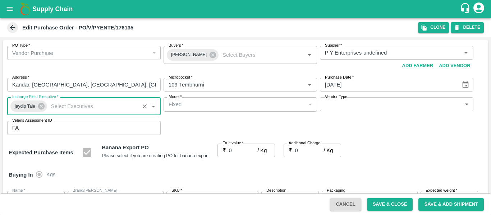
click at [239, 152] on input "0" at bounding box center [243, 151] width 29 height 14
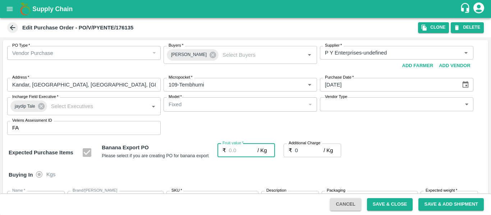
type input "2"
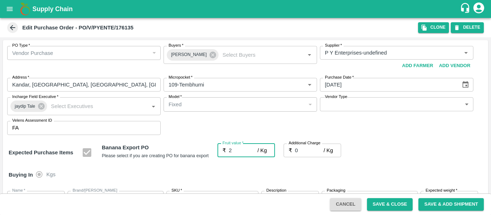
type input "2"
type input "23"
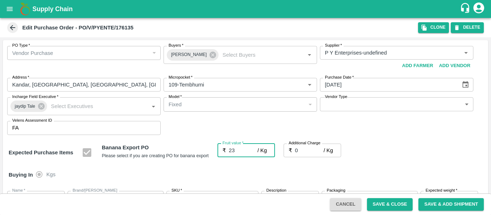
type input "23"
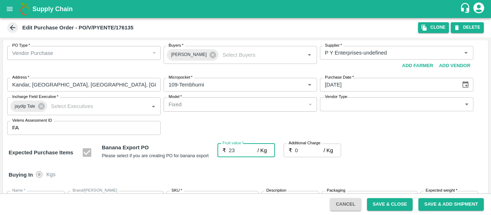
type input "23"
click at [306, 148] on input "0" at bounding box center [309, 151] width 29 height 14
type input "2"
type input "25"
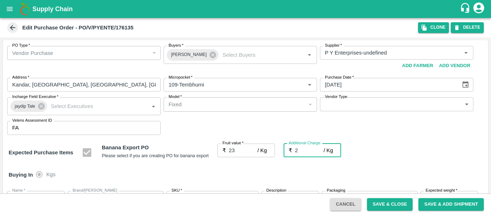
type input "25"
type input "2.7"
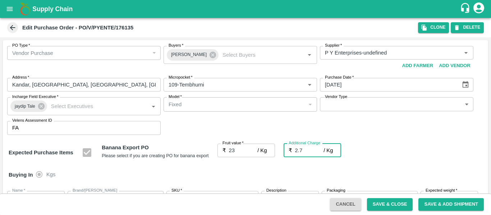
type input "25.7"
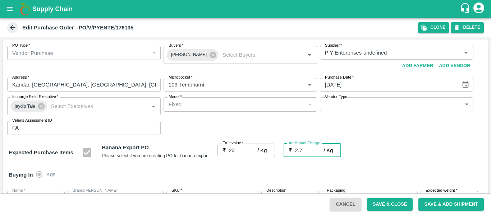
type input "2.75"
type input "25.75"
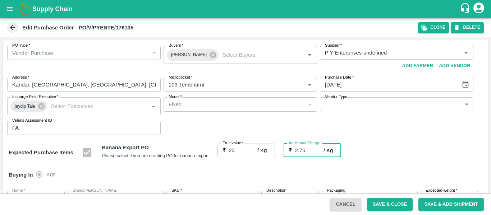
type input "25.75"
type input "2.75"
click at [397, 145] on div "Expected Purchase Items Banana Export PO Please select if you are creating PO f…" at bounding box center [246, 153] width 474 height 18
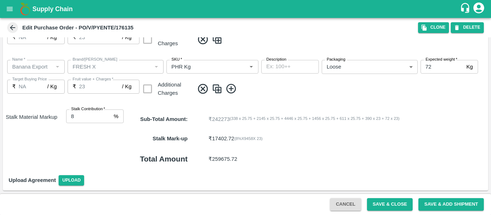
click at [393, 203] on button "Save & Close" at bounding box center [390, 204] width 46 height 13
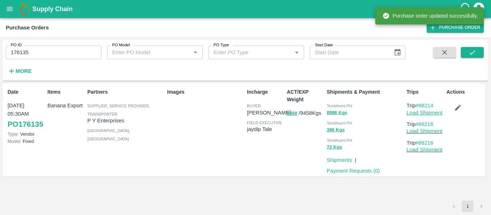
click at [426, 113] on link "Load Shipment" at bounding box center [425, 113] width 36 height 6
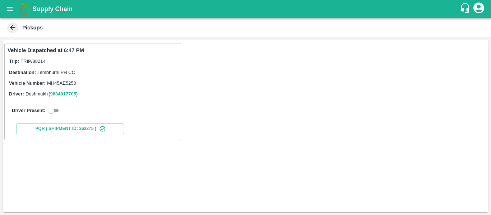
click at [56, 111] on input "checkbox" at bounding box center [51, 110] width 26 height 9
checkbox input "true"
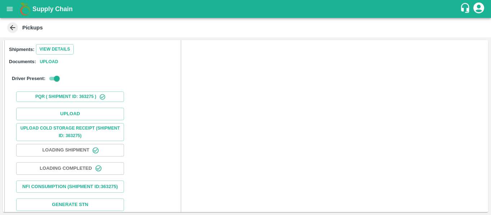
scroll to position [89, 0]
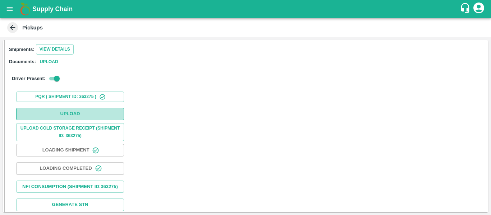
click at [90, 110] on button "Upload" at bounding box center [70, 114] width 108 height 13
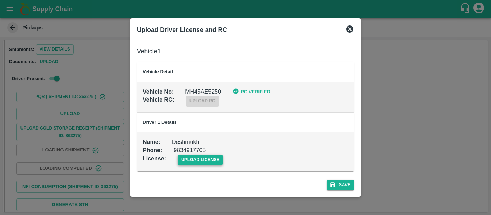
click at [205, 163] on span "upload license" at bounding box center [201, 160] width 46 height 10
click at [0, 0] on input "upload license" at bounding box center [0, 0] width 0 height 0
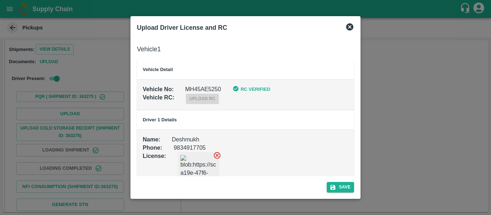
click at [349, 194] on div "Save" at bounding box center [245, 186] width 223 height 19
click at [332, 190] on icon "submit" at bounding box center [332, 187] width 5 height 5
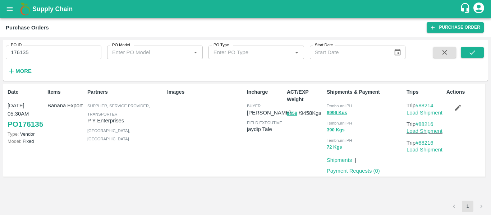
drag, startPoint x: 437, startPoint y: 103, endPoint x: 420, endPoint y: 104, distance: 16.6
click at [420, 104] on p "Trip #88214" at bounding box center [425, 106] width 37 height 8
copy link "88214"
click at [30, 52] on input "176135" at bounding box center [54, 53] width 96 height 14
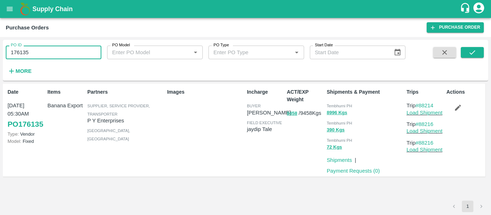
paste input "text"
type input "176149"
click at [468, 57] on button "submit" at bounding box center [472, 52] width 23 height 11
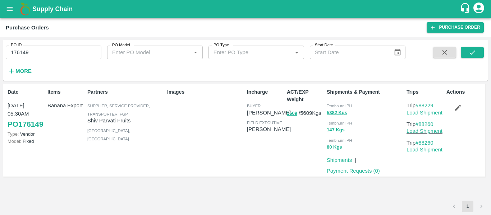
click at [459, 105] on icon "button" at bounding box center [458, 108] width 8 height 8
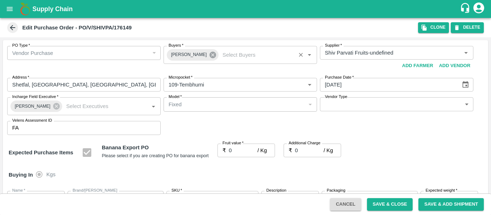
click at [211, 56] on icon at bounding box center [213, 55] width 6 height 6
click at [186, 56] on input "Buyers   *" at bounding box center [234, 52] width 137 height 9
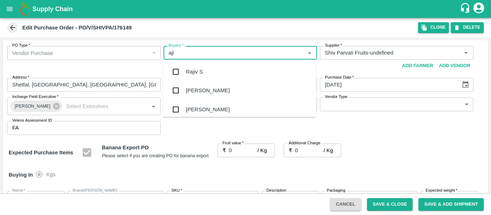
type input "ajit"
click at [186, 68] on div "[PERSON_NAME]" at bounding box center [239, 72] width 153 height 19
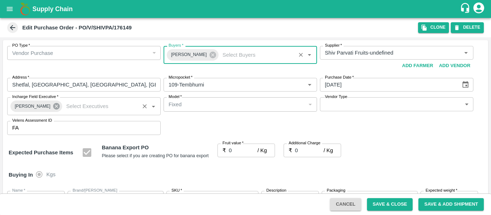
click at [55, 104] on icon at bounding box center [56, 106] width 8 height 8
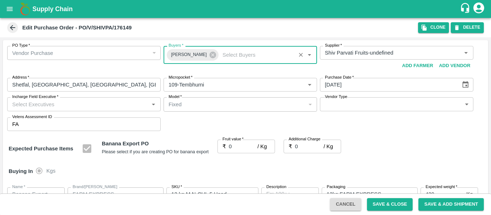
click at [44, 105] on input "Incharge Field Executive   *" at bounding box center [77, 104] width 137 height 9
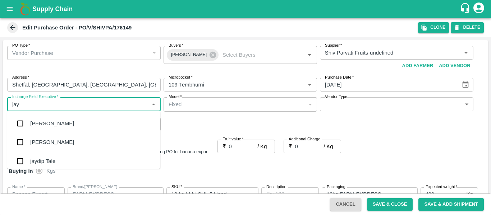
type input "jayd"
click at [48, 119] on div "jaydip Tale" at bounding box center [83, 123] width 153 height 19
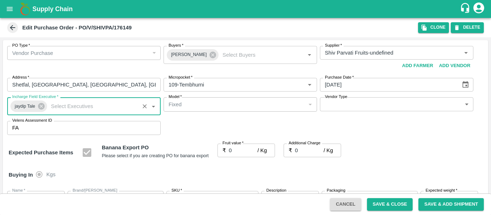
click at [230, 159] on div "Fruit value   * ₹ 0 / Kg Fruit value" at bounding box center [247, 153] width 58 height 18
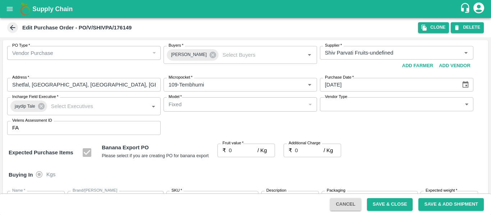
click at [233, 153] on input "0" at bounding box center [243, 151] width 29 height 14
type input "2"
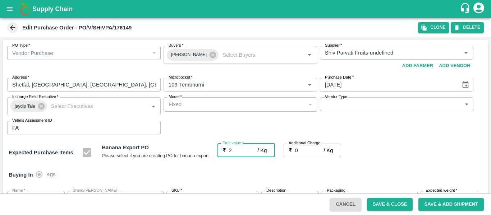
type input "2"
type input "23"
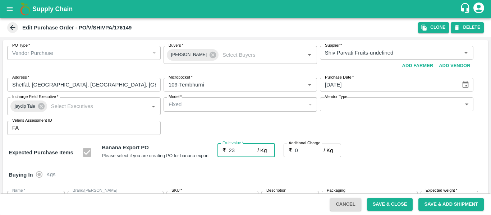
type input "23"
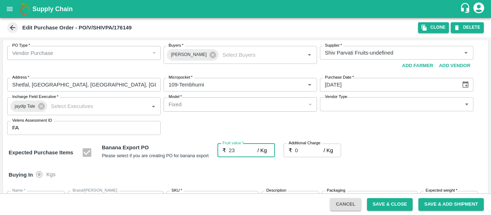
type input "23"
click at [308, 151] on input "0" at bounding box center [309, 151] width 29 height 14
type input "2"
type input "25"
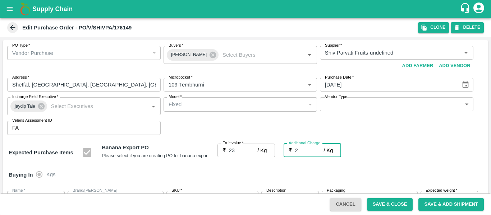
type input "25"
type input "2.7"
type input "25.7"
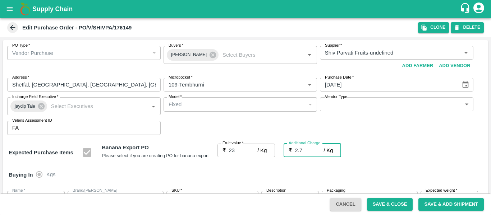
type input "25.7"
type input "2.75"
type input "25.75"
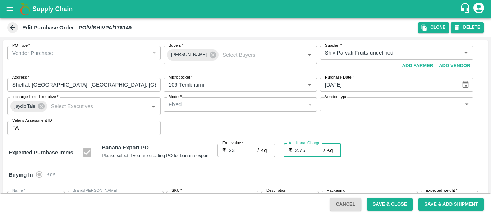
type input "25.75"
type input "2.75"
click at [389, 153] on div "Expected Purchase Items Banana Export PO Please select if you are creating PO f…" at bounding box center [246, 153] width 474 height 18
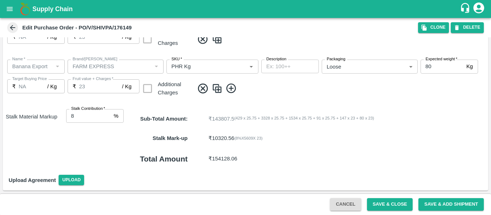
click at [377, 214] on div "Cancel Save & Close Save & Add Shipment" at bounding box center [245, 205] width 491 height 22
click at [380, 209] on button "Save & Close" at bounding box center [390, 204] width 46 height 13
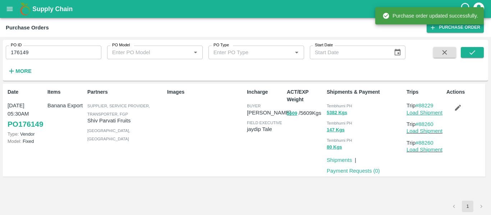
click at [431, 114] on link "Load Shipment" at bounding box center [425, 113] width 36 height 6
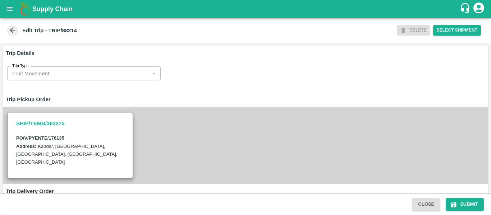
click at [201, 115] on div "SHIP/TEMB/363275 PO/V/PYENTE/176135 Address: [GEOGRAPHIC_DATA], [GEOGRAPHIC_DAT…" at bounding box center [245, 145] width 485 height 77
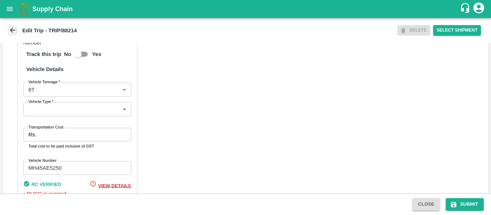
scroll to position [568, 0]
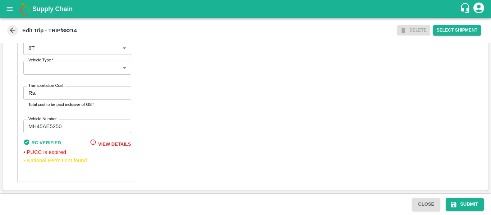
click at [35, 93] on p "Rs." at bounding box center [32, 93] width 8 height 8
click at [60, 93] on input "Transportation Cost" at bounding box center [85, 93] width 92 height 14
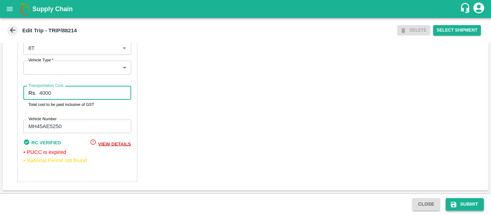
type input "4000"
click at [469, 203] on button "Submit" at bounding box center [465, 204] width 38 height 13
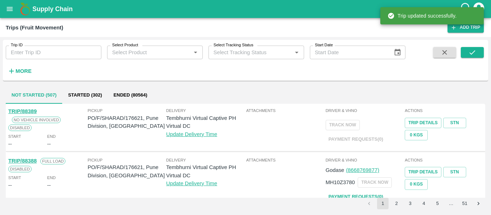
click at [48, 53] on input "Trip ID" at bounding box center [54, 53] width 96 height 14
paste input "88229"
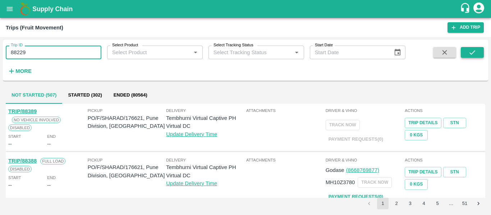
type input "88229"
click at [468, 50] on button "submit" at bounding box center [472, 52] width 23 height 11
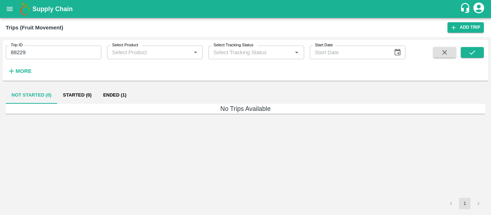
click at [124, 93] on button "Ended (1)" at bounding box center [114, 95] width 35 height 17
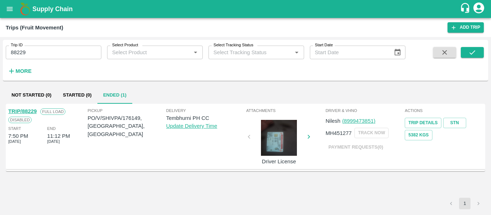
click at [23, 108] on div "TRIP/88229" at bounding box center [22, 112] width 28 height 8
click at [28, 110] on link "TRIP/88229" at bounding box center [22, 112] width 28 height 6
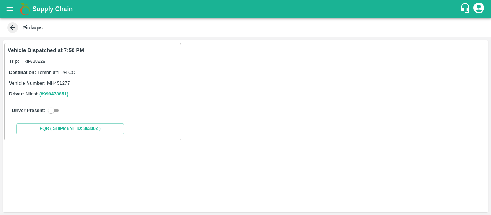
click at [56, 113] on input "checkbox" at bounding box center [51, 110] width 26 height 9
checkbox input "true"
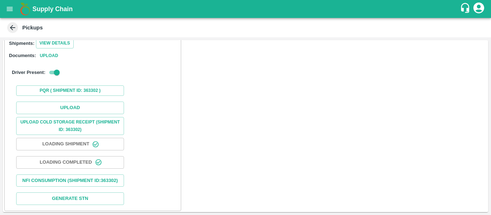
scroll to position [96, 0]
click at [70, 97] on div "PQR ( Shipment Id: 363302 )" at bounding box center [93, 90] width 170 height 16
click at [71, 102] on button "Upload" at bounding box center [70, 107] width 108 height 13
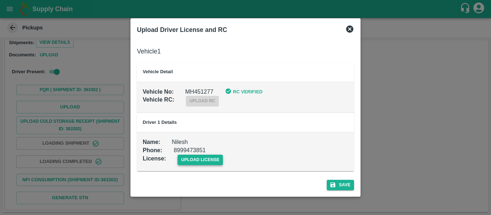
click at [201, 159] on span "upload license" at bounding box center [201, 160] width 46 height 10
click at [0, 0] on input "upload license" at bounding box center [0, 0] width 0 height 0
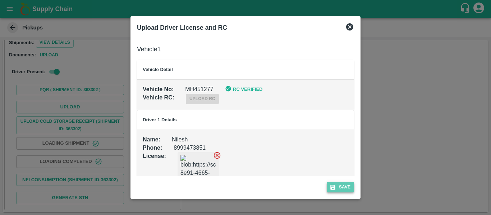
click at [332, 188] on icon "submit" at bounding box center [332, 187] width 5 height 5
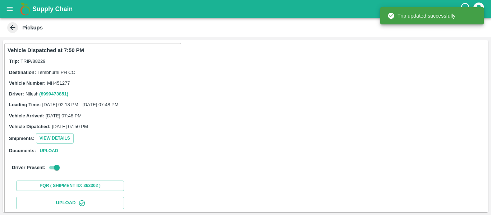
scroll to position [124, 0]
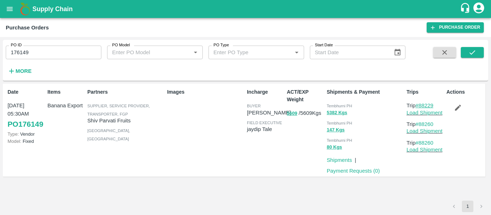
drag, startPoint x: 441, startPoint y: 106, endPoint x: 420, endPoint y: 106, distance: 20.9
click at [420, 106] on p "Trip #88229" at bounding box center [425, 106] width 37 height 8
copy link "88229"
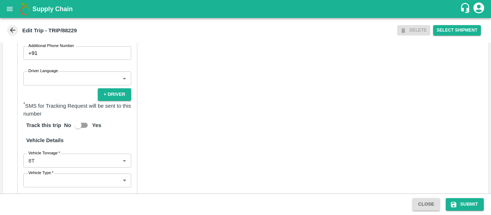
scroll to position [553, 0]
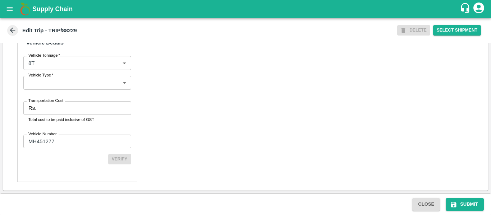
click at [59, 107] on input "Transportation Cost" at bounding box center [85, 108] width 92 height 14
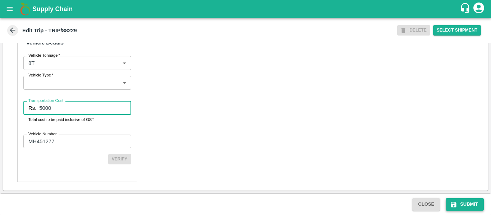
type input "5000"
click at [465, 205] on button "Submit" at bounding box center [465, 204] width 38 height 13
